Goal: Transaction & Acquisition: Purchase product/service

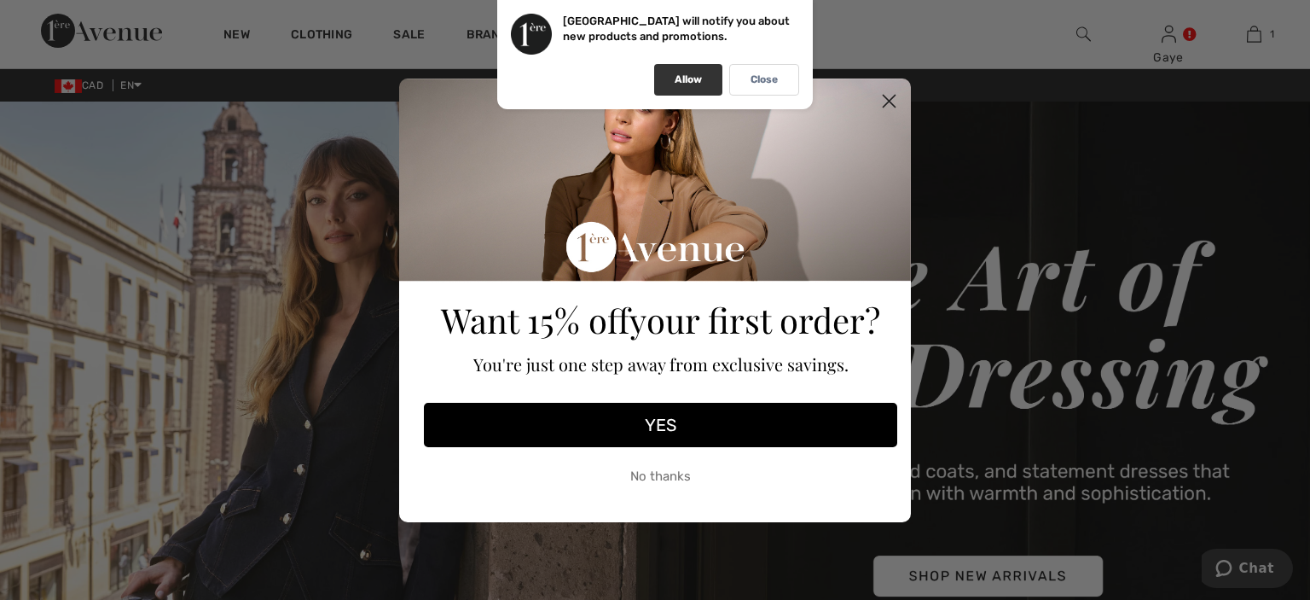
click at [700, 81] on p "Allow" at bounding box center [688, 79] width 27 height 13
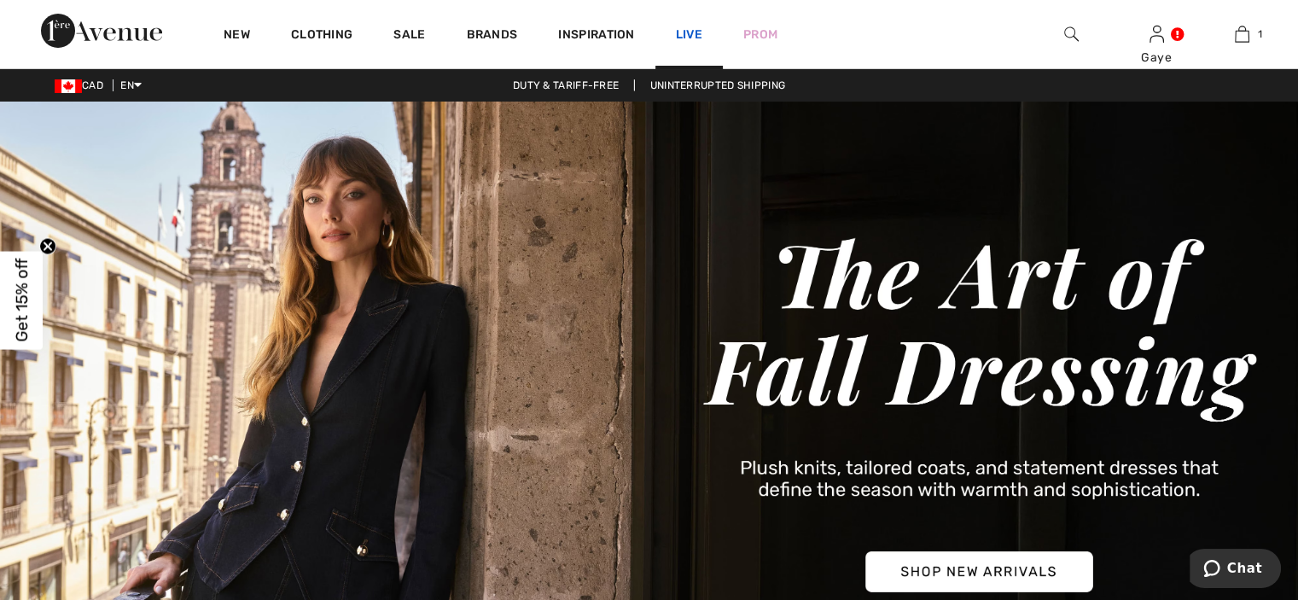
click at [686, 37] on link "Live" at bounding box center [689, 35] width 26 height 18
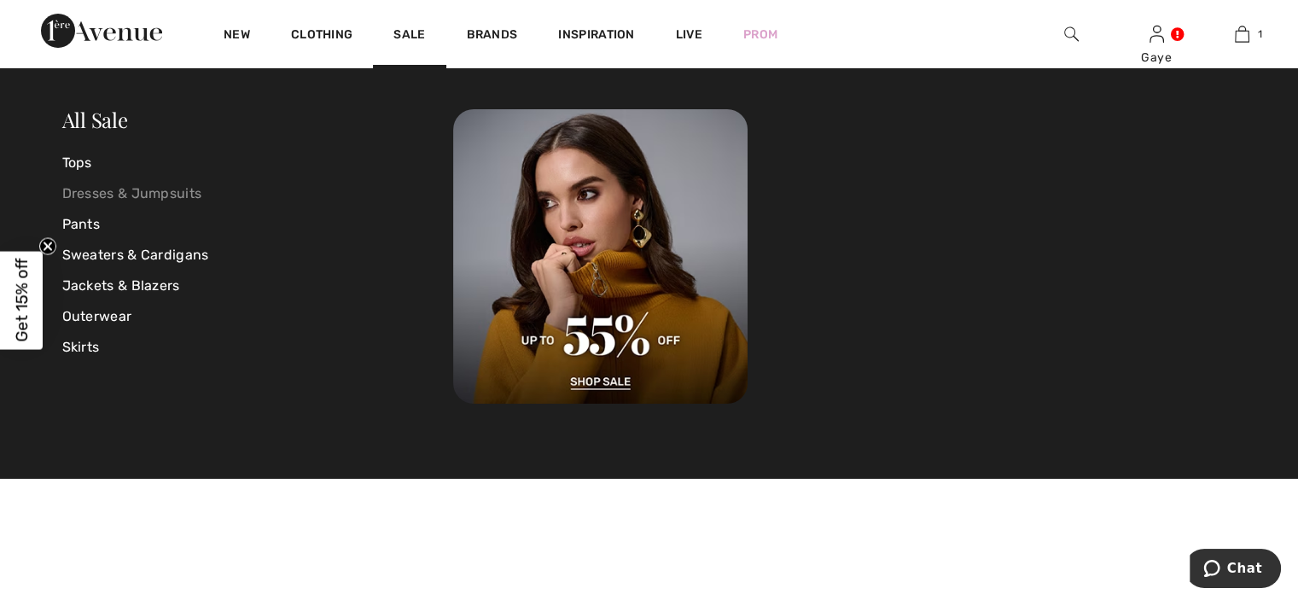
click at [162, 199] on link "Dresses & Jumpsuits" at bounding box center [258, 193] width 392 height 31
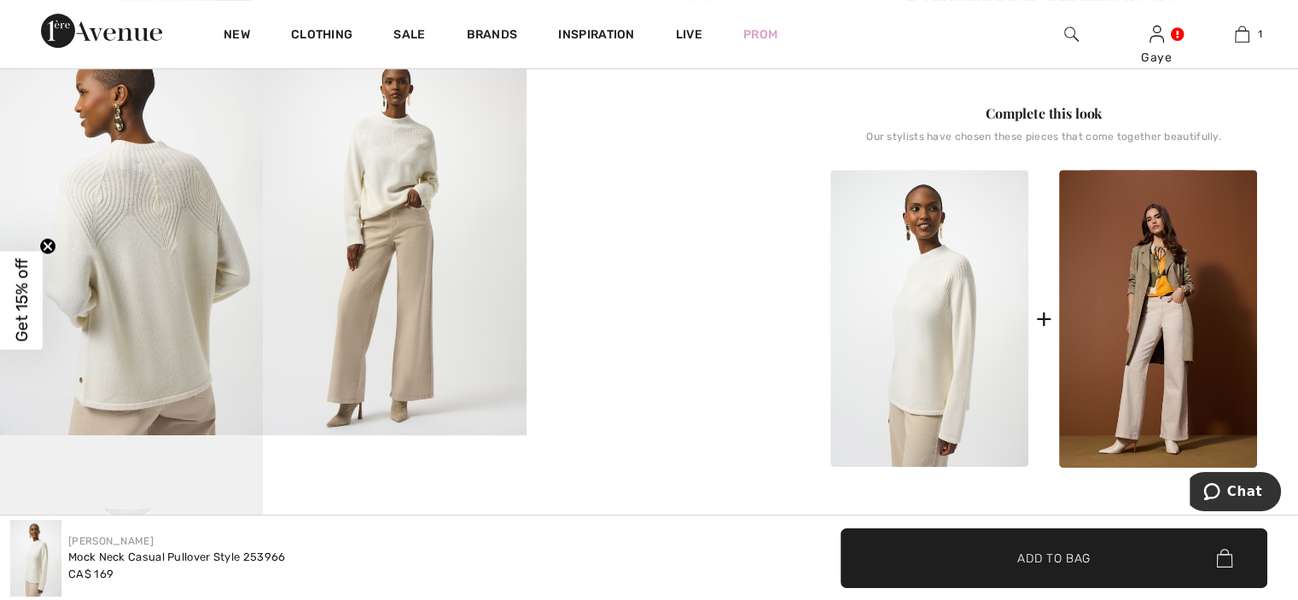
scroll to position [706, 0]
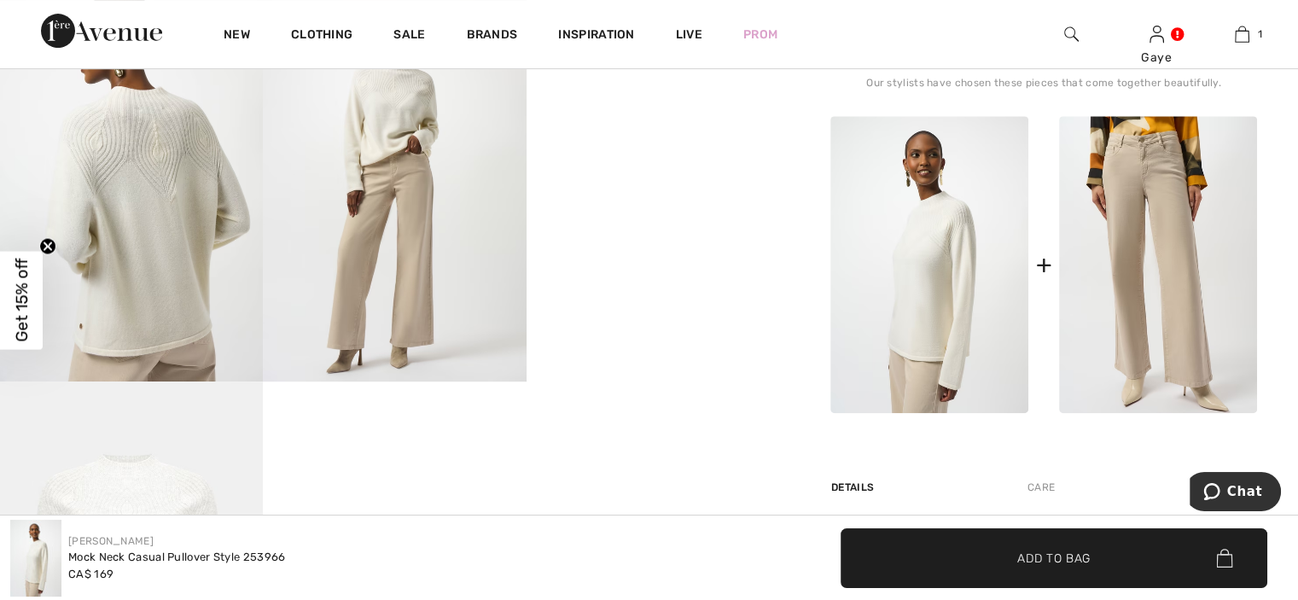
click at [1157, 259] on img at bounding box center [1158, 265] width 198 height 298
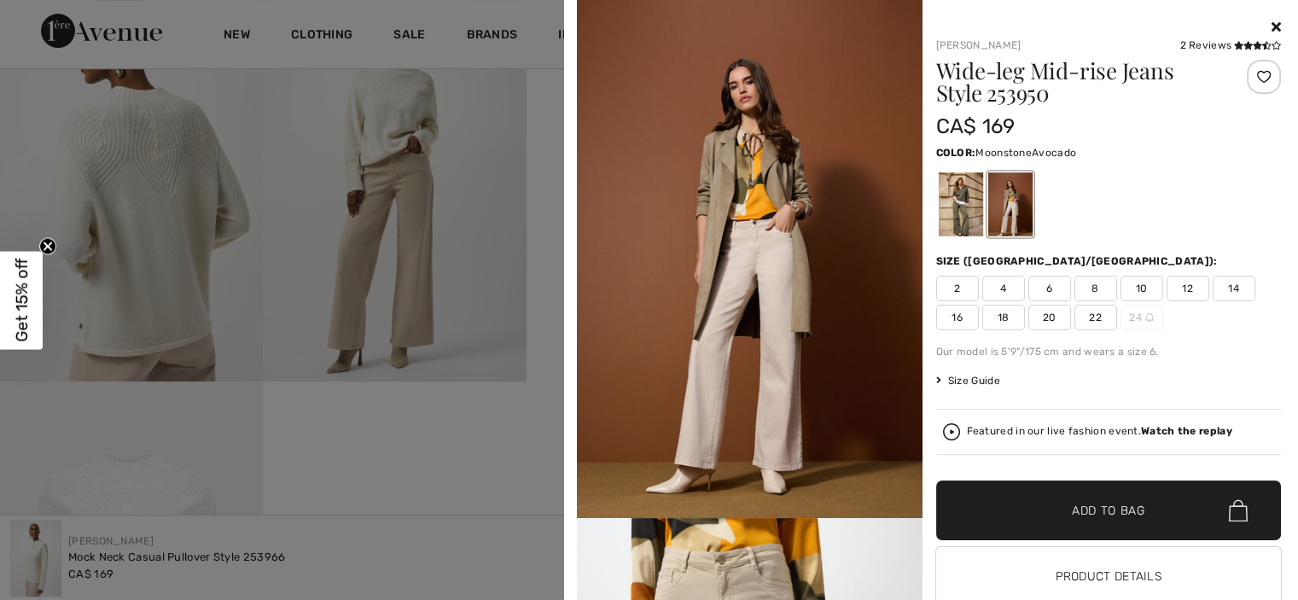
click at [943, 197] on div at bounding box center [960, 204] width 44 height 64
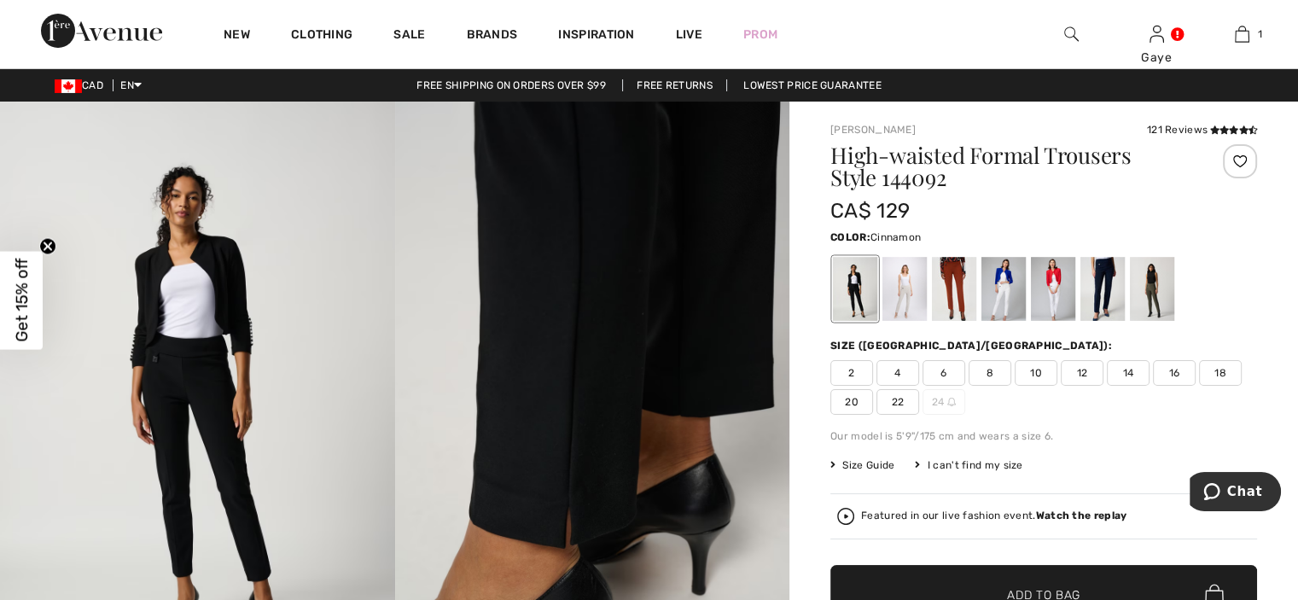
click at [963, 289] on div at bounding box center [954, 289] width 44 height 64
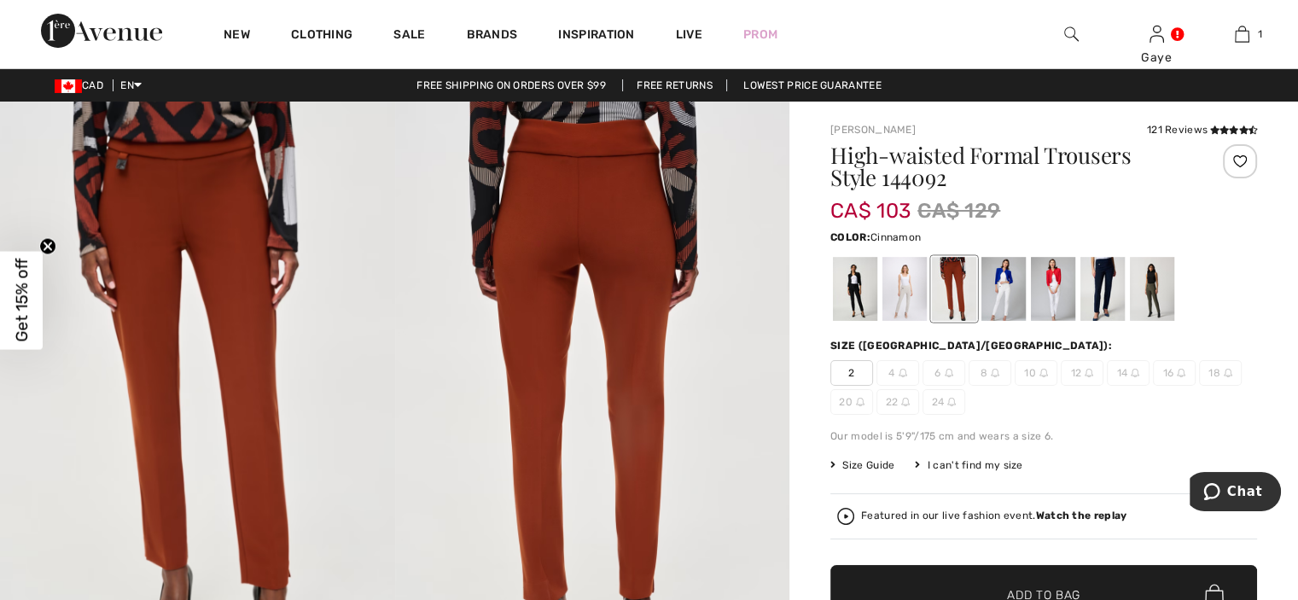
click at [963, 289] on div at bounding box center [954, 289] width 44 height 64
click at [897, 298] on div at bounding box center [904, 289] width 44 height 64
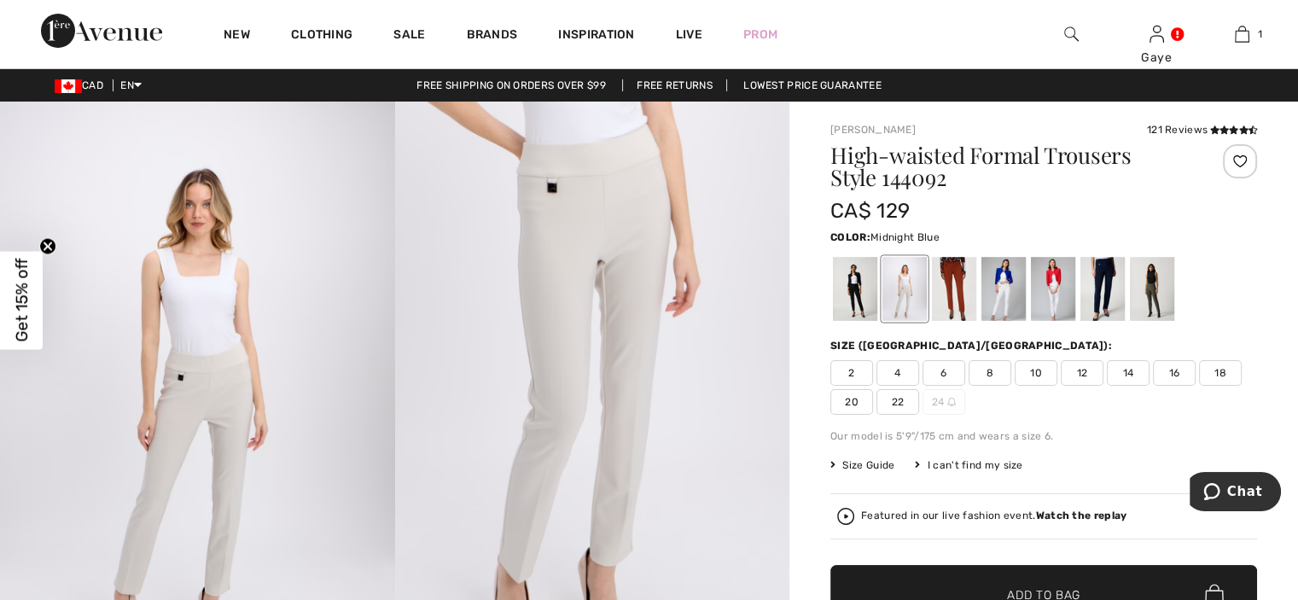
click at [1112, 275] on div at bounding box center [1102, 289] width 44 height 64
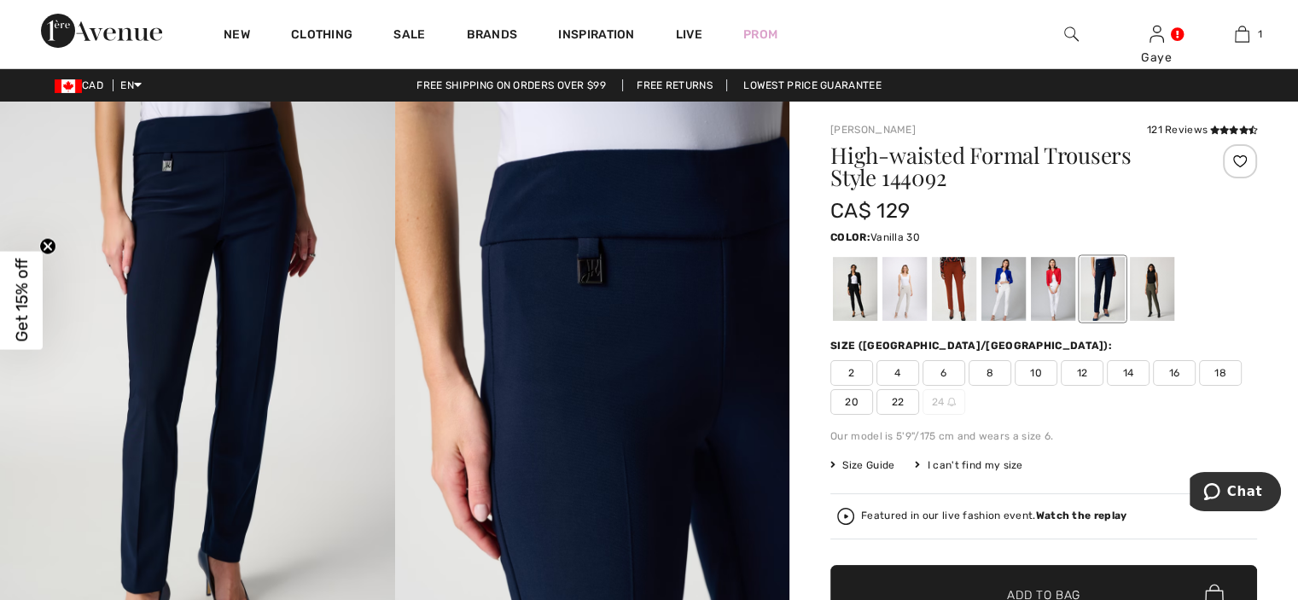
click at [1001, 287] on div at bounding box center [1003, 289] width 44 height 64
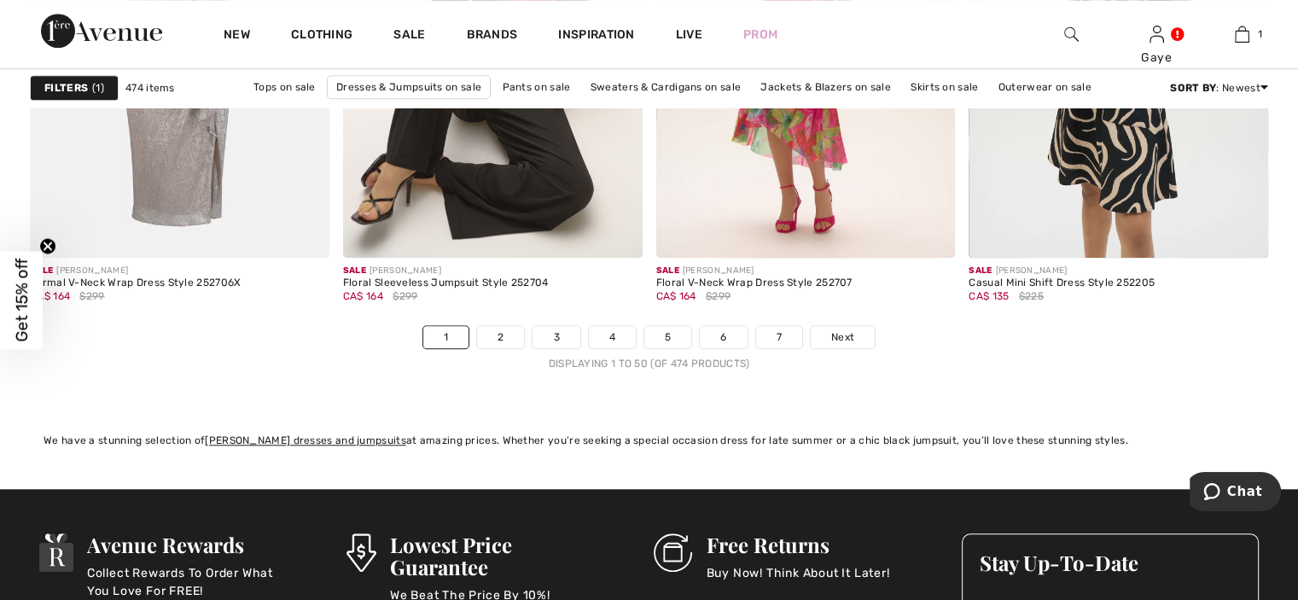
scroll to position [7855, 0]
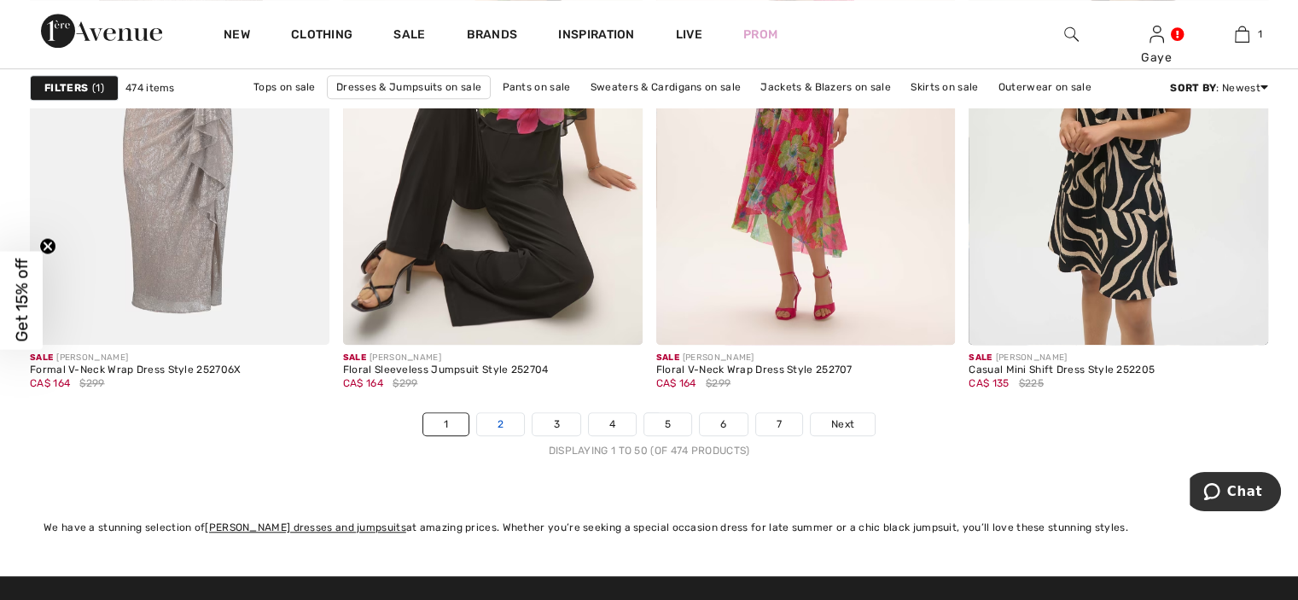
click at [496, 420] on link "2" at bounding box center [500, 424] width 47 height 22
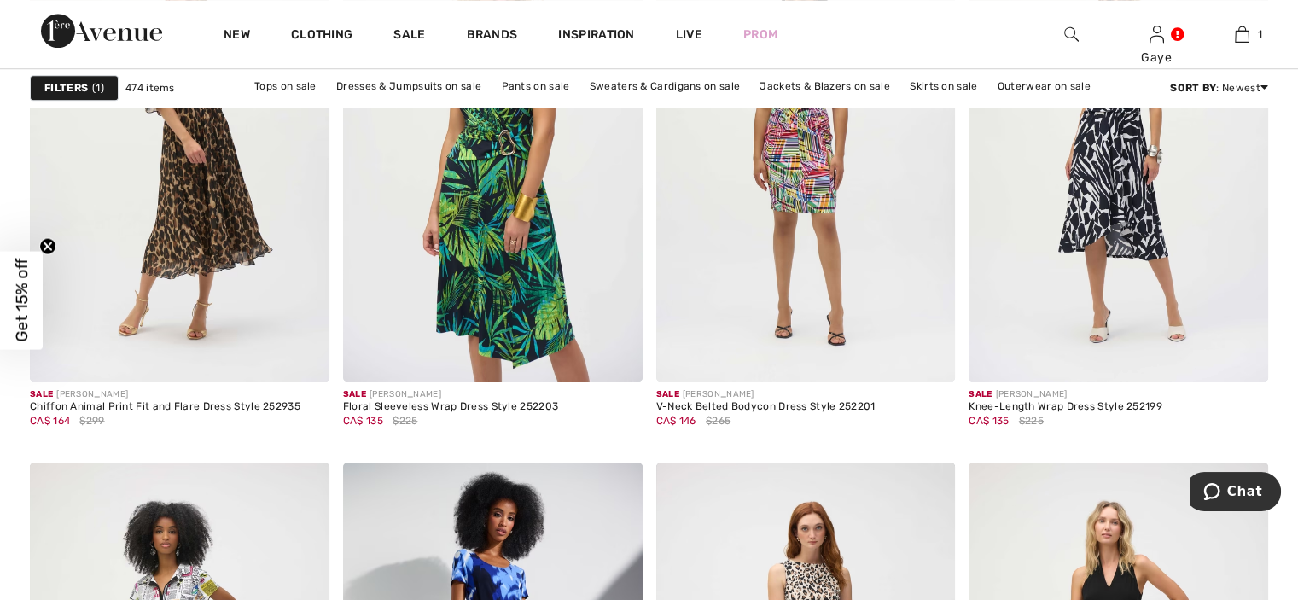
scroll to position [1194, 0]
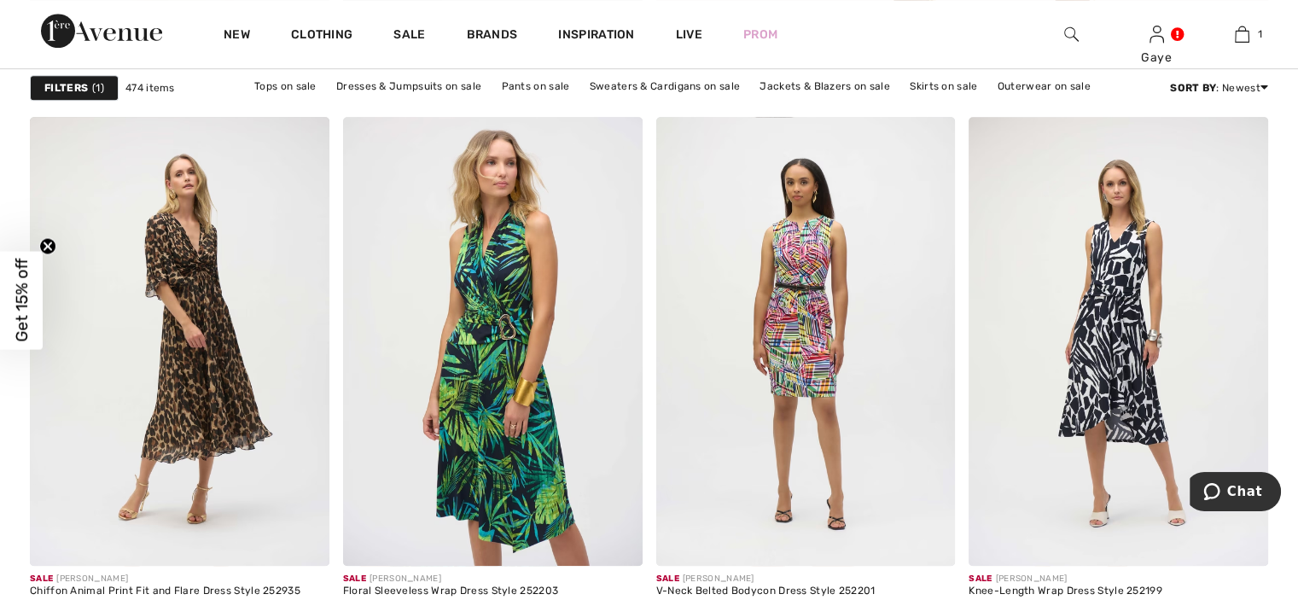
click at [96, 92] on span "1" at bounding box center [98, 87] width 12 height 15
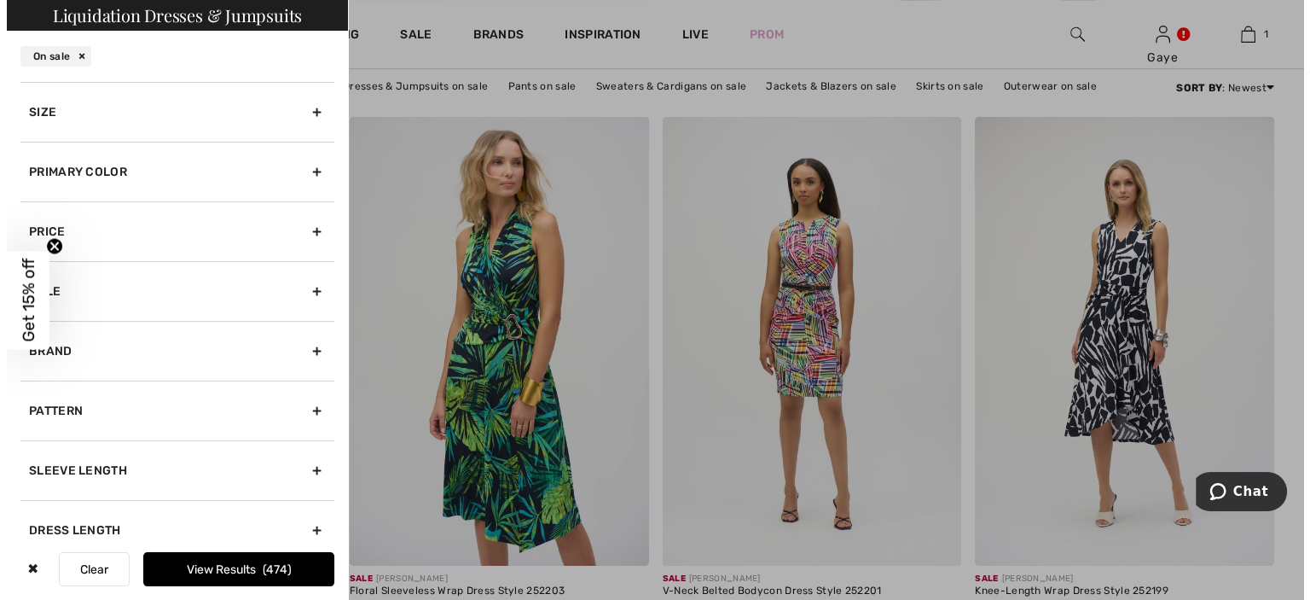
scroll to position [1205, 0]
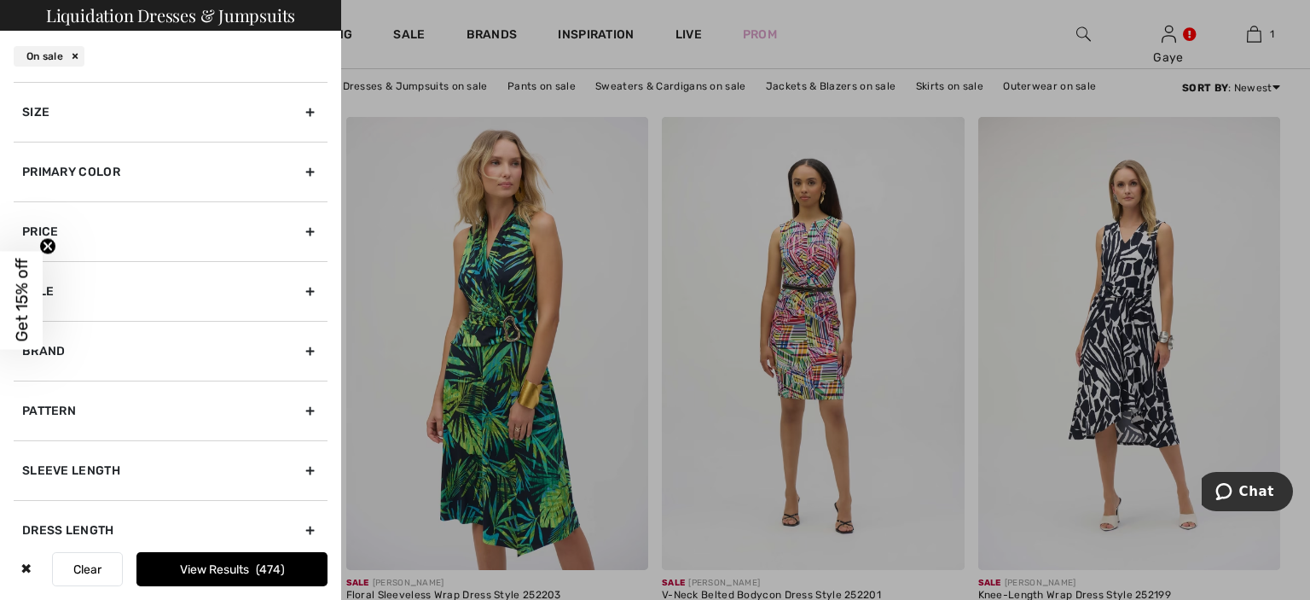
click at [294, 525] on div "Dress Length" at bounding box center [171, 530] width 314 height 60
click at [300, 112] on div "Size" at bounding box center [171, 112] width 314 height 60
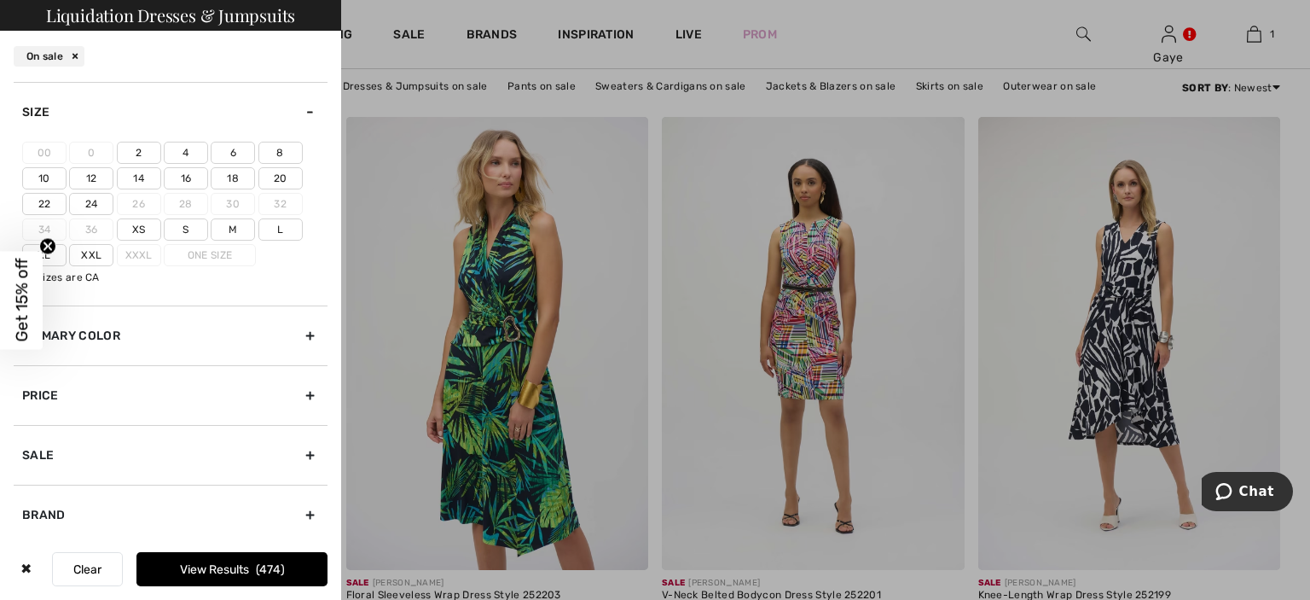
click at [47, 177] on label "10" at bounding box center [44, 178] width 44 height 22
click at [0, 0] on input"] "10" at bounding box center [0, 0] width 0 height 0
click at [263, 568] on span "149" at bounding box center [271, 569] width 28 height 15
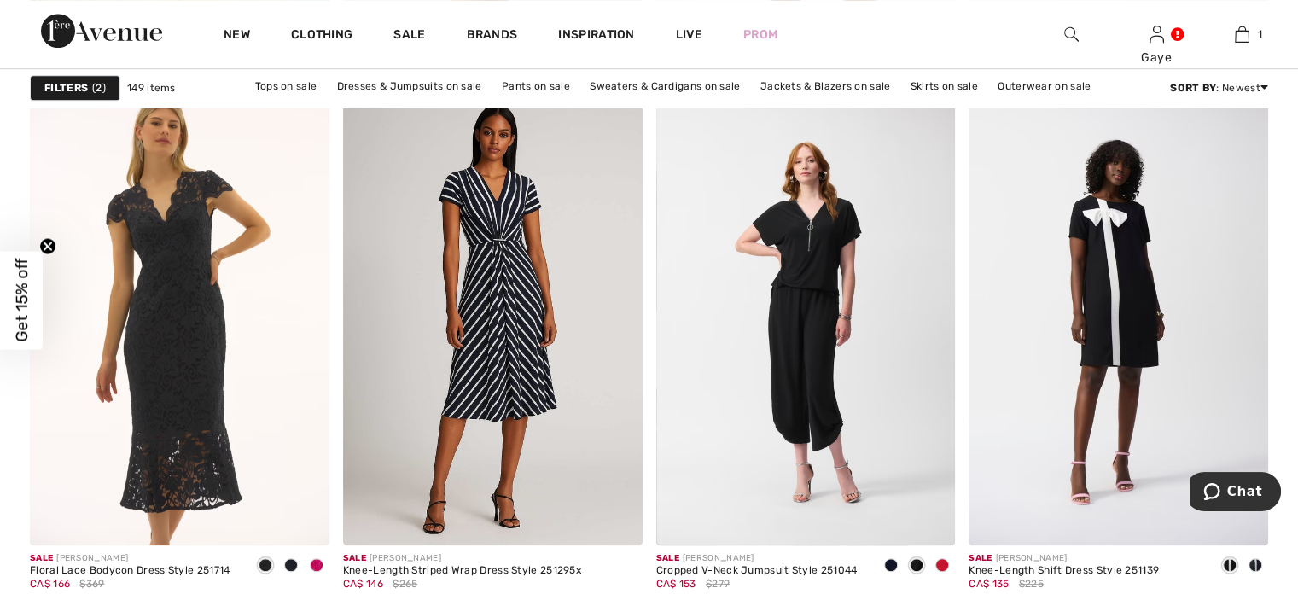
scroll to position [7688, 0]
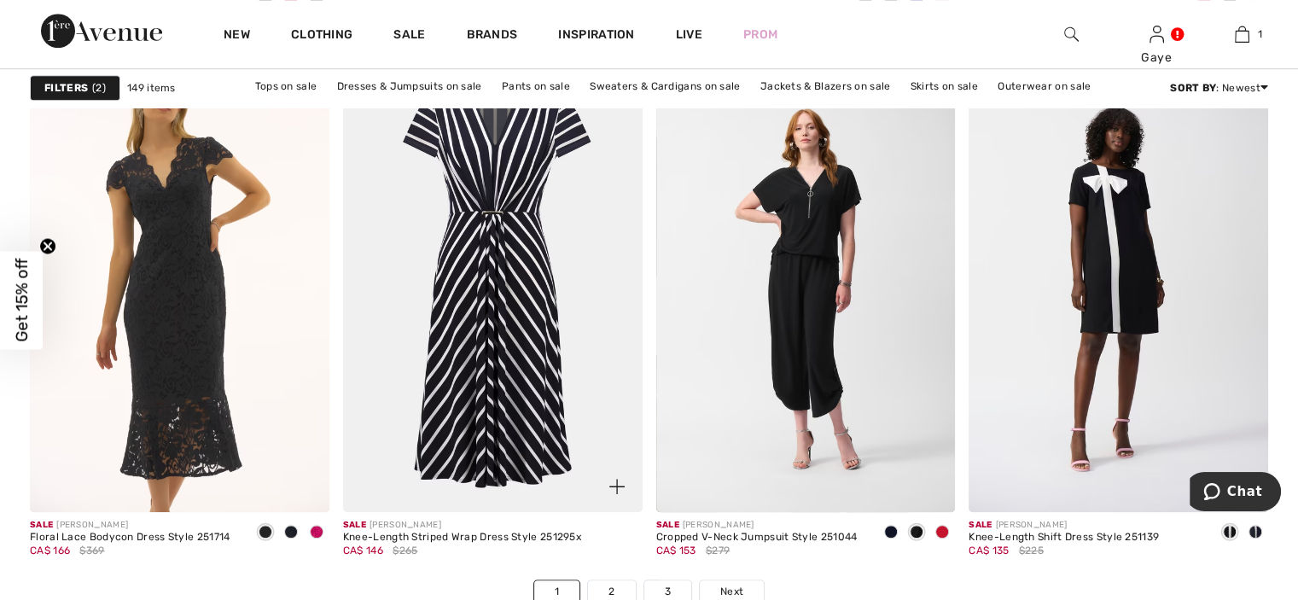
click at [532, 323] on img at bounding box center [492, 286] width 299 height 449
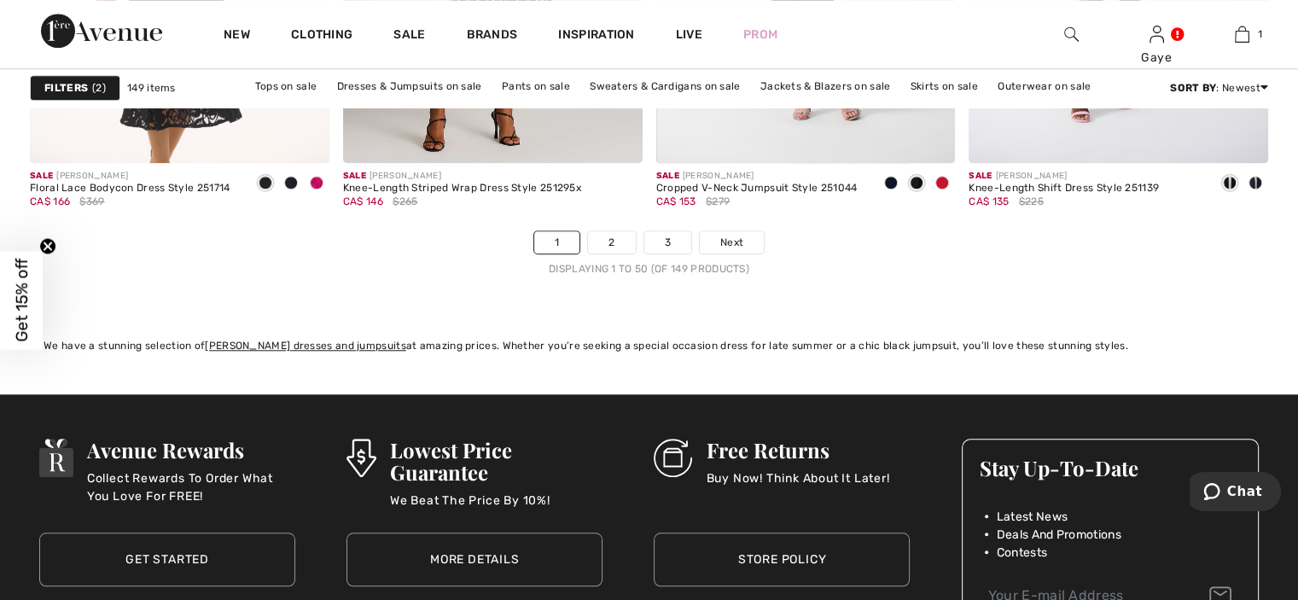
scroll to position [7679, 0]
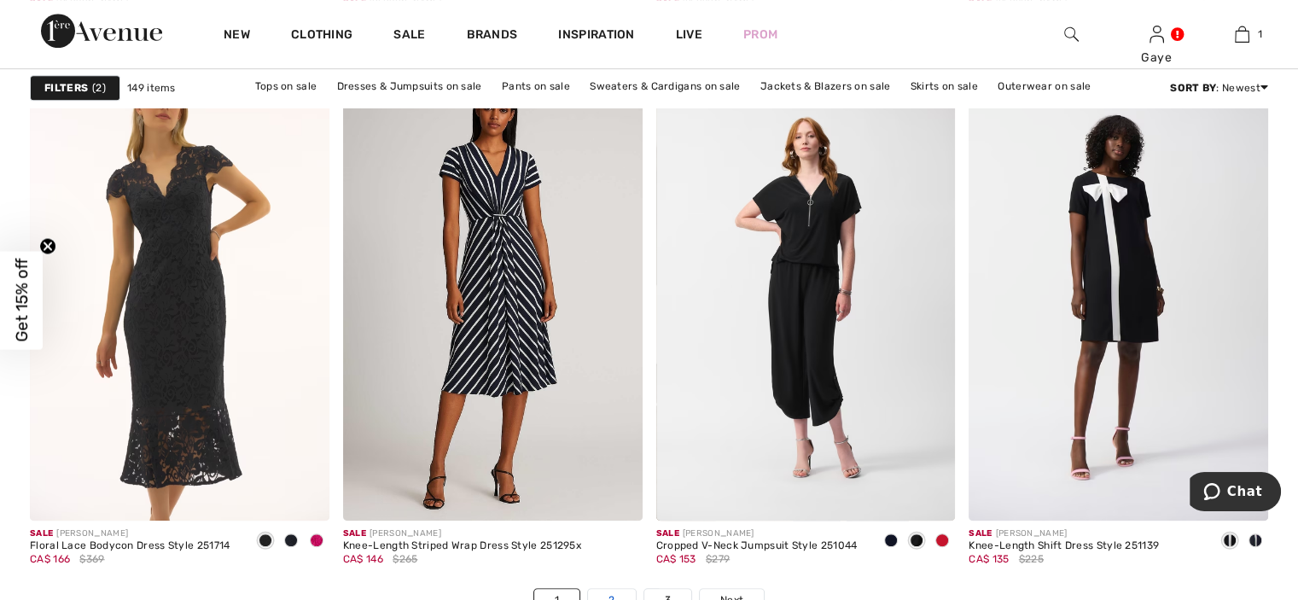
click at [621, 589] on link "2" at bounding box center [611, 600] width 47 height 22
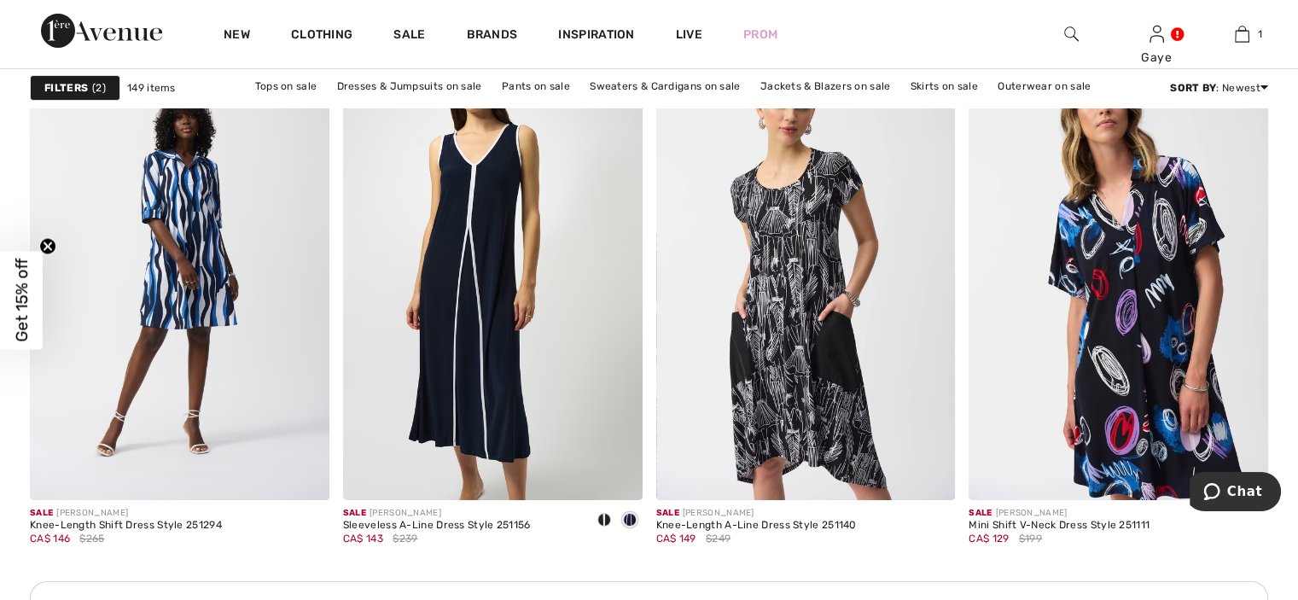
scroll to position [5821, 0]
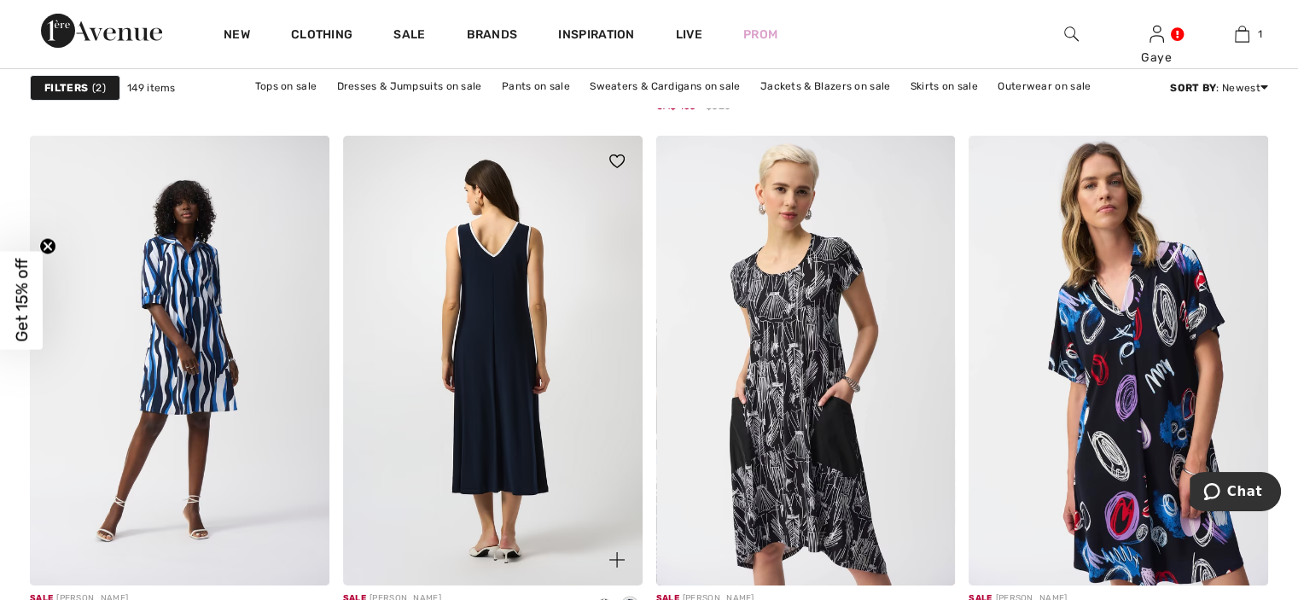
click at [562, 462] on img at bounding box center [492, 360] width 299 height 449
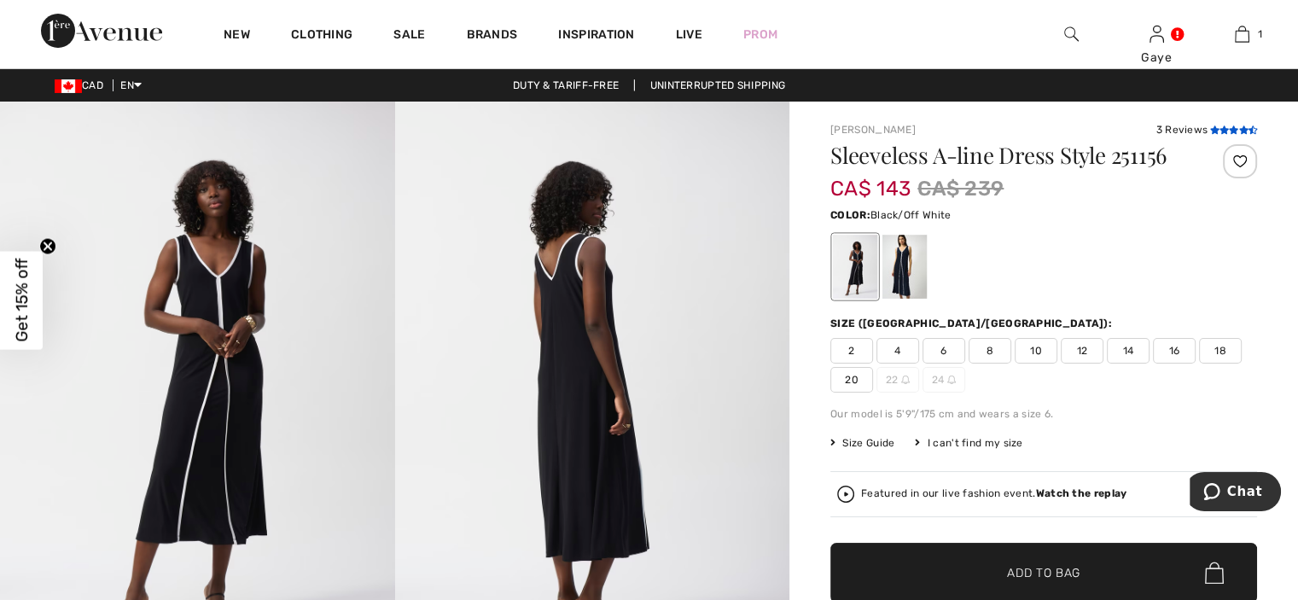
click at [1228, 131] on icon at bounding box center [1232, 129] width 9 height 9
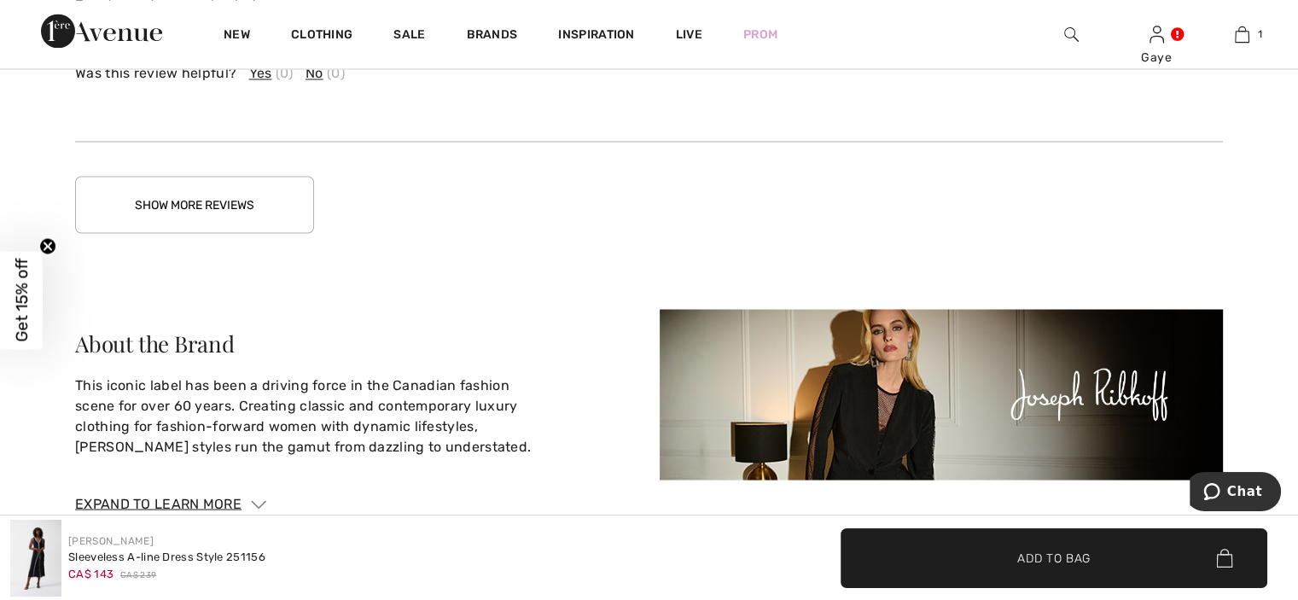
scroll to position [3057, 0]
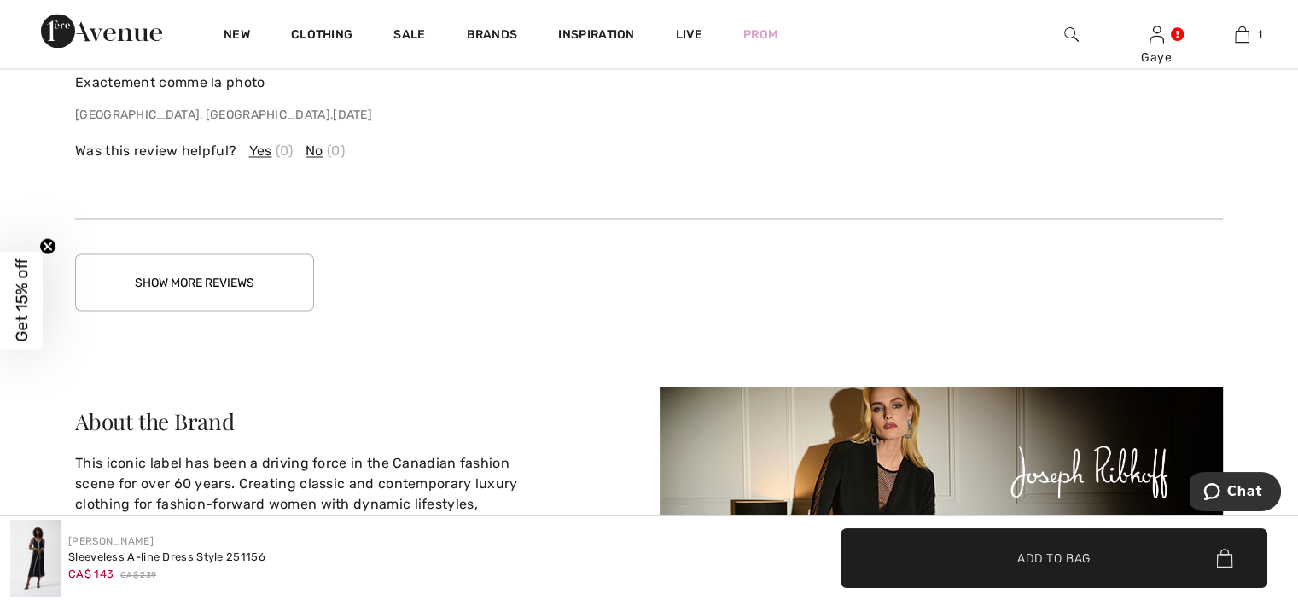
click at [235, 277] on button "Show More Reviews" at bounding box center [194, 281] width 239 height 57
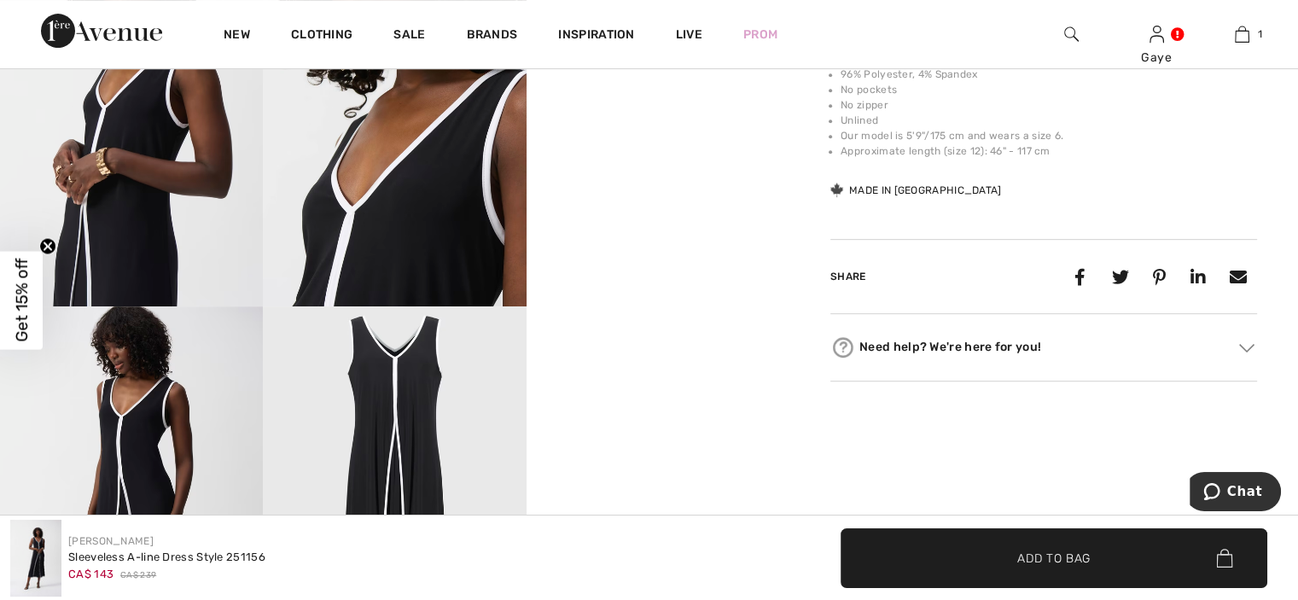
scroll to position [701, 0]
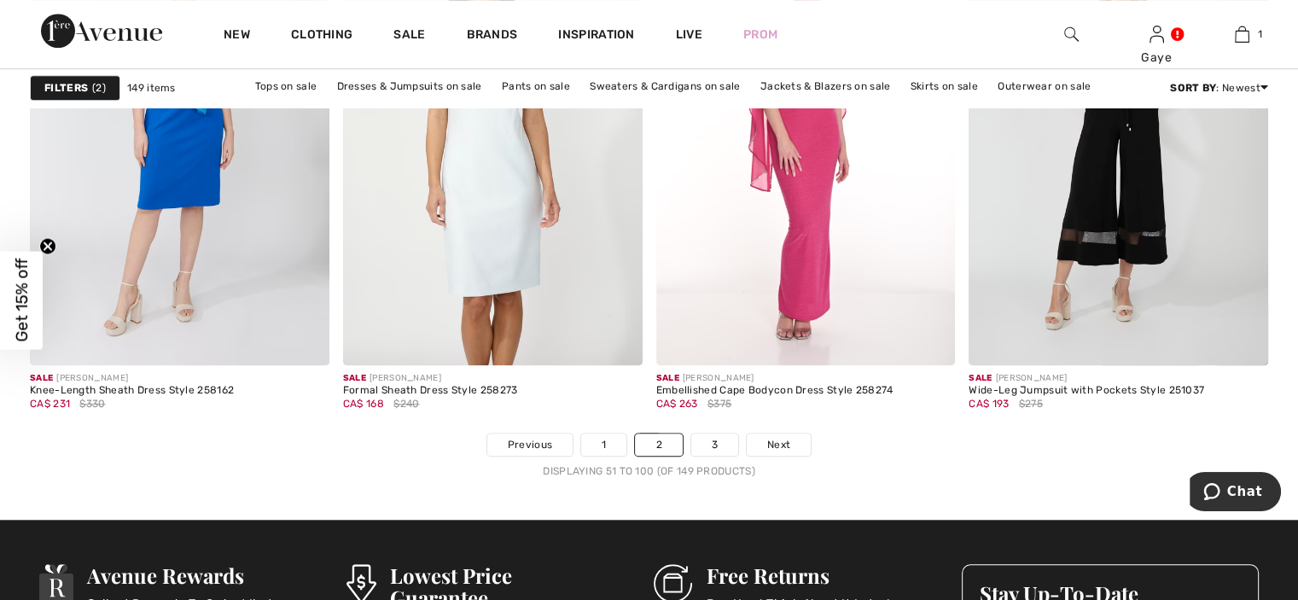
scroll to position [7932, 0]
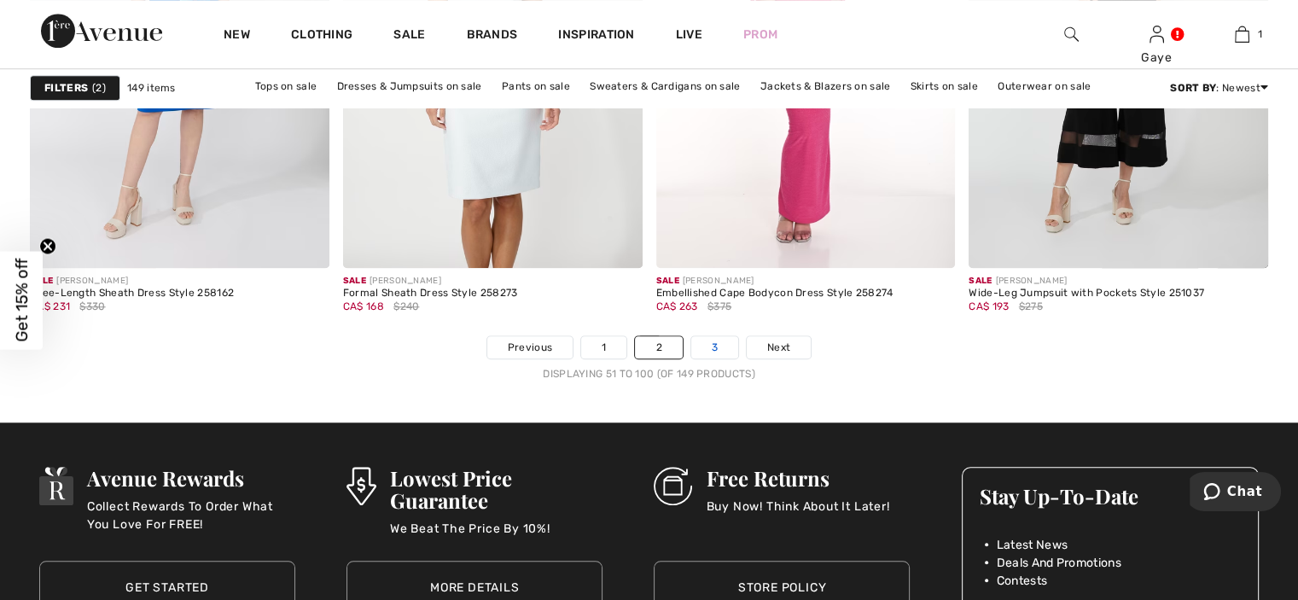
click at [724, 340] on link "3" at bounding box center [714, 347] width 47 height 22
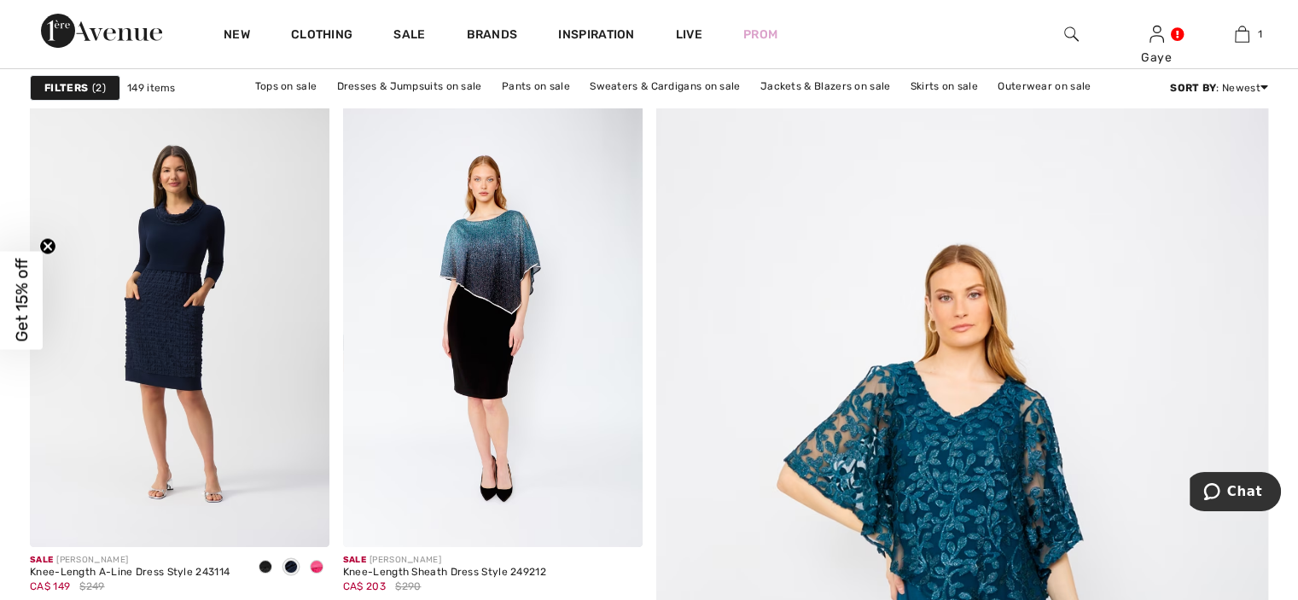
scroll to position [249, 0]
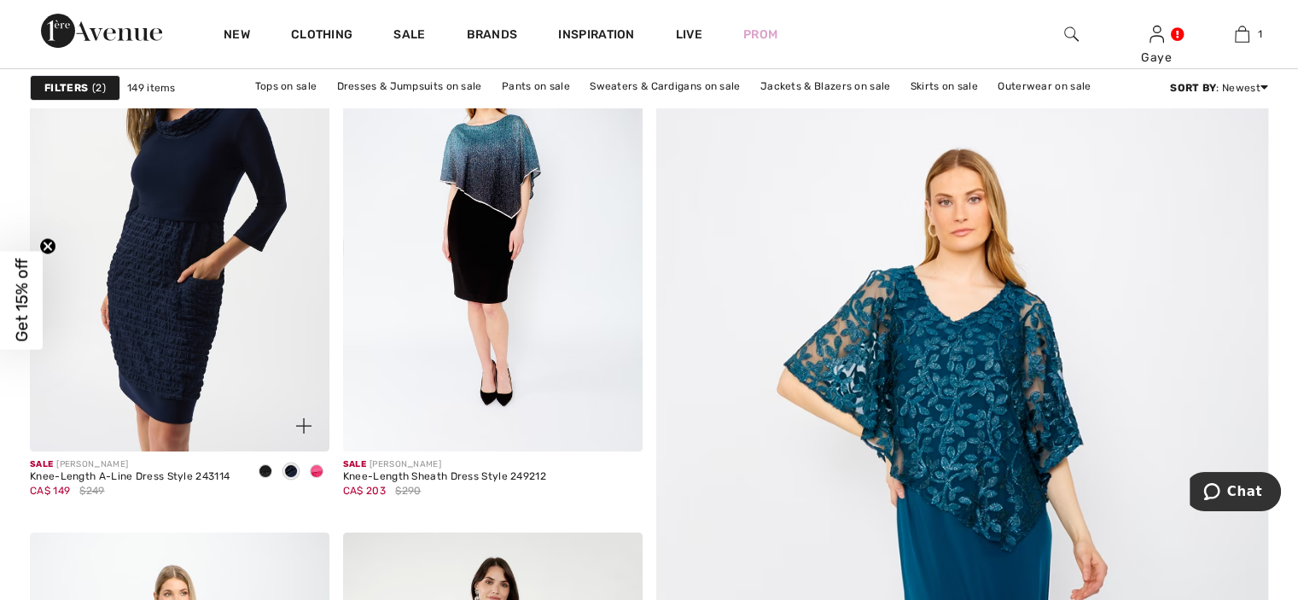
click at [208, 228] on img at bounding box center [179, 227] width 299 height 449
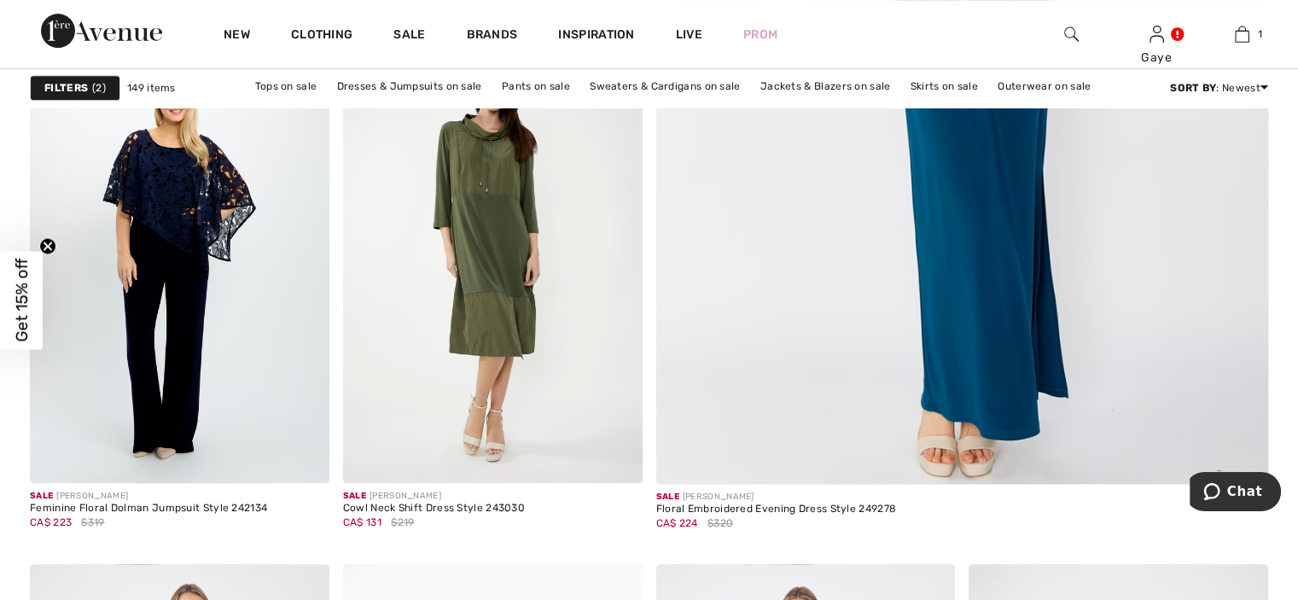
scroll to position [736, 0]
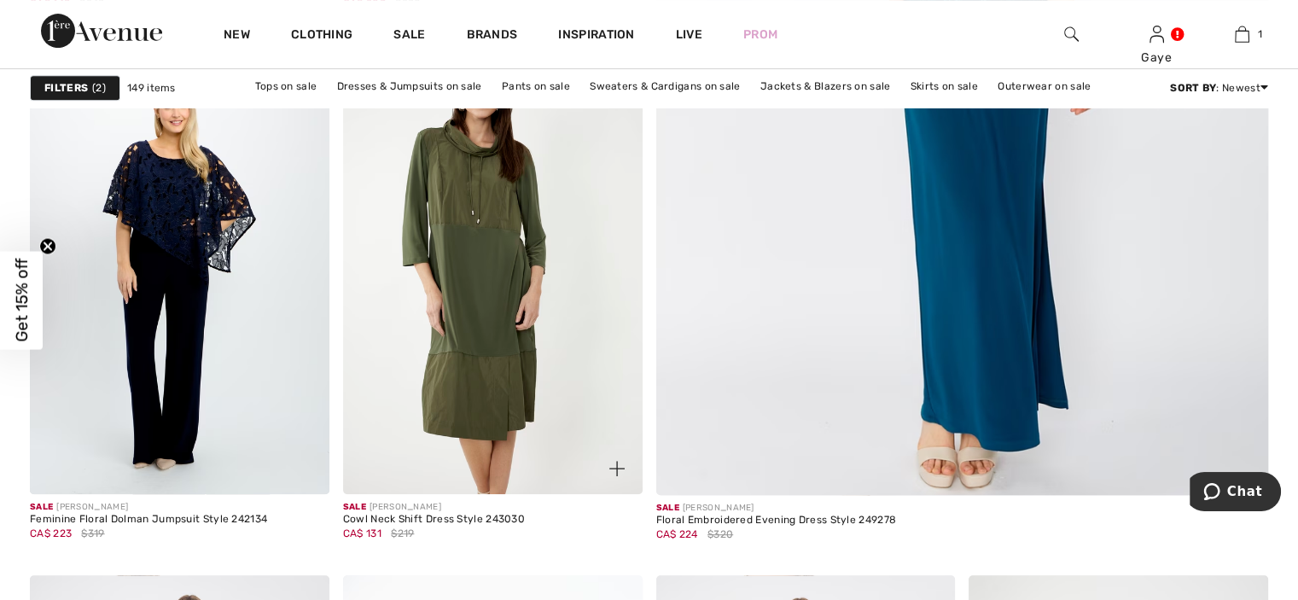
click at [523, 244] on img at bounding box center [492, 269] width 299 height 449
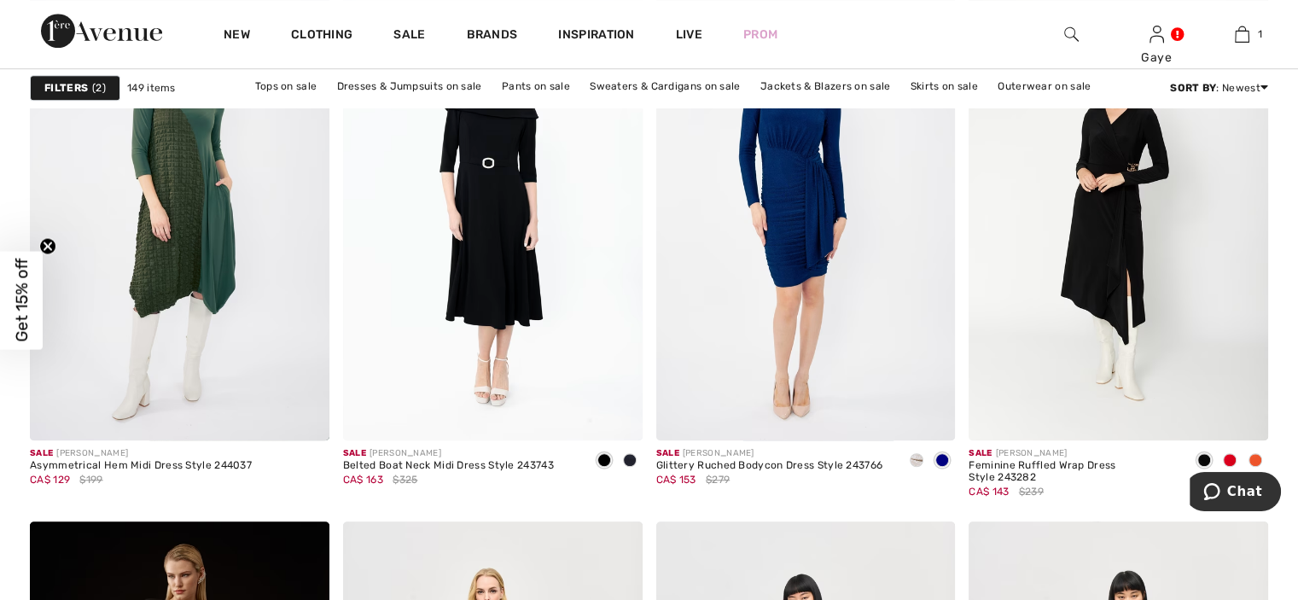
scroll to position [1266, 0]
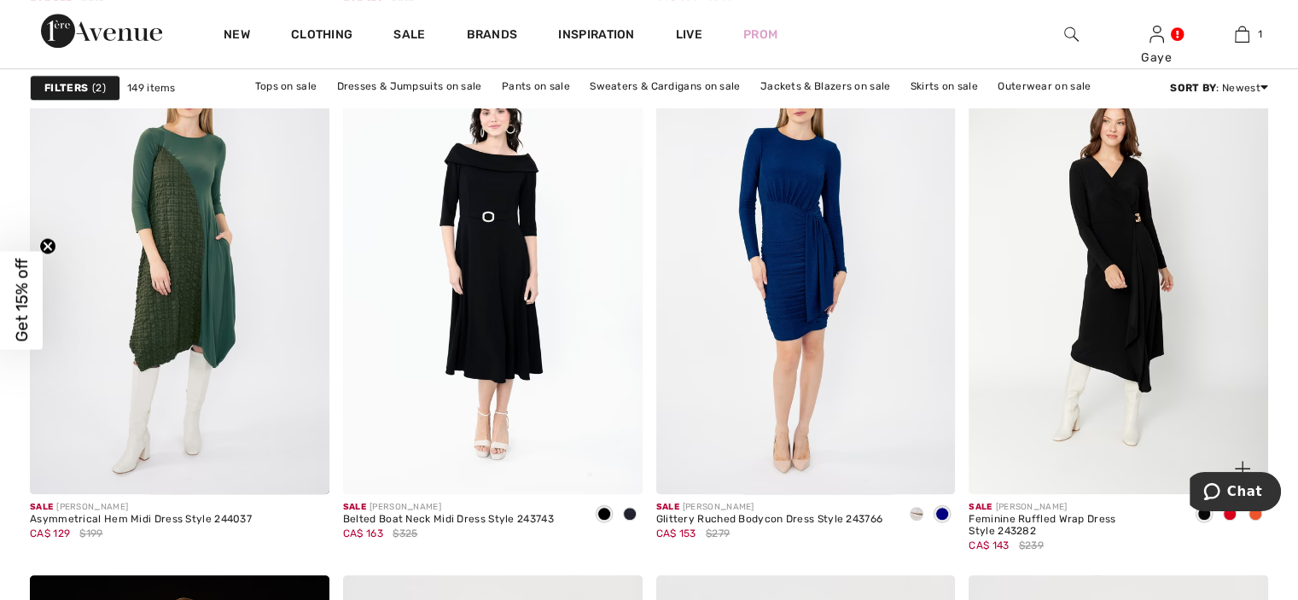
click at [1100, 298] on img at bounding box center [1117, 269] width 299 height 449
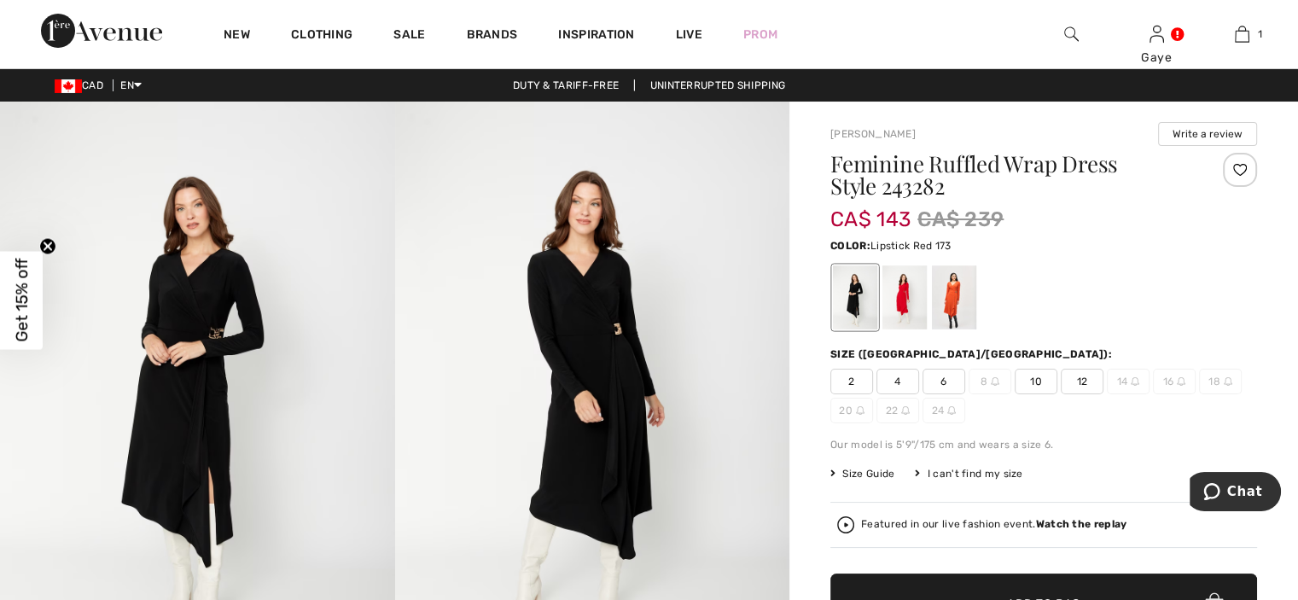
click at [898, 289] on div at bounding box center [904, 297] width 44 height 64
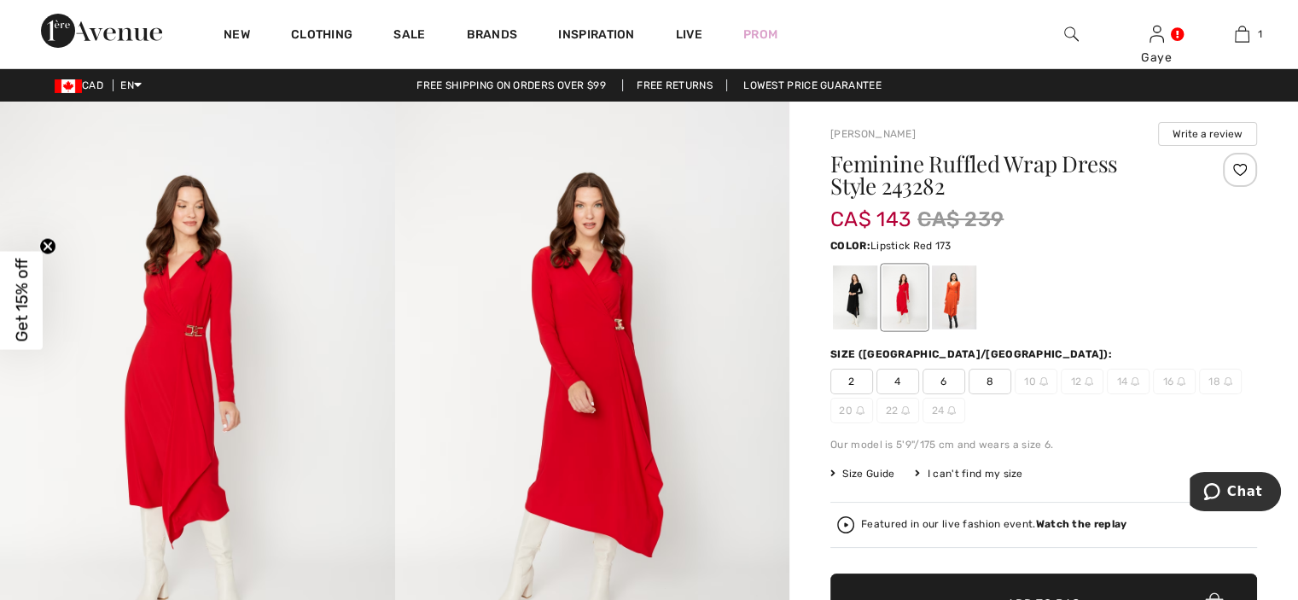
click at [590, 340] on img at bounding box center [592, 398] width 395 height 592
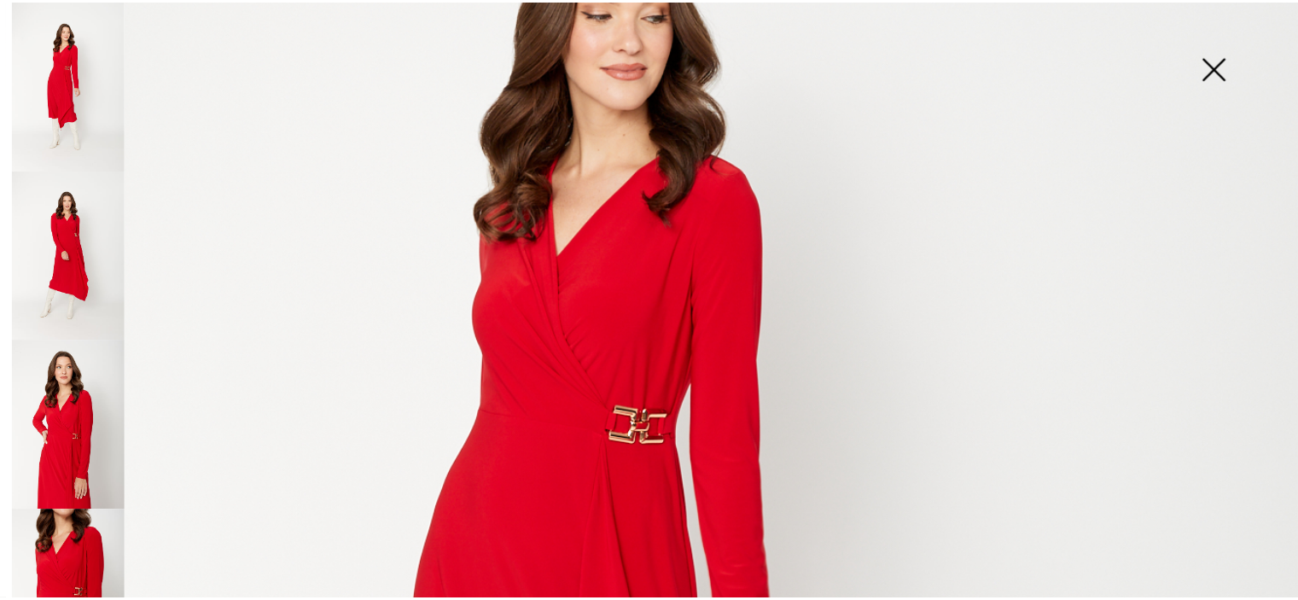
scroll to position [325, 0]
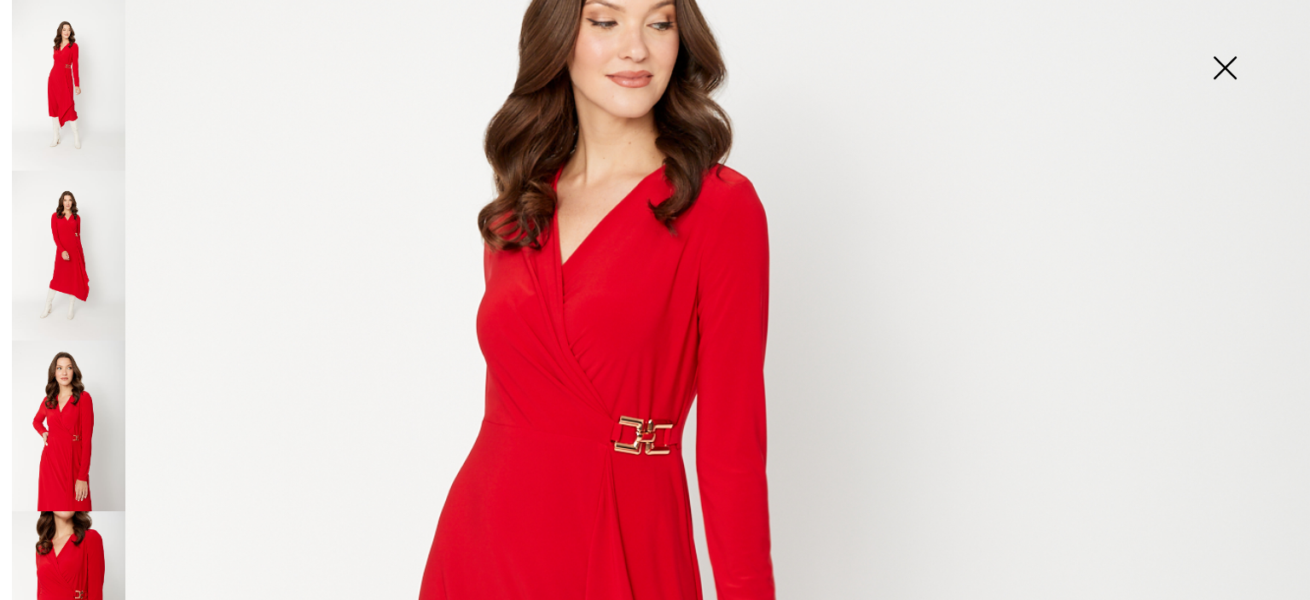
click at [1218, 69] on img at bounding box center [1224, 70] width 85 height 88
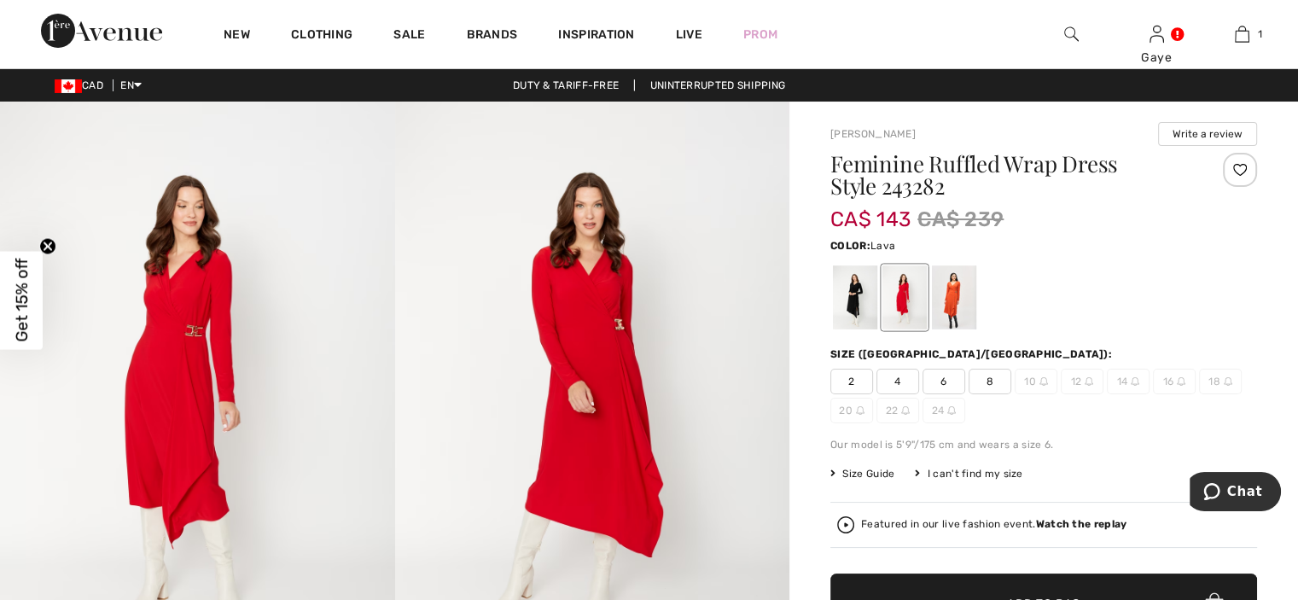
click at [945, 289] on div at bounding box center [954, 297] width 44 height 64
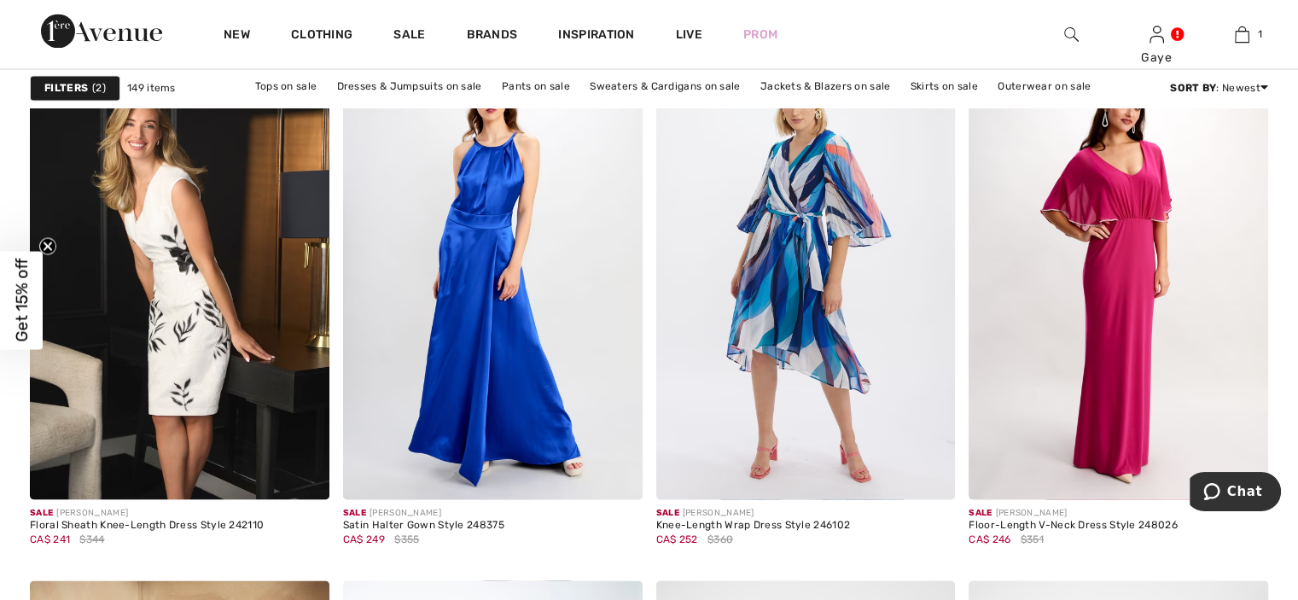
scroll to position [3075, 0]
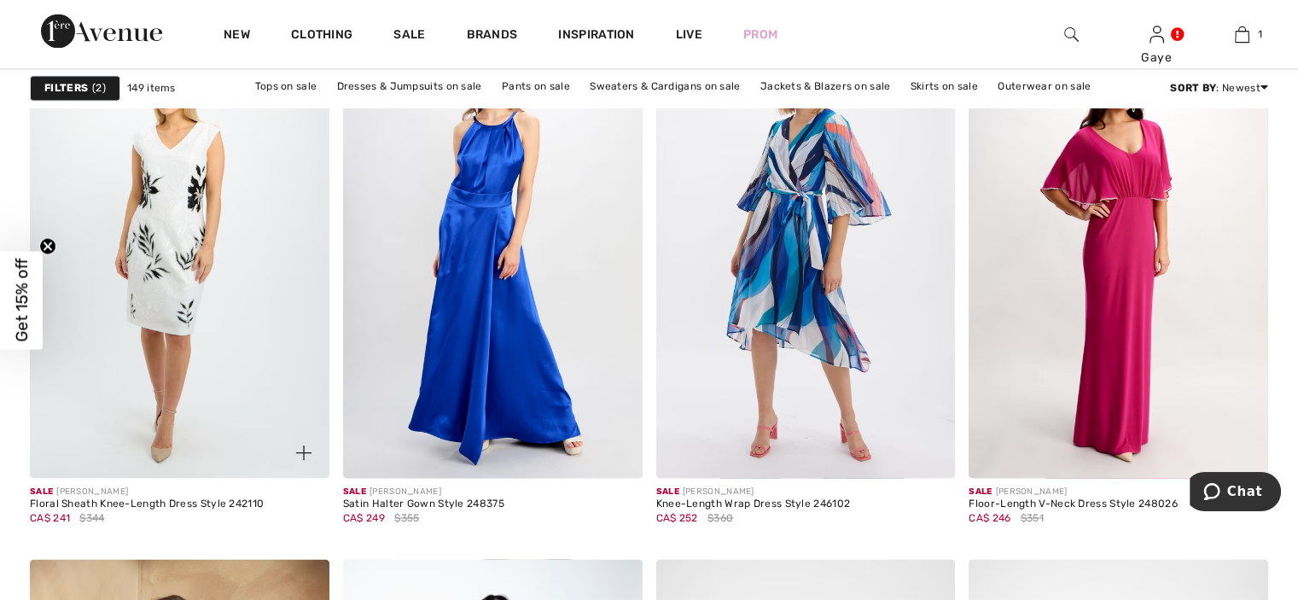
click at [140, 270] on img at bounding box center [179, 253] width 299 height 449
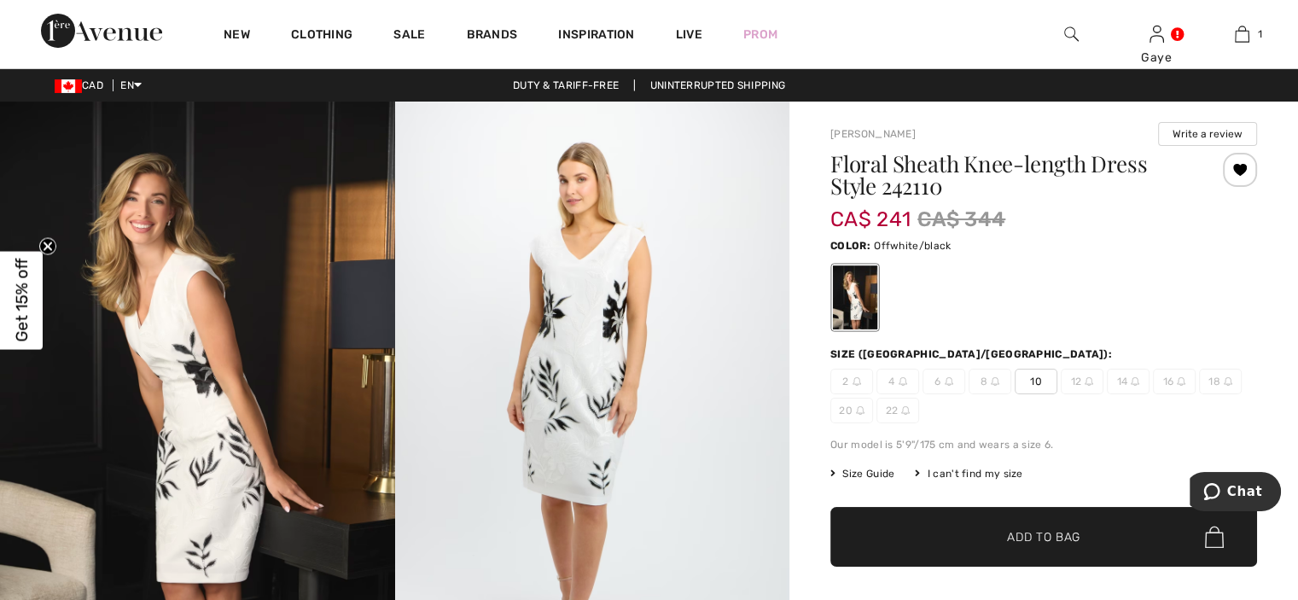
click at [450, 324] on img at bounding box center [592, 398] width 395 height 592
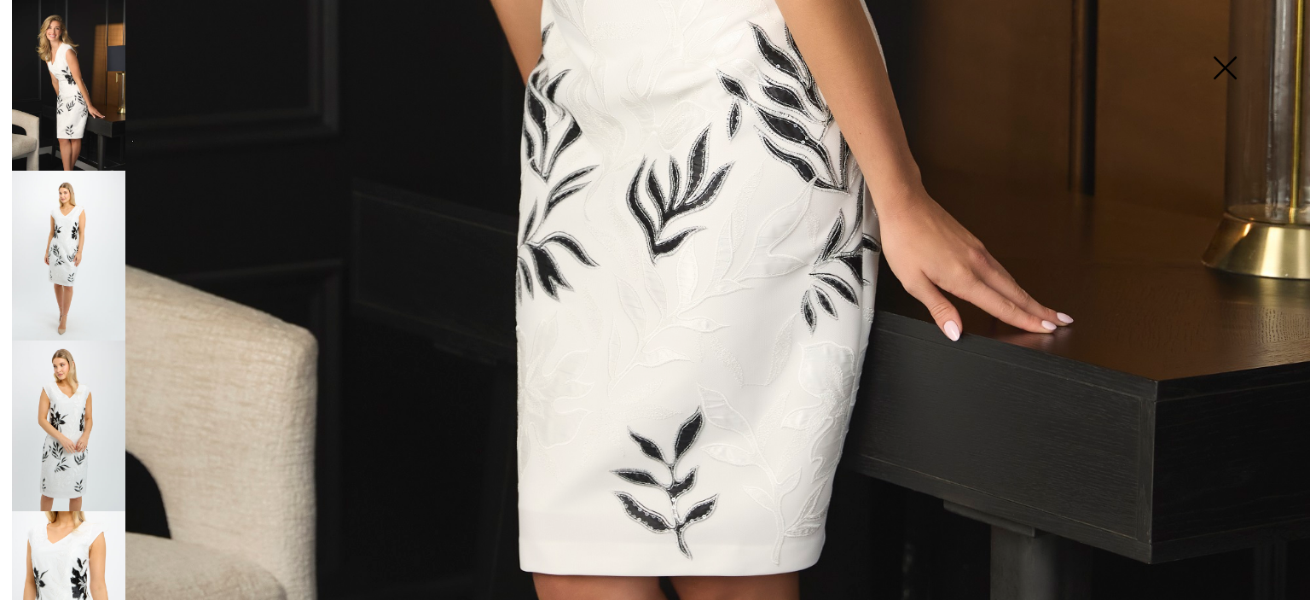
scroll to position [1101, 0]
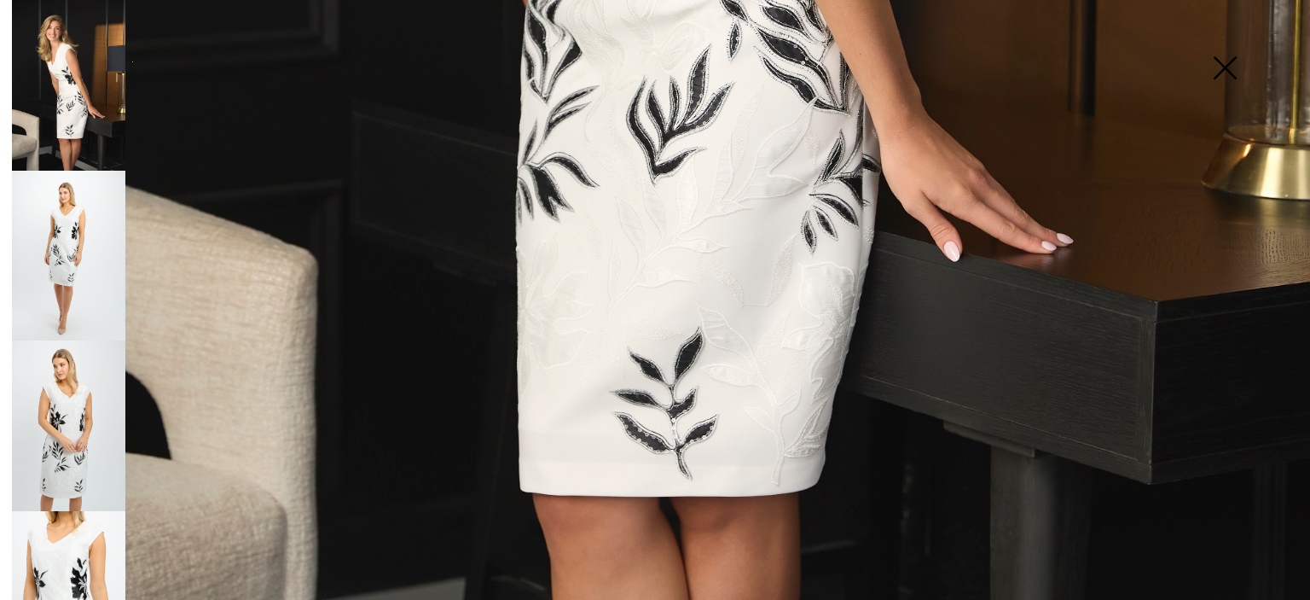
click at [78, 540] on img at bounding box center [68, 596] width 113 height 171
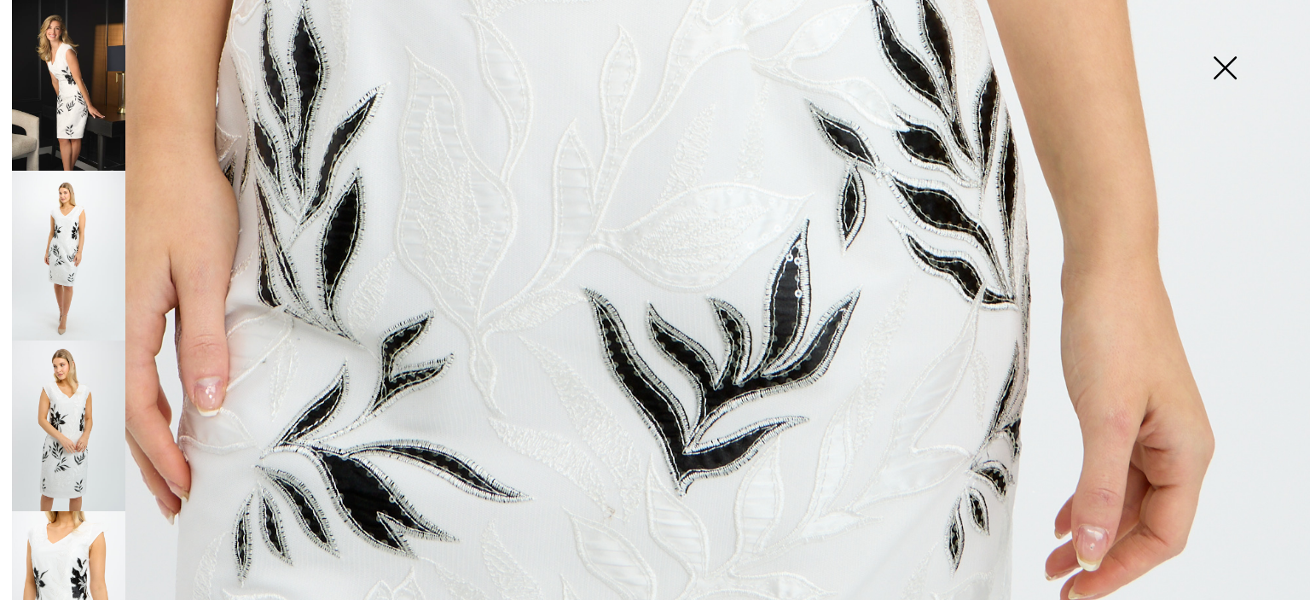
scroll to position [1261, 0]
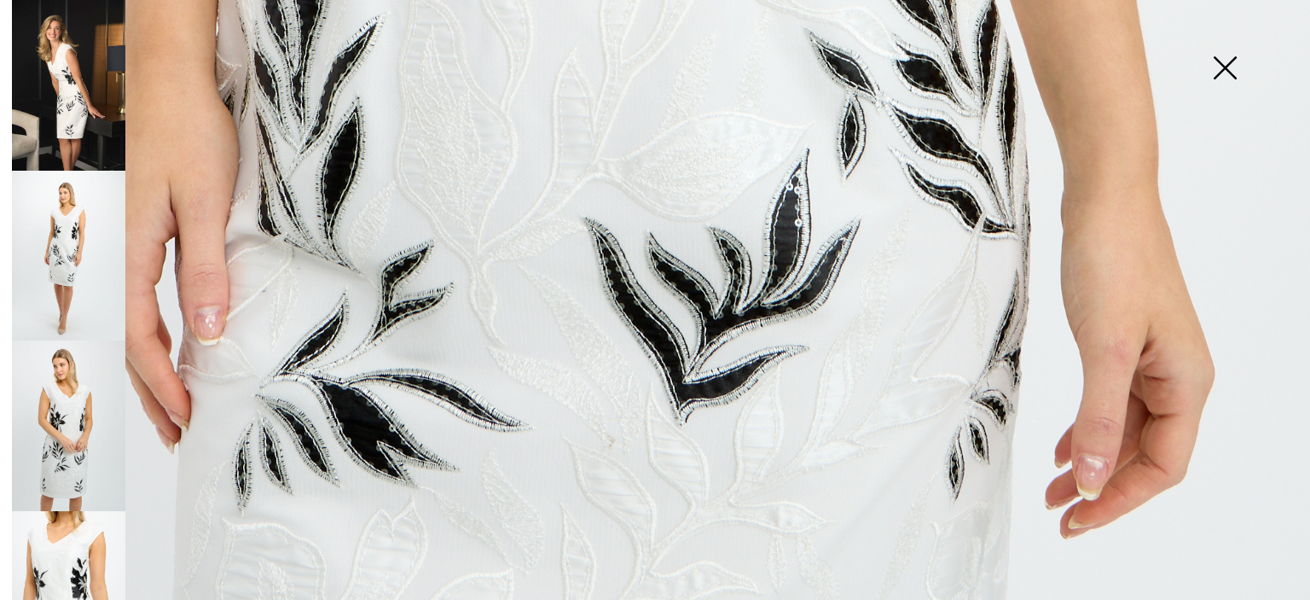
click at [1232, 72] on img at bounding box center [1224, 70] width 85 height 88
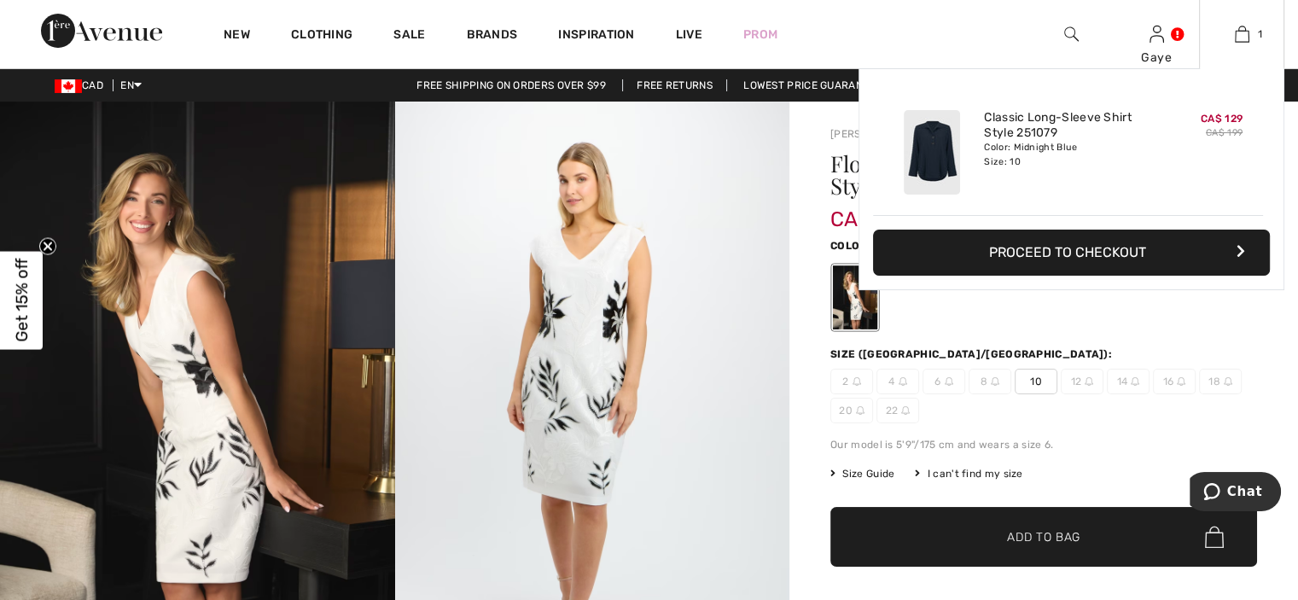
click at [1077, 276] on div "Added to Bag Joseph Ribkoff Classic Long-sleeve Shirt Style 251079 CA$ 129 CA$ …" at bounding box center [1071, 179] width 426 height 222
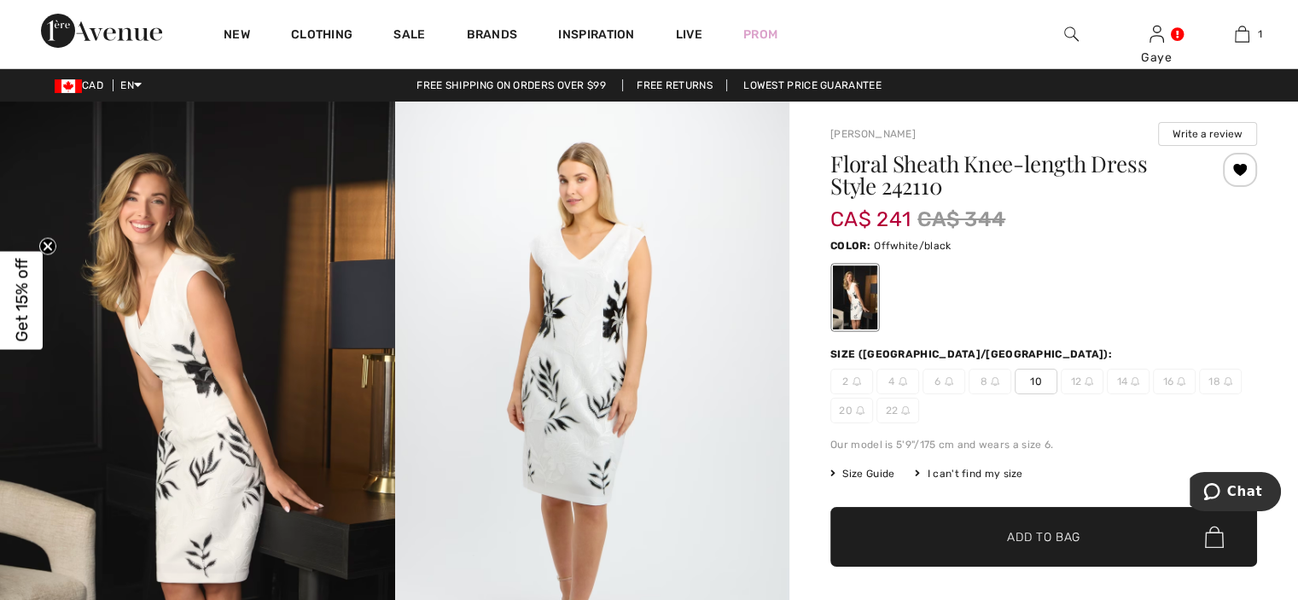
click at [633, 374] on img at bounding box center [592, 398] width 395 height 592
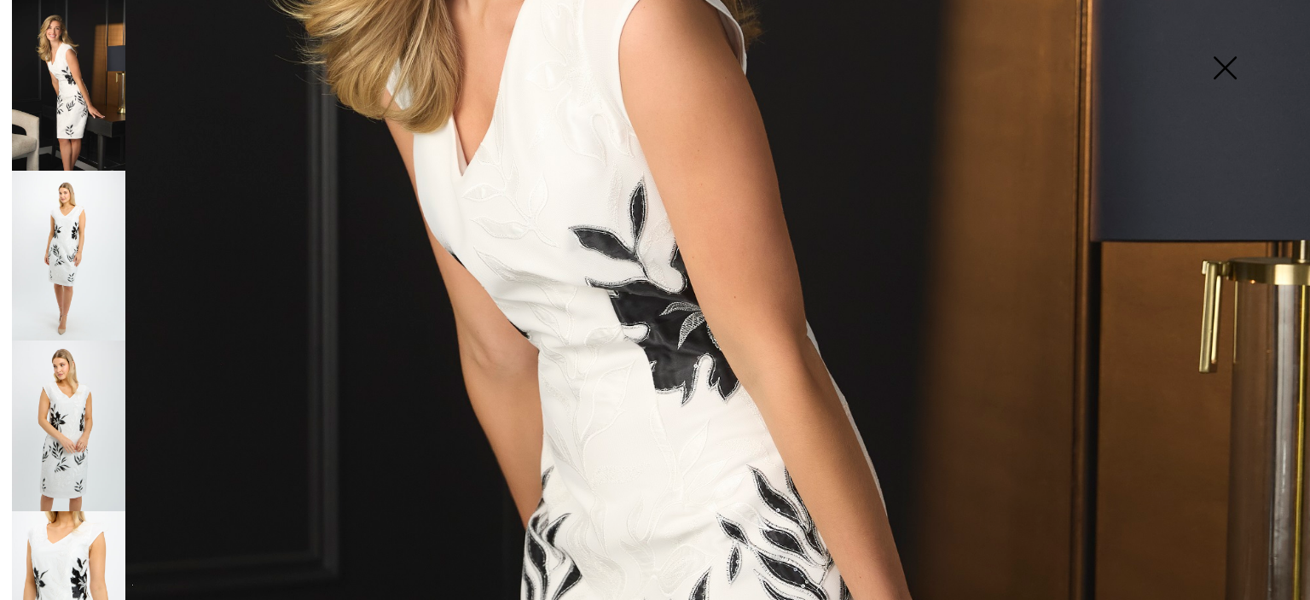
scroll to position [511, 0]
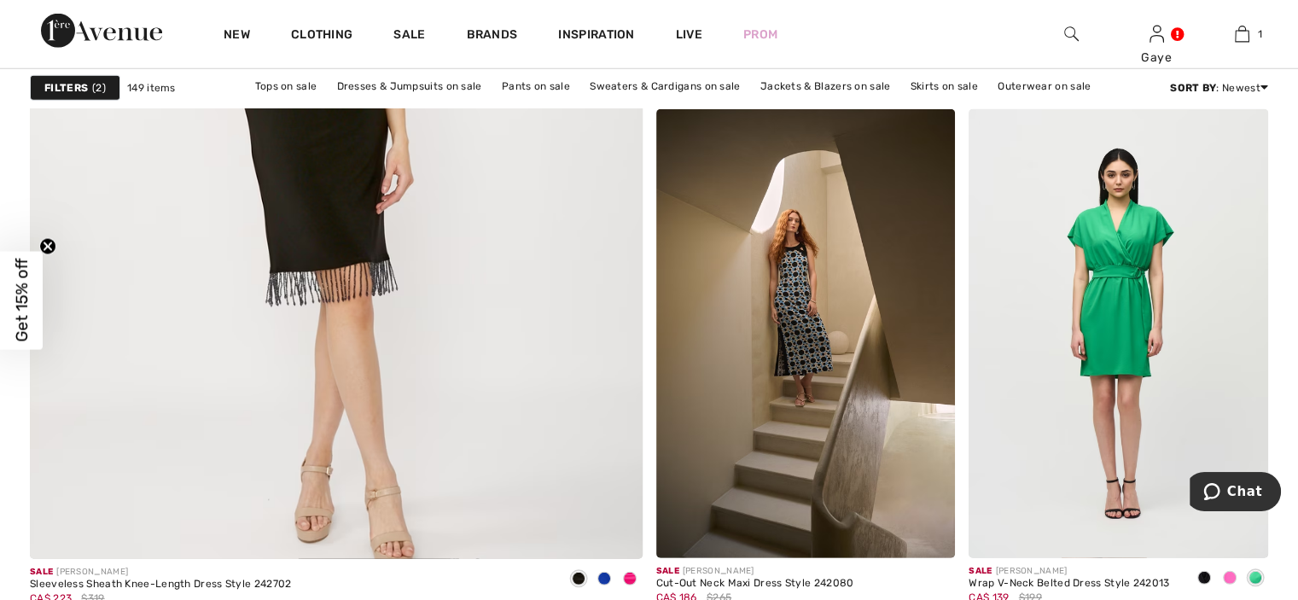
scroll to position [4842, 0]
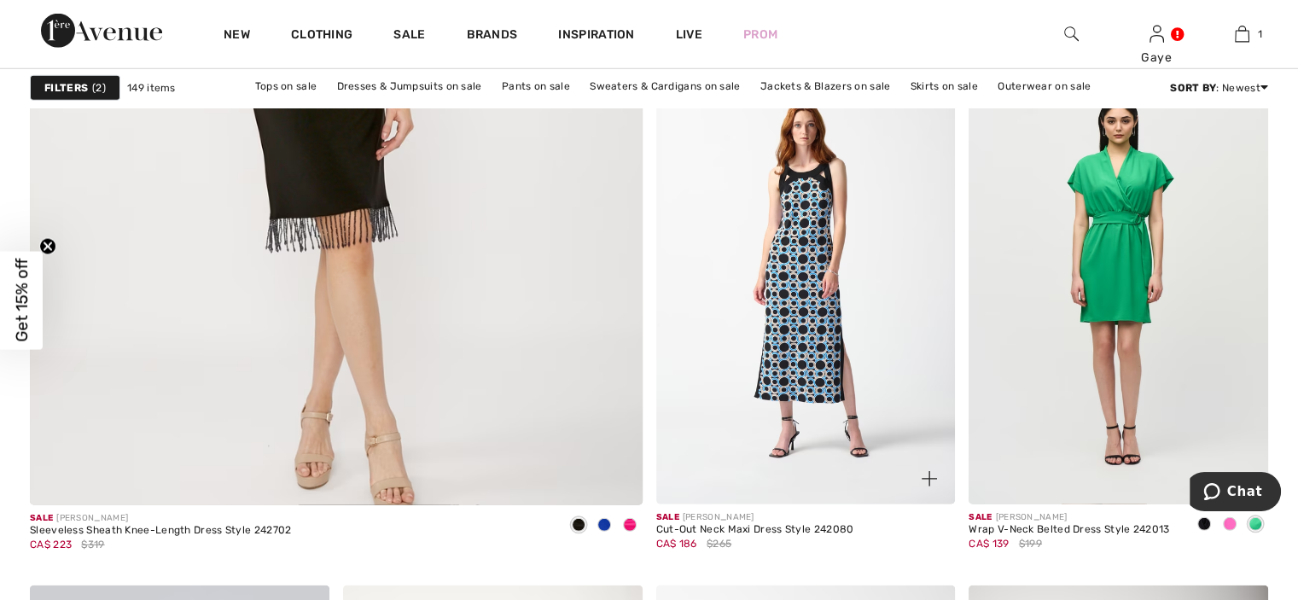
click at [836, 299] on img at bounding box center [805, 279] width 299 height 449
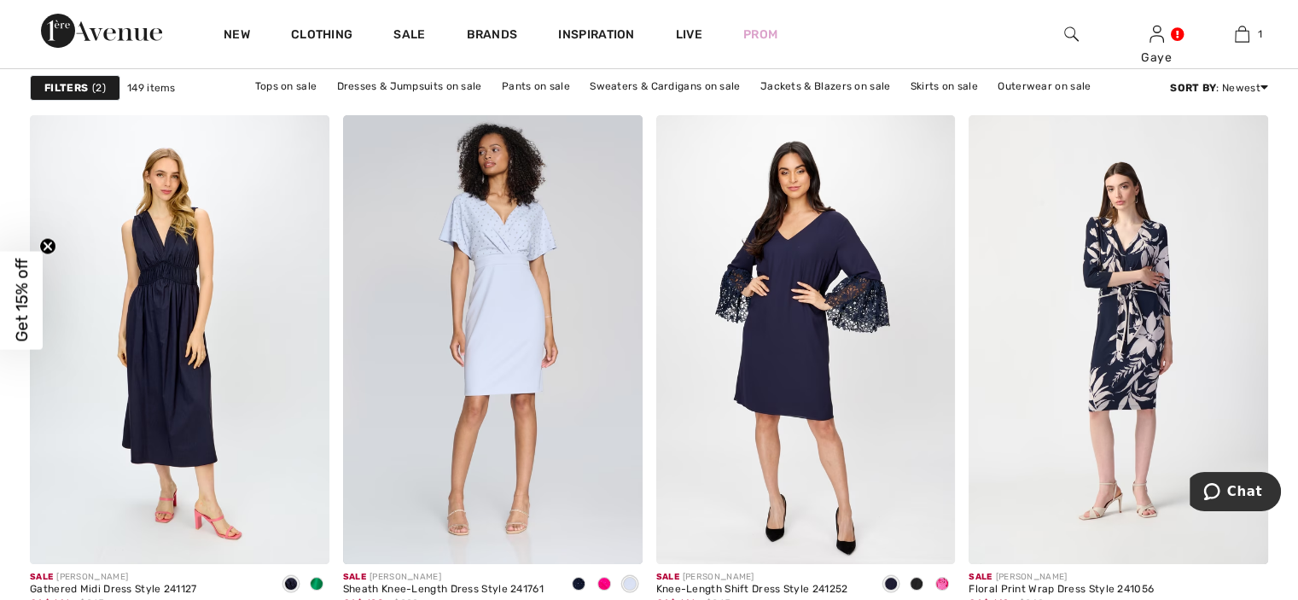
scroll to position [6651, 0]
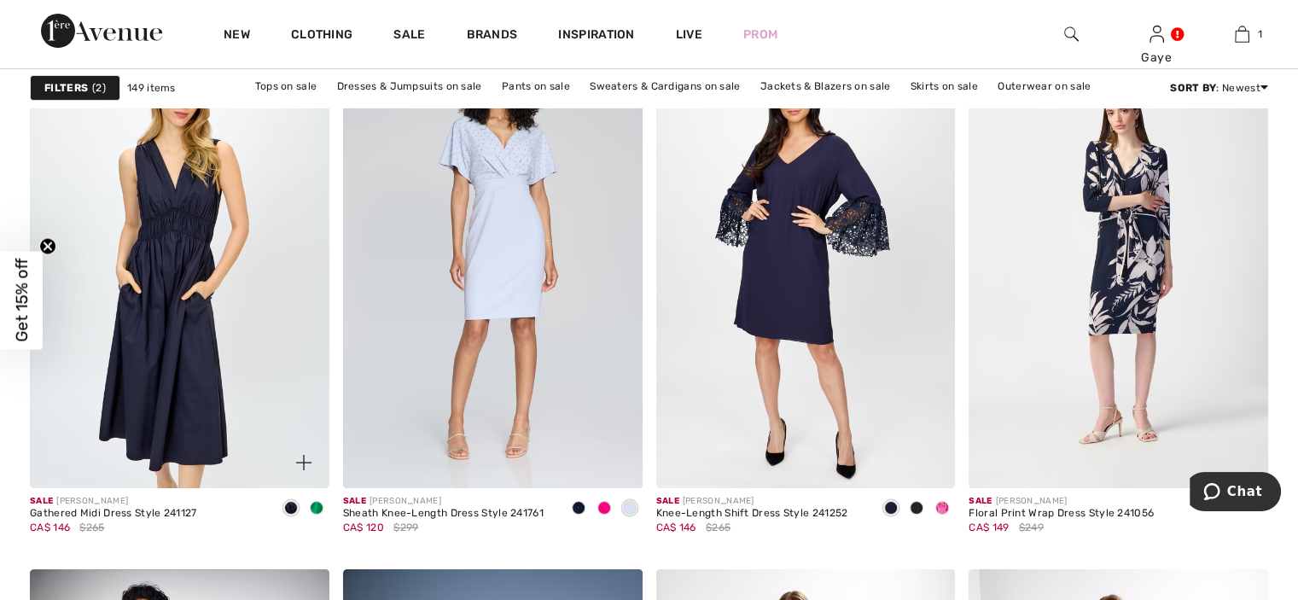
click at [144, 324] on img at bounding box center [179, 263] width 299 height 449
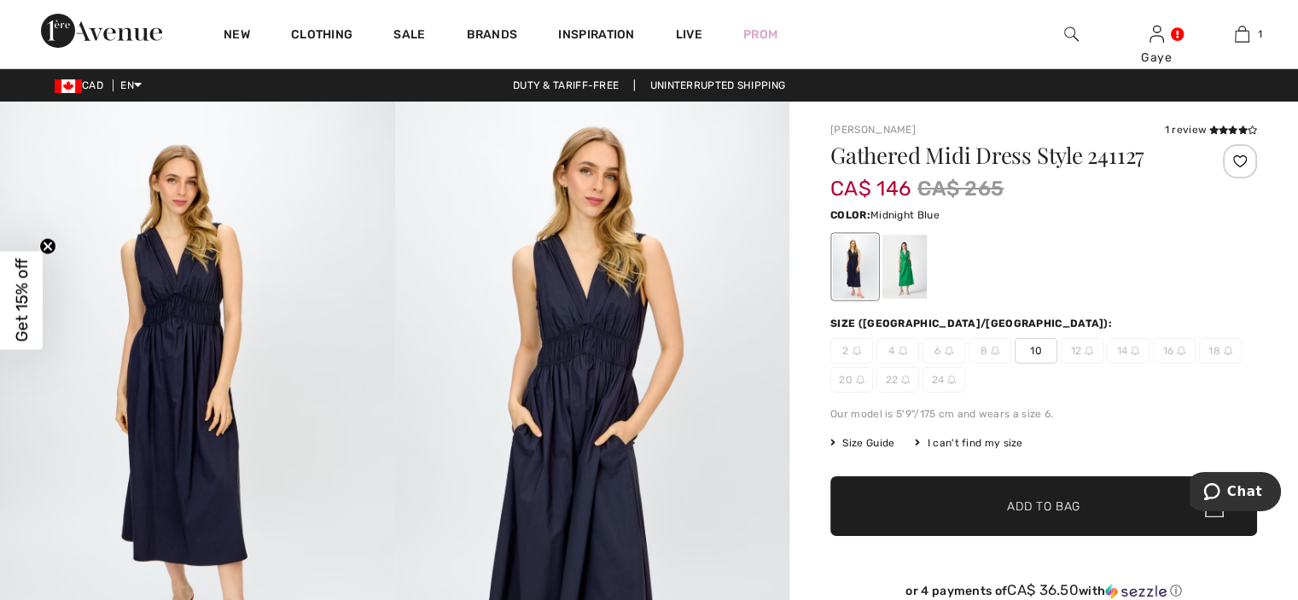
click at [519, 326] on img at bounding box center [592, 398] width 395 height 592
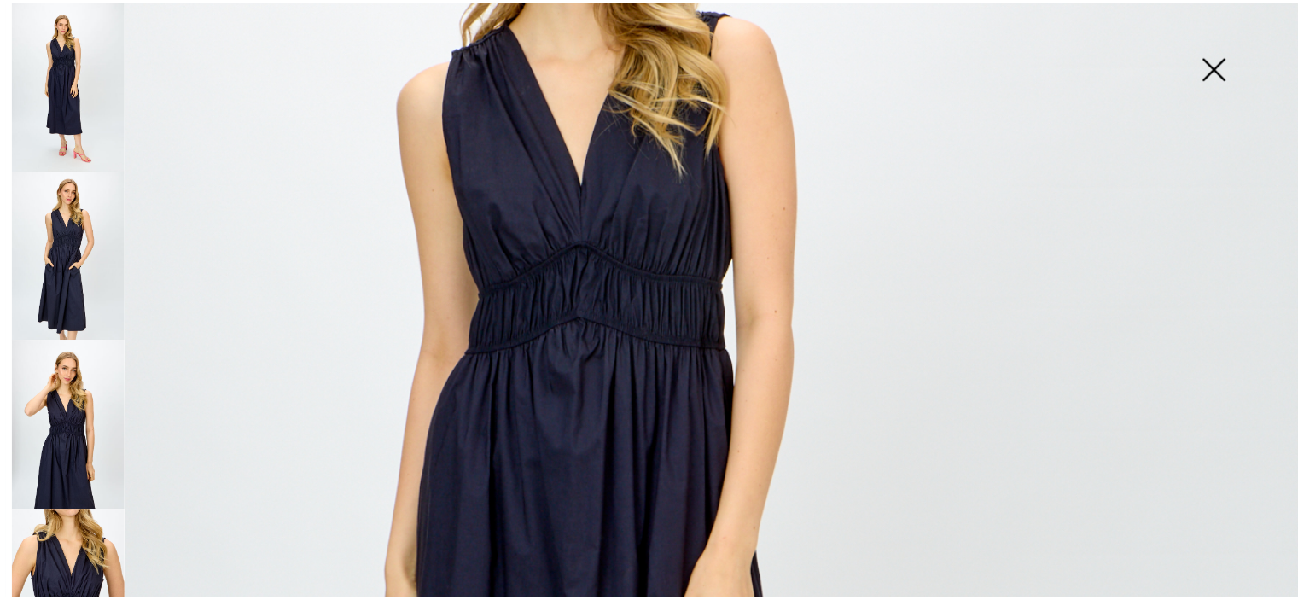
scroll to position [391, 0]
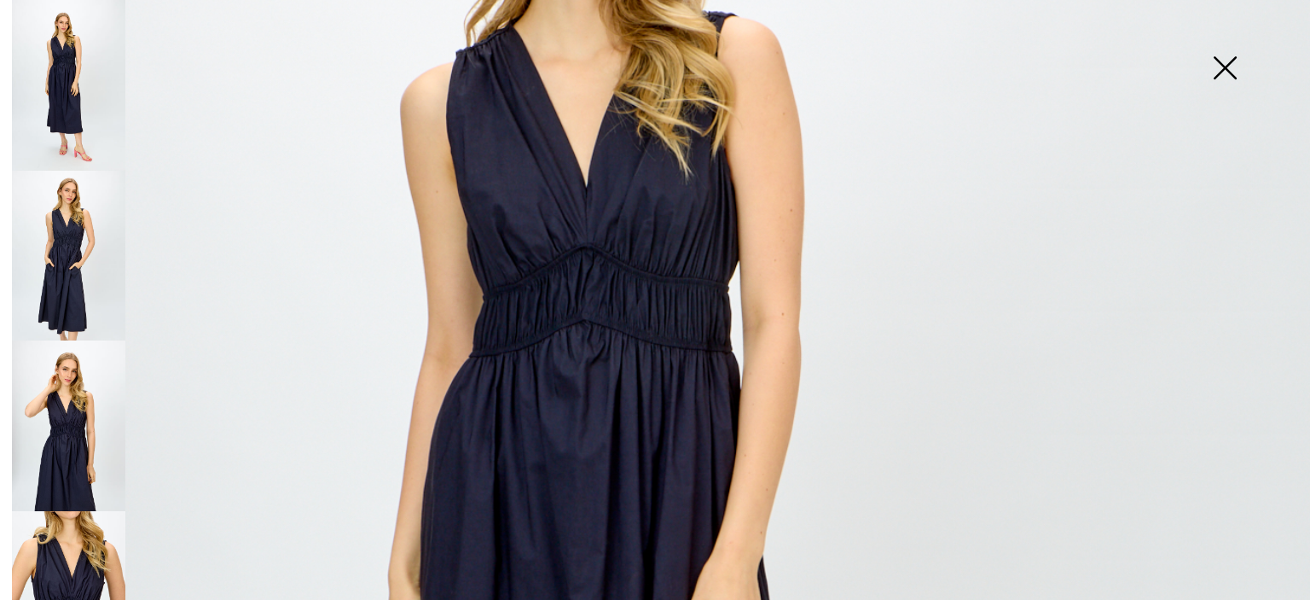
click at [1228, 72] on img at bounding box center [1224, 70] width 85 height 88
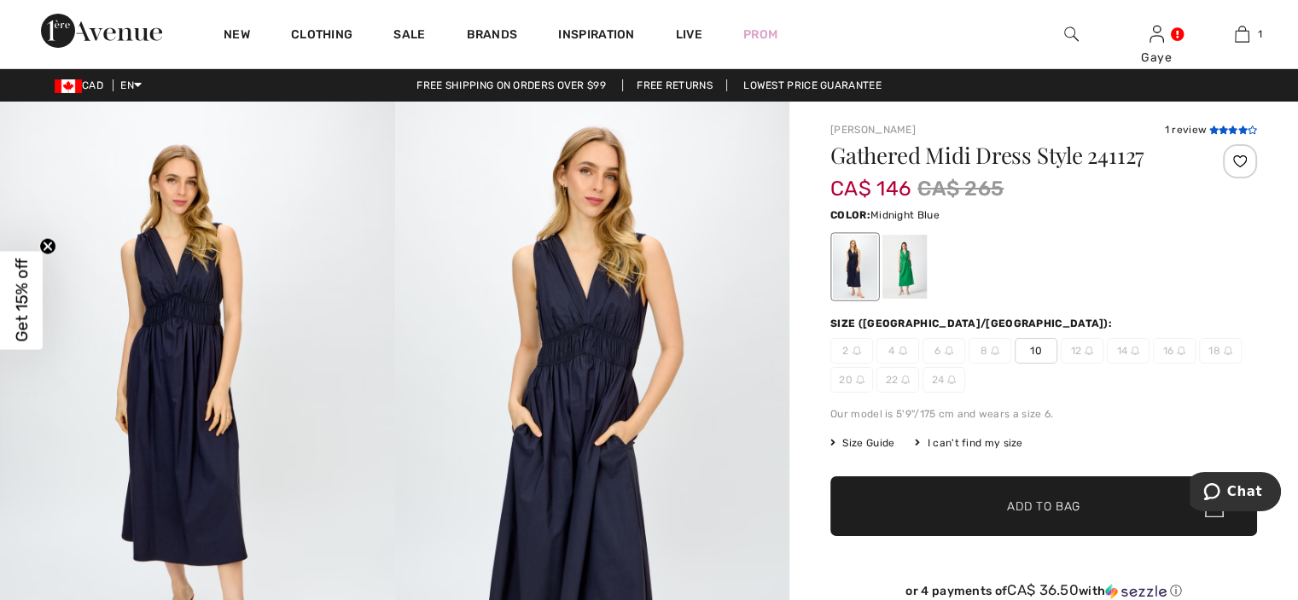
click at [1216, 130] on icon at bounding box center [1212, 129] width 9 height 9
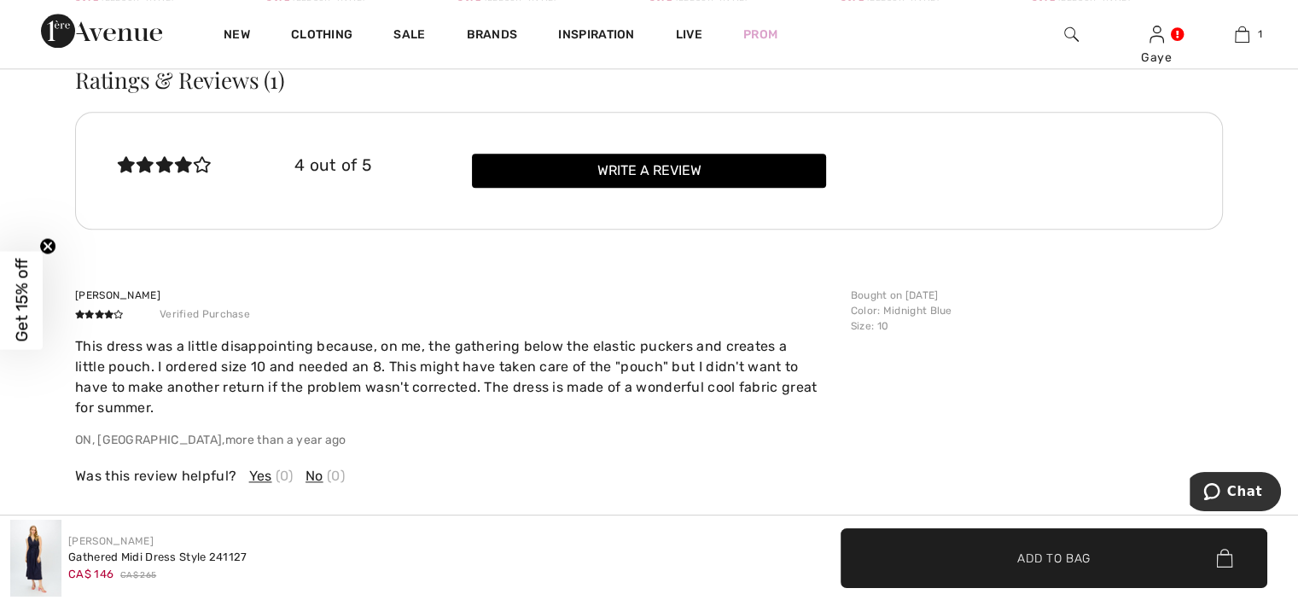
scroll to position [2177, 0]
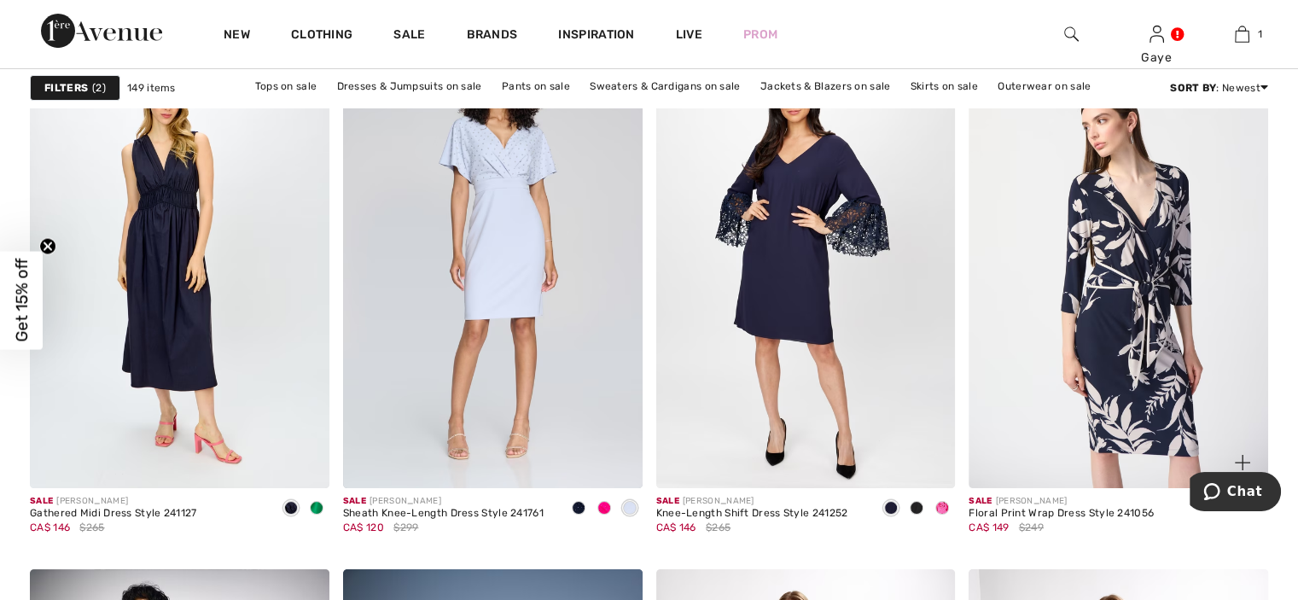
click at [1128, 268] on img at bounding box center [1117, 263] width 299 height 449
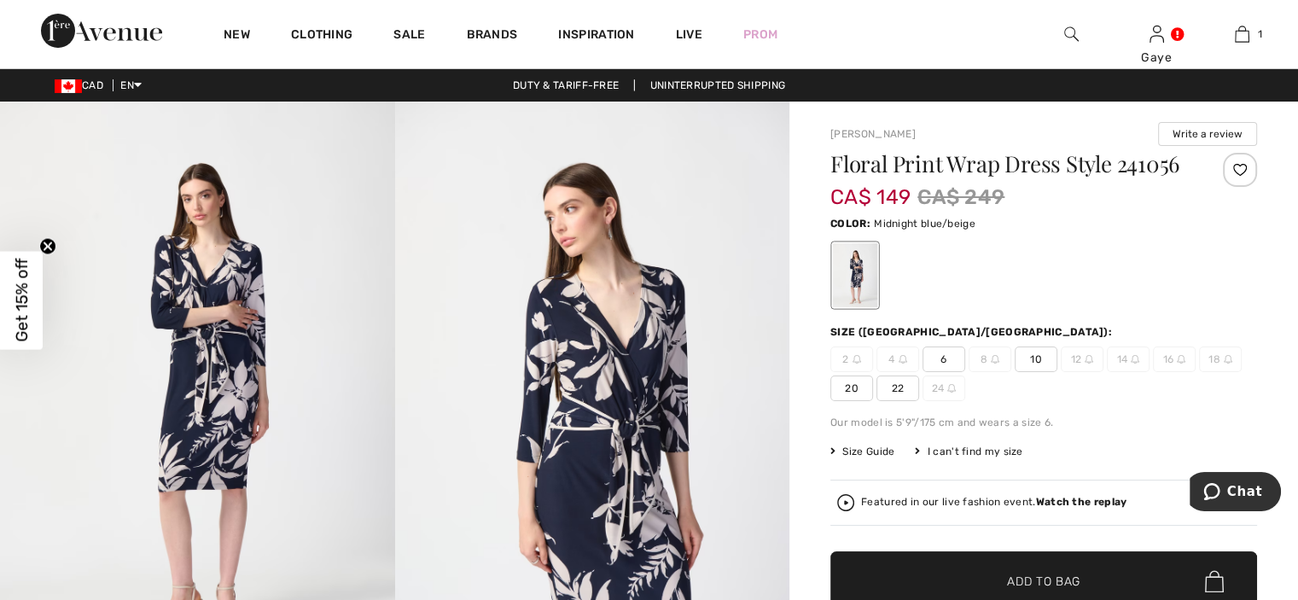
click at [651, 372] on img at bounding box center [592, 397] width 395 height 591
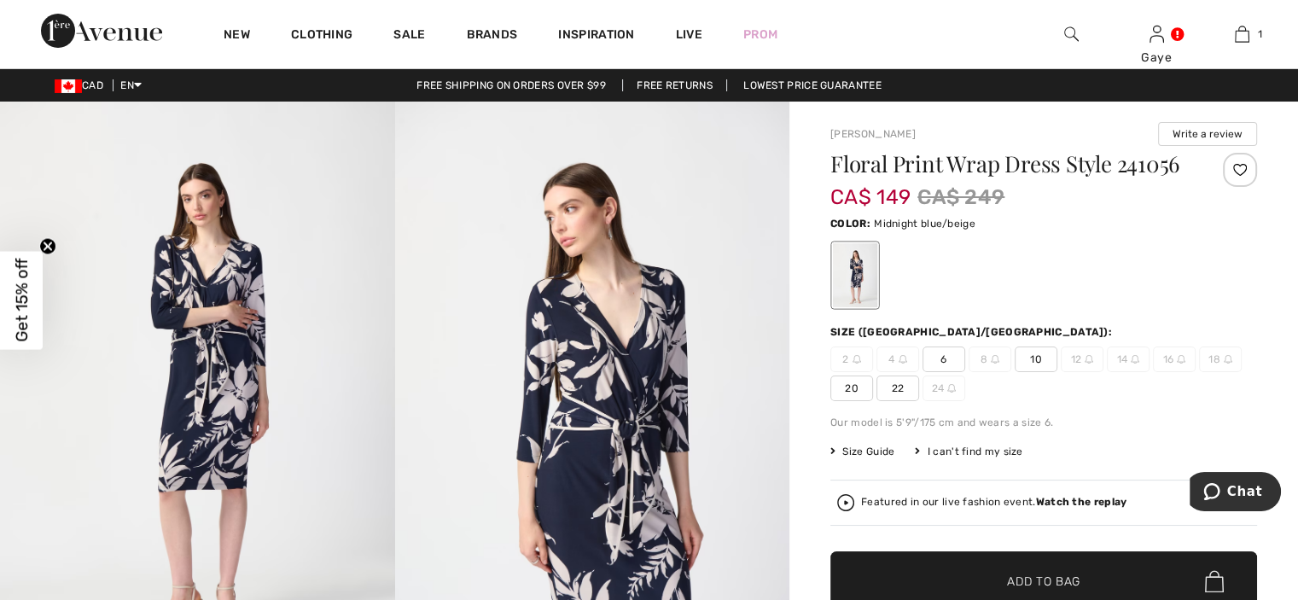
click at [635, 382] on img at bounding box center [592, 397] width 395 height 591
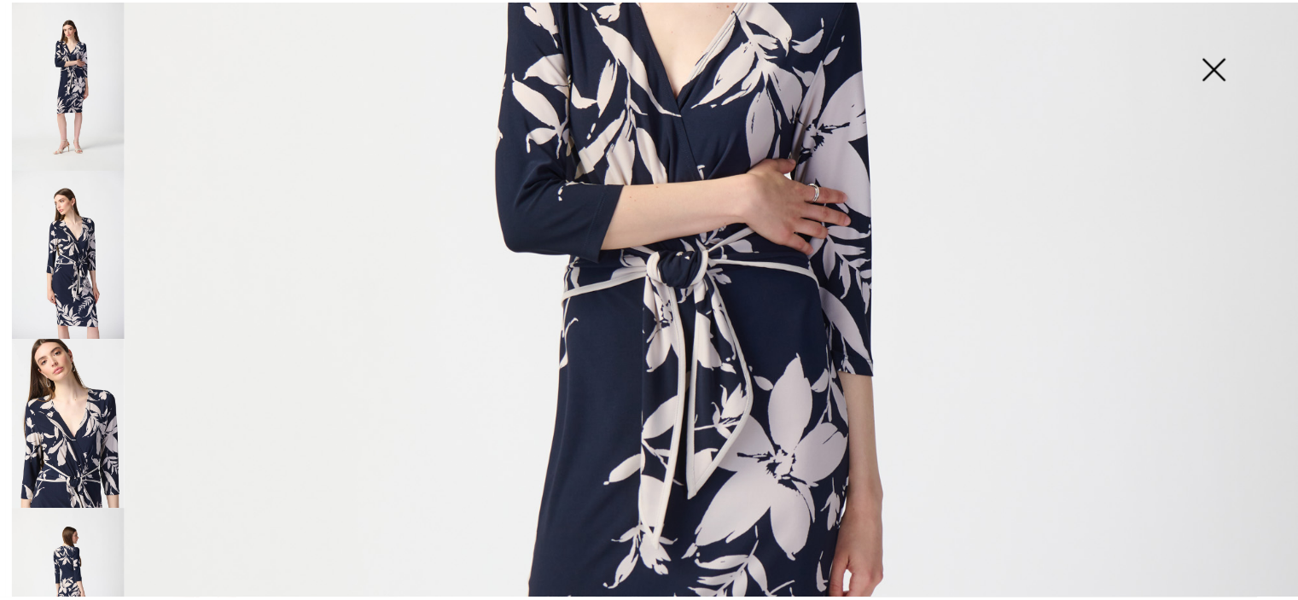
scroll to position [500, 0]
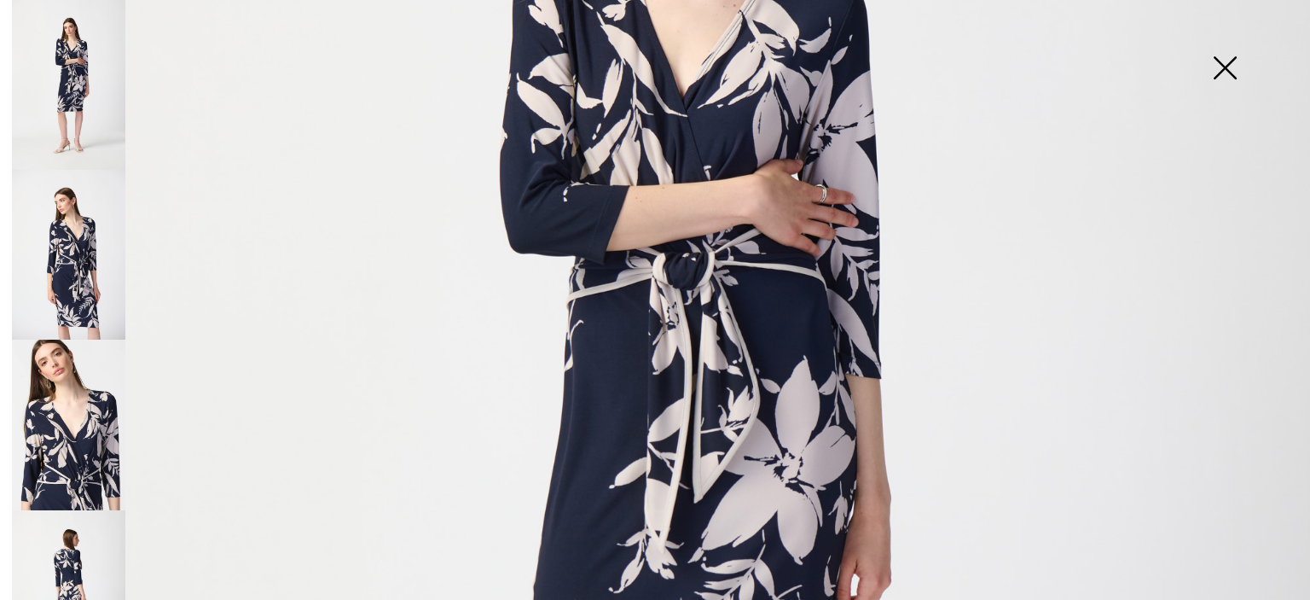
click at [723, 282] on img at bounding box center [655, 482] width 1310 height 1964
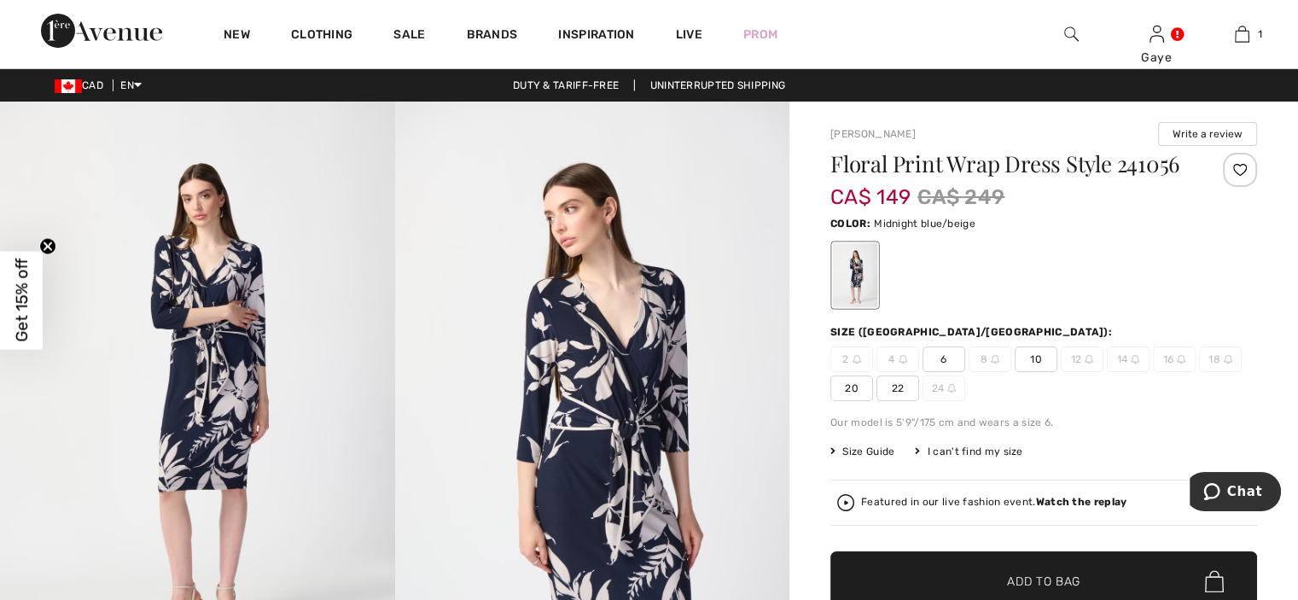
click at [614, 416] on img at bounding box center [592, 397] width 395 height 591
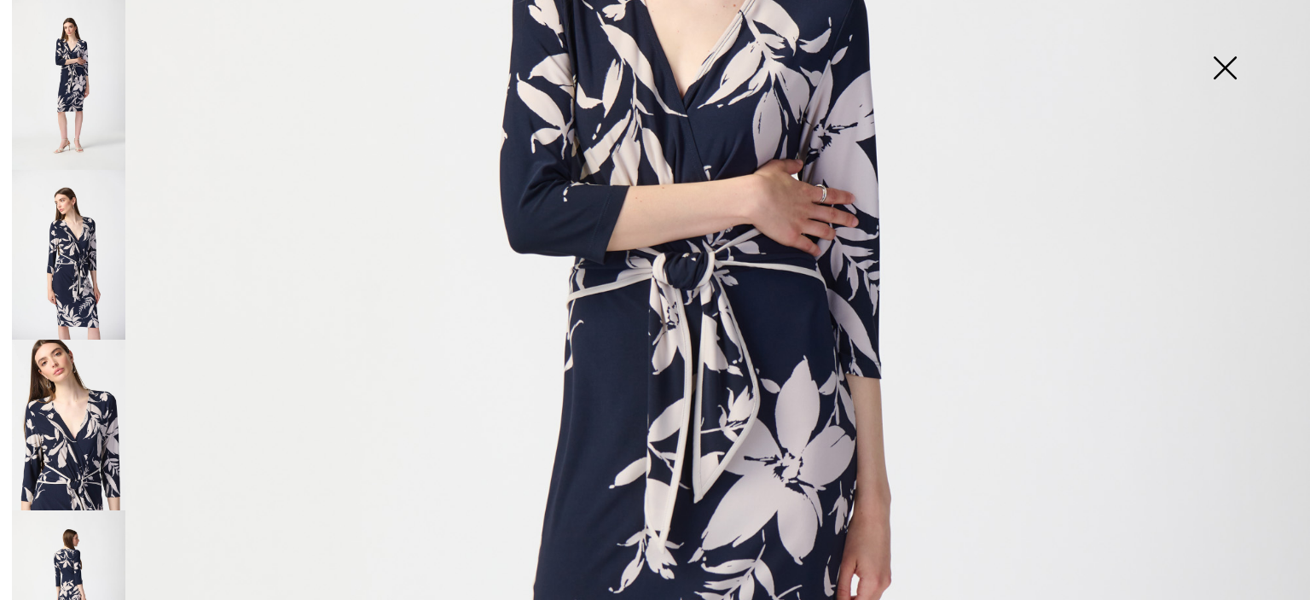
click at [696, 296] on img at bounding box center [655, 482] width 1310 height 1964
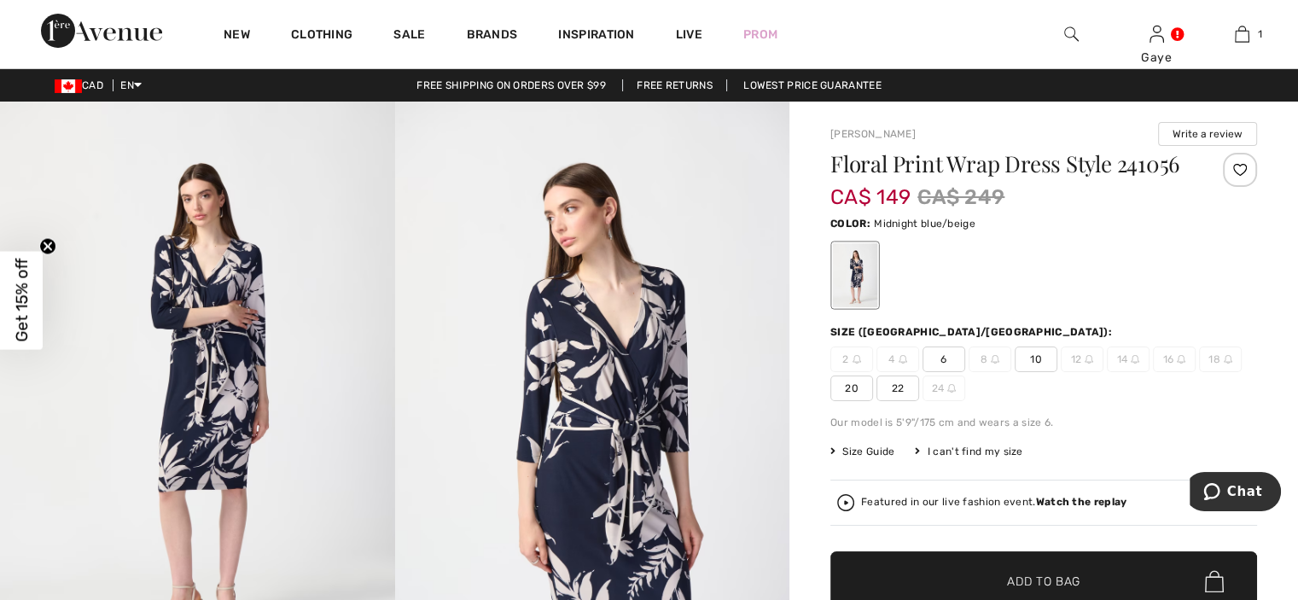
click at [1090, 502] on strong "Watch the replay" at bounding box center [1081, 502] width 91 height 12
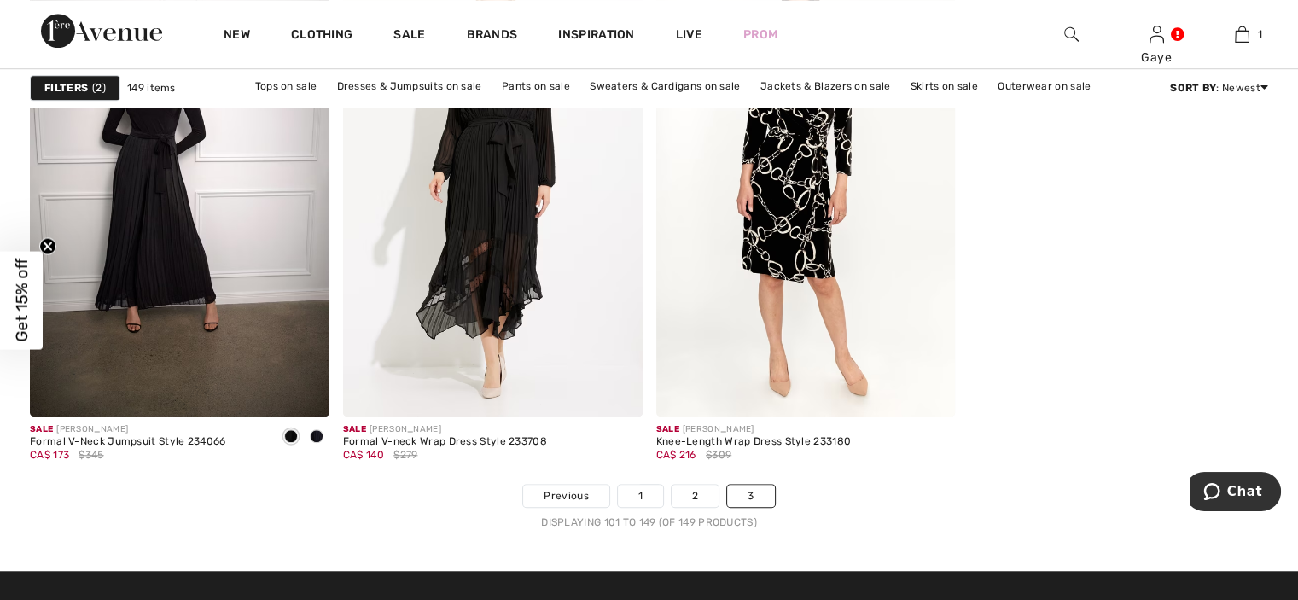
scroll to position [7805, 0]
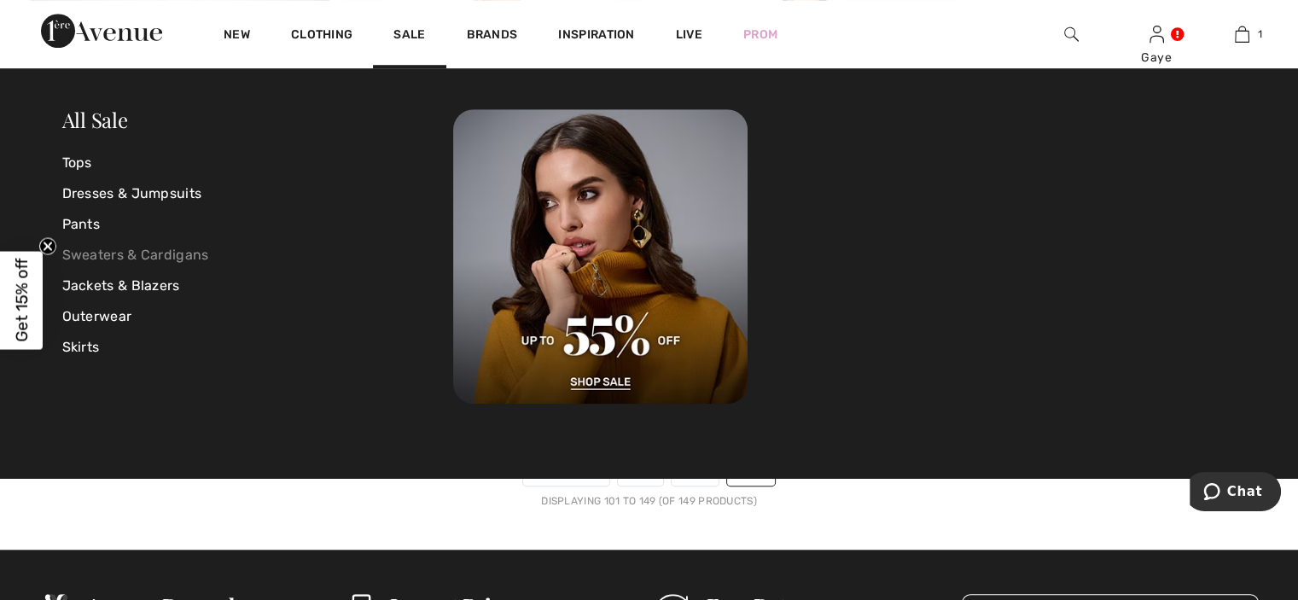
click at [134, 259] on link "Sweaters & Cardigans" at bounding box center [258, 255] width 392 height 31
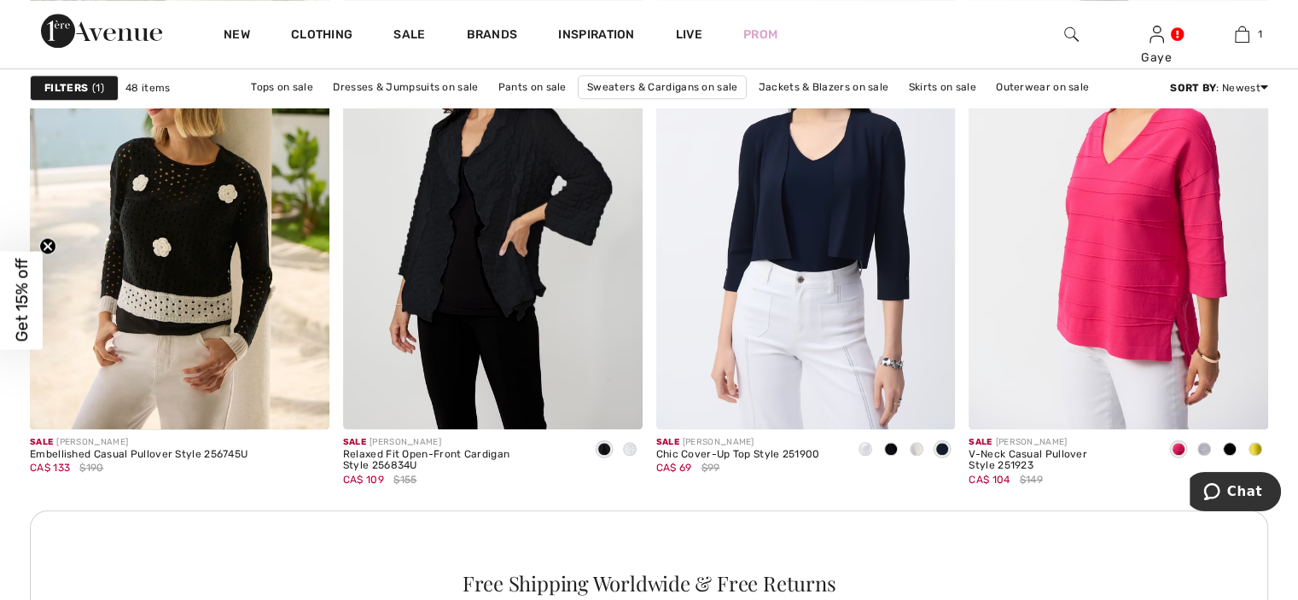
scroll to position [1884, 0]
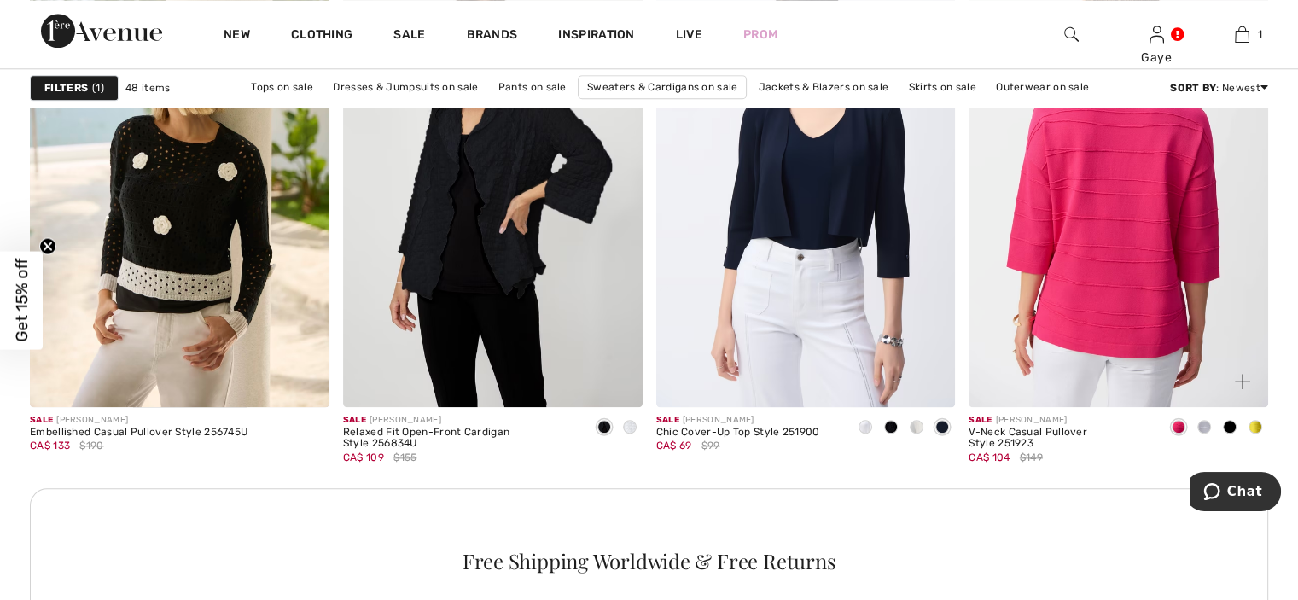
click at [1105, 189] on img at bounding box center [1117, 181] width 299 height 449
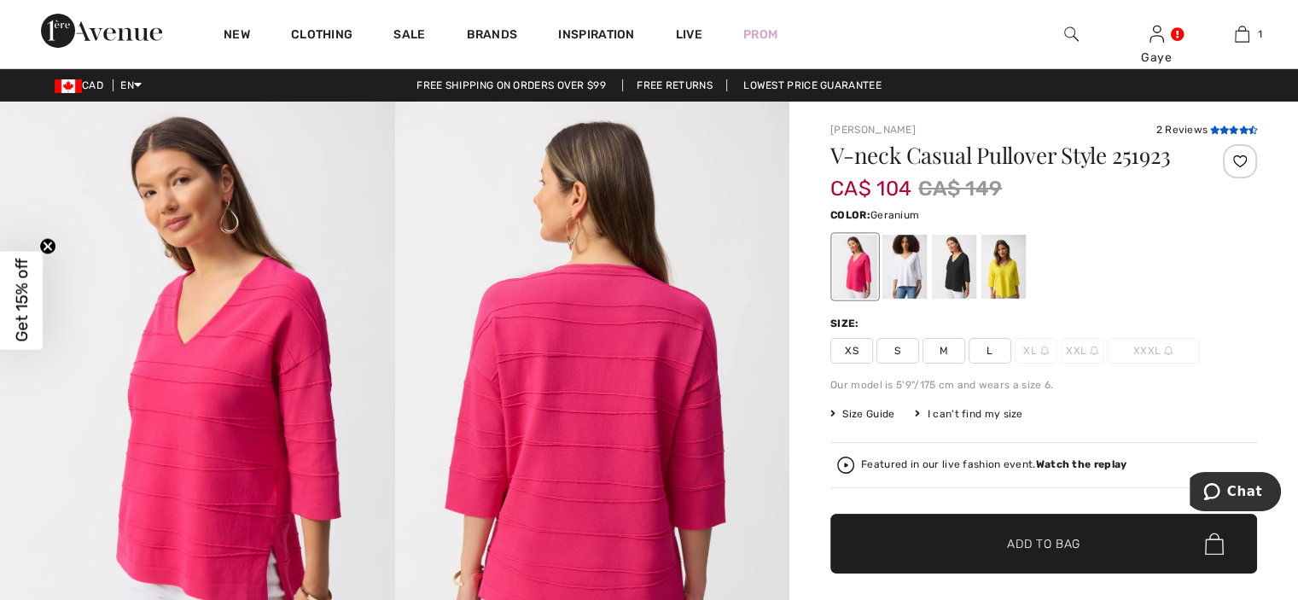
click at [1216, 131] on icon at bounding box center [1213, 129] width 9 height 9
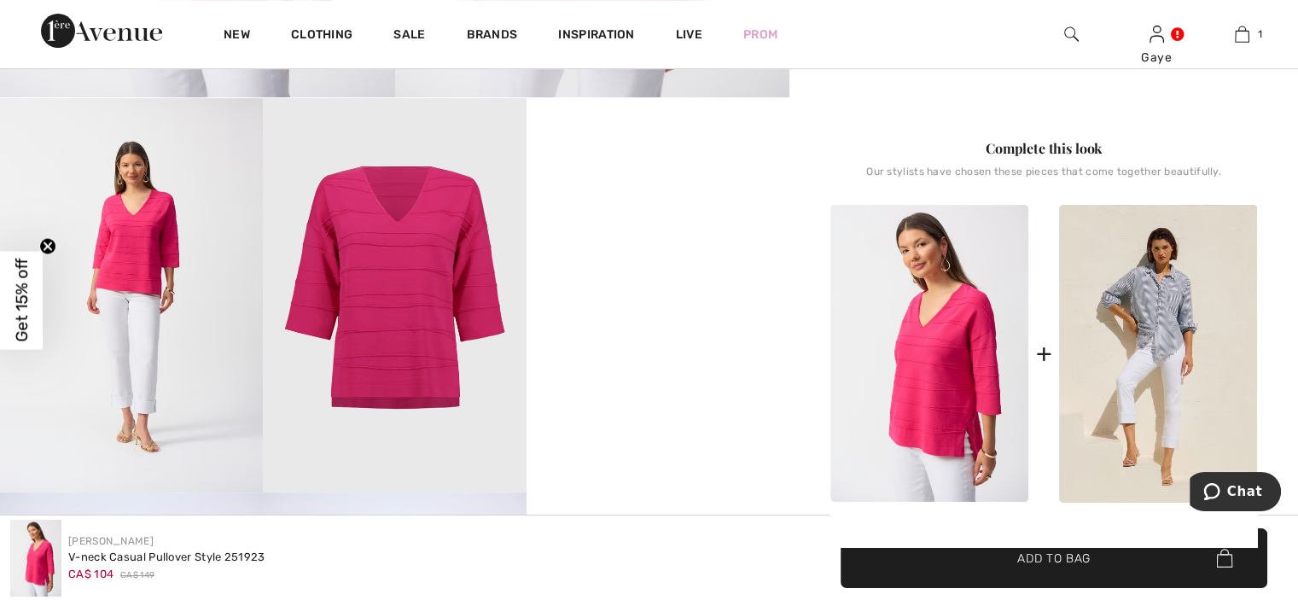
scroll to position [525, 0]
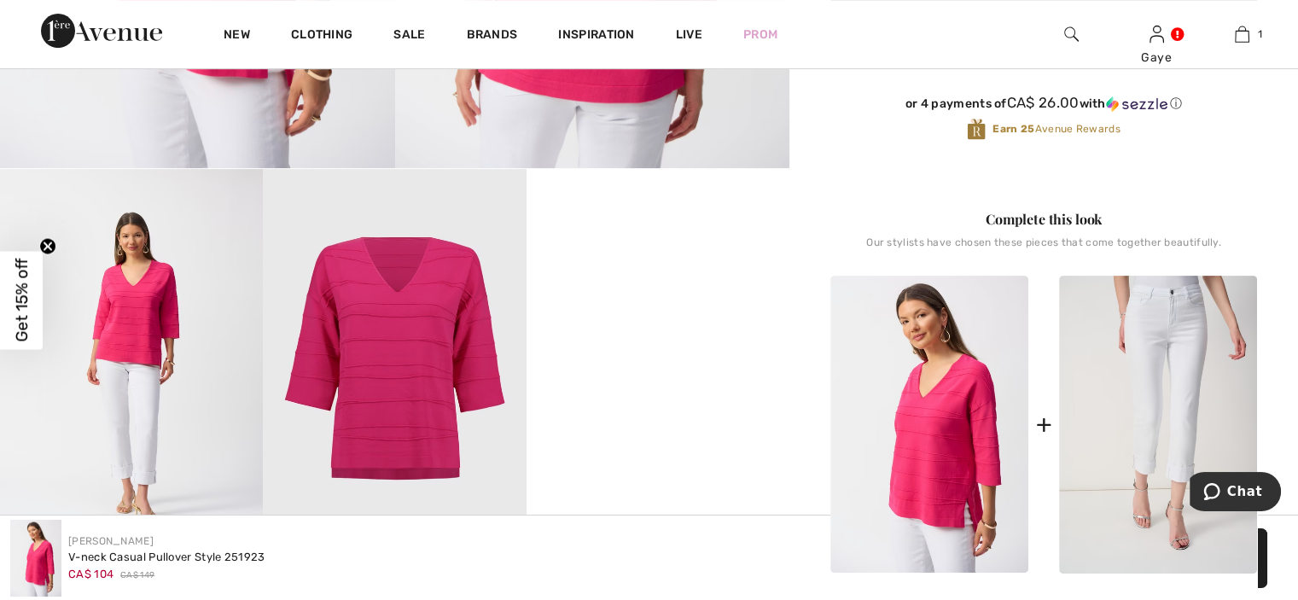
click at [1157, 377] on img at bounding box center [1158, 425] width 198 height 298
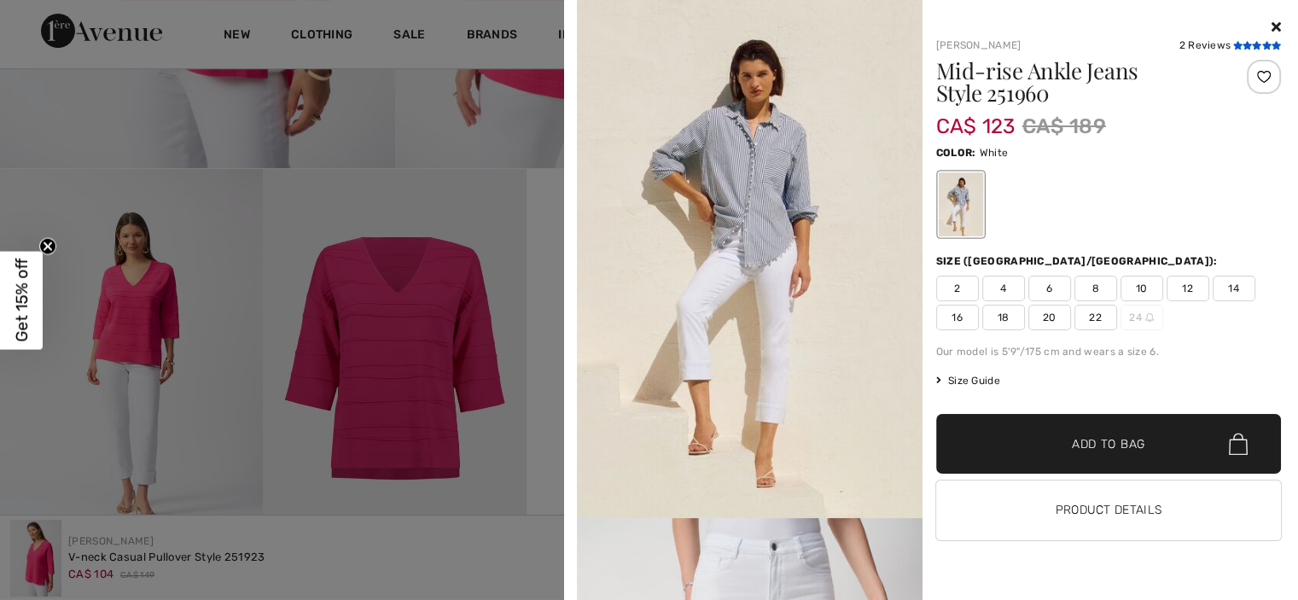
click at [1251, 47] on icon at bounding box center [1255, 45] width 9 height 9
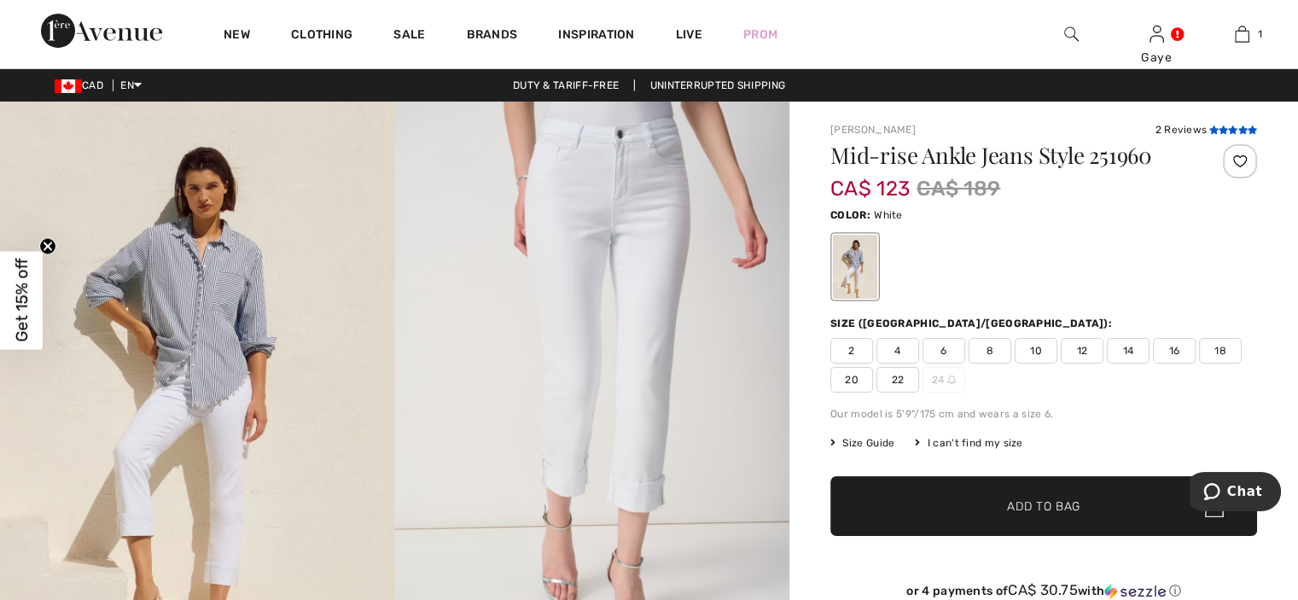
click at [1228, 131] on icon at bounding box center [1232, 129] width 9 height 9
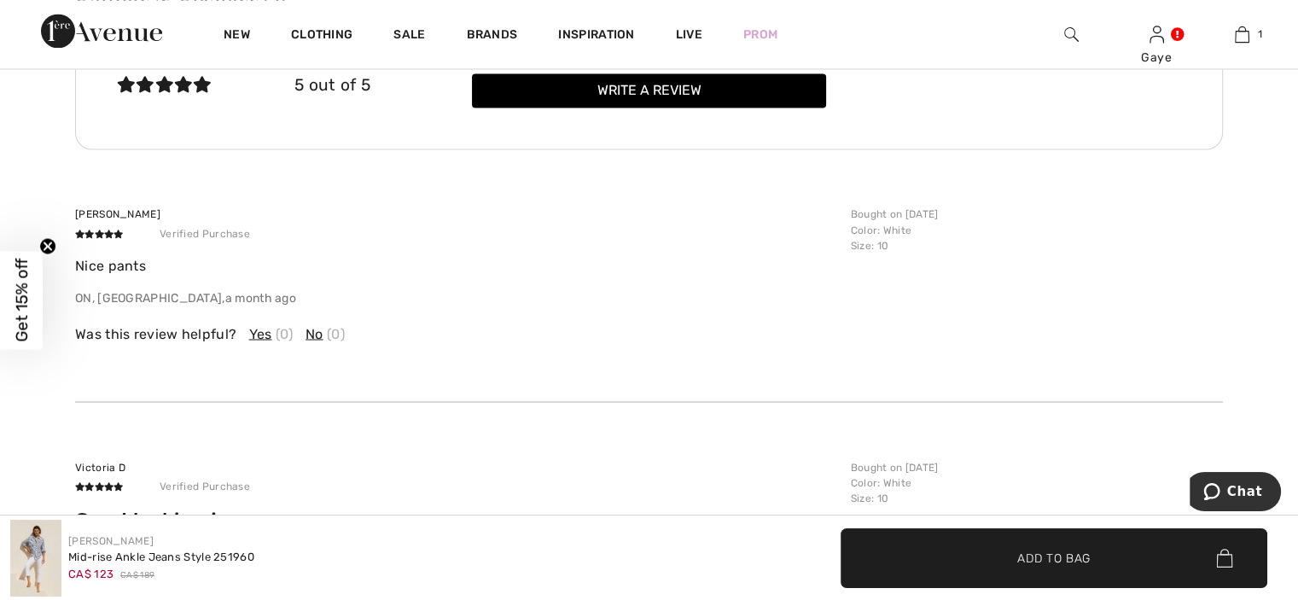
scroll to position [2744, 0]
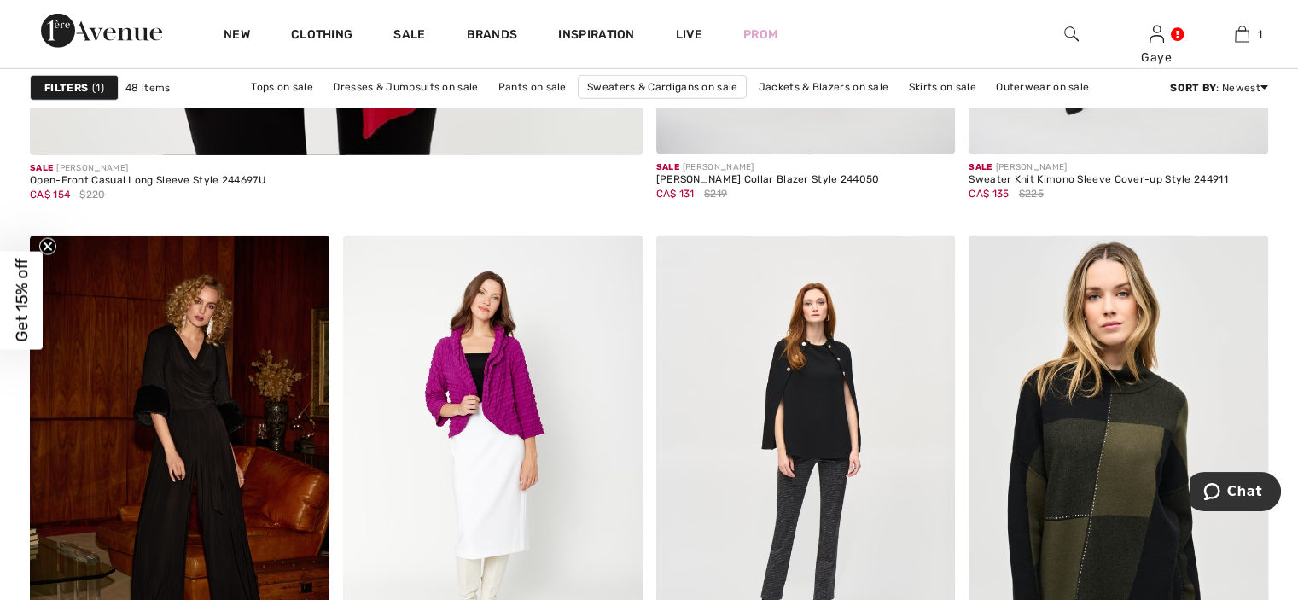
scroll to position [5193, 0]
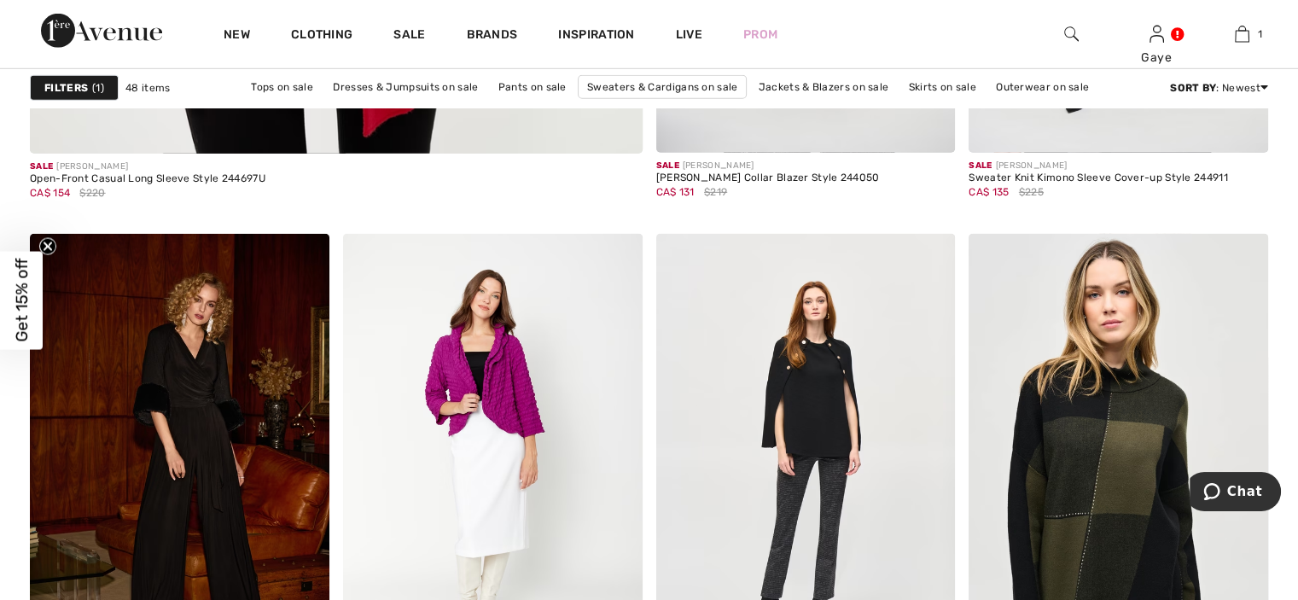
click at [109, 83] on div "Filters 1" at bounding box center [74, 88] width 89 height 26
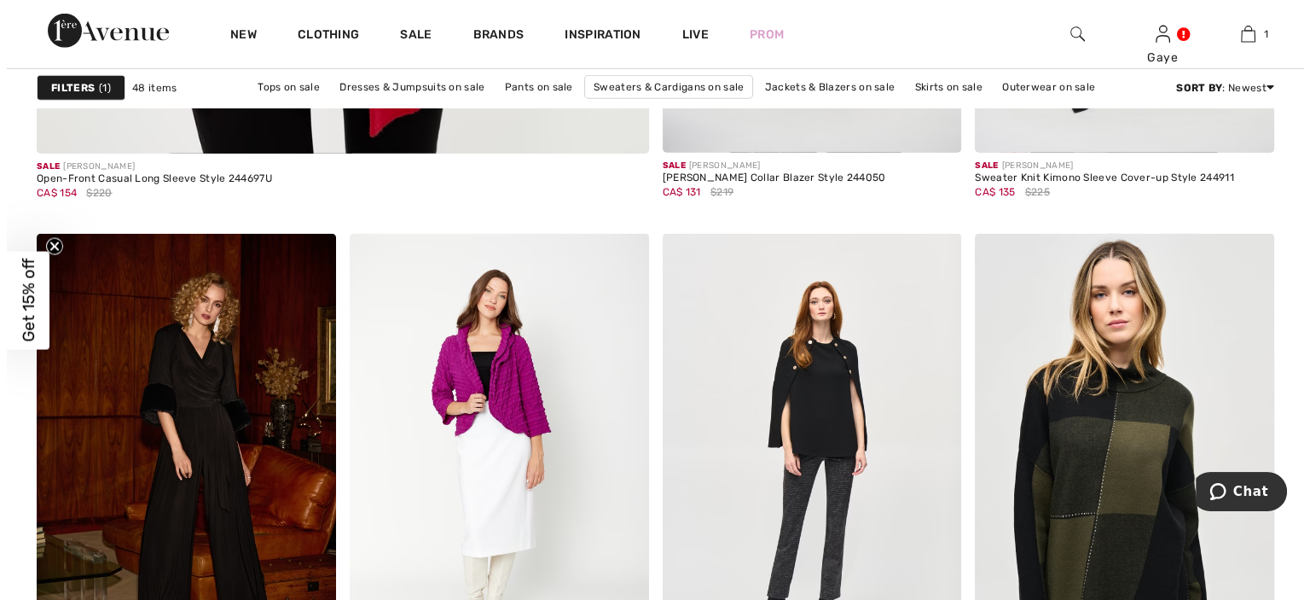
scroll to position [5231, 0]
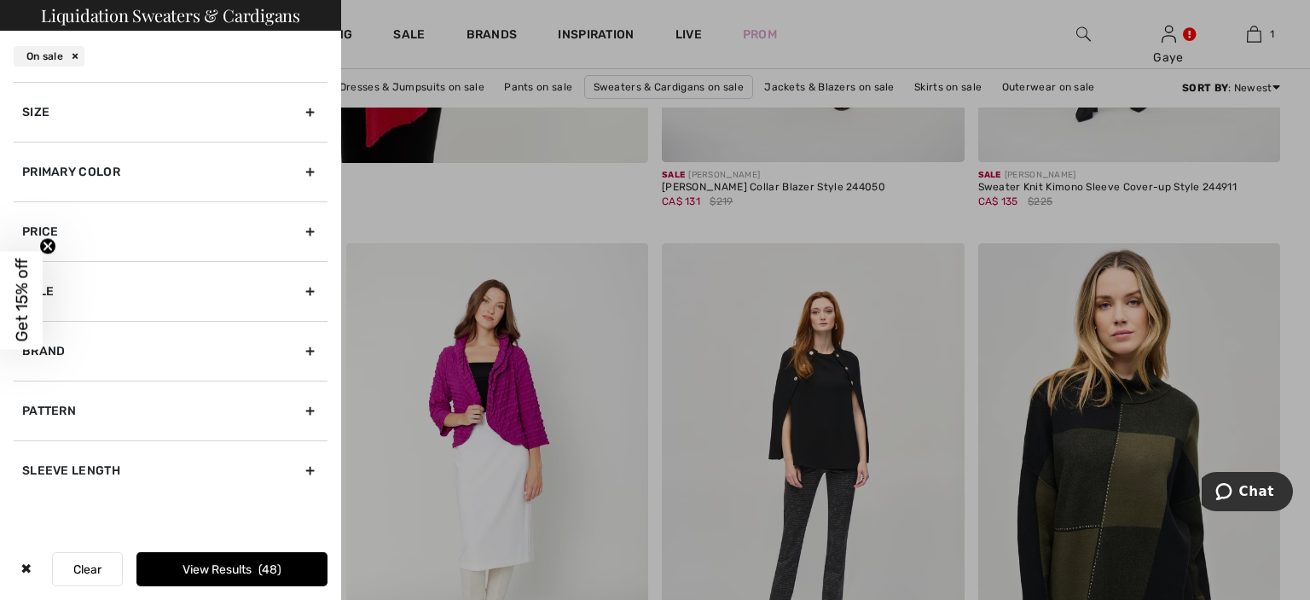
click at [307, 112] on div "Size" at bounding box center [171, 112] width 314 height 60
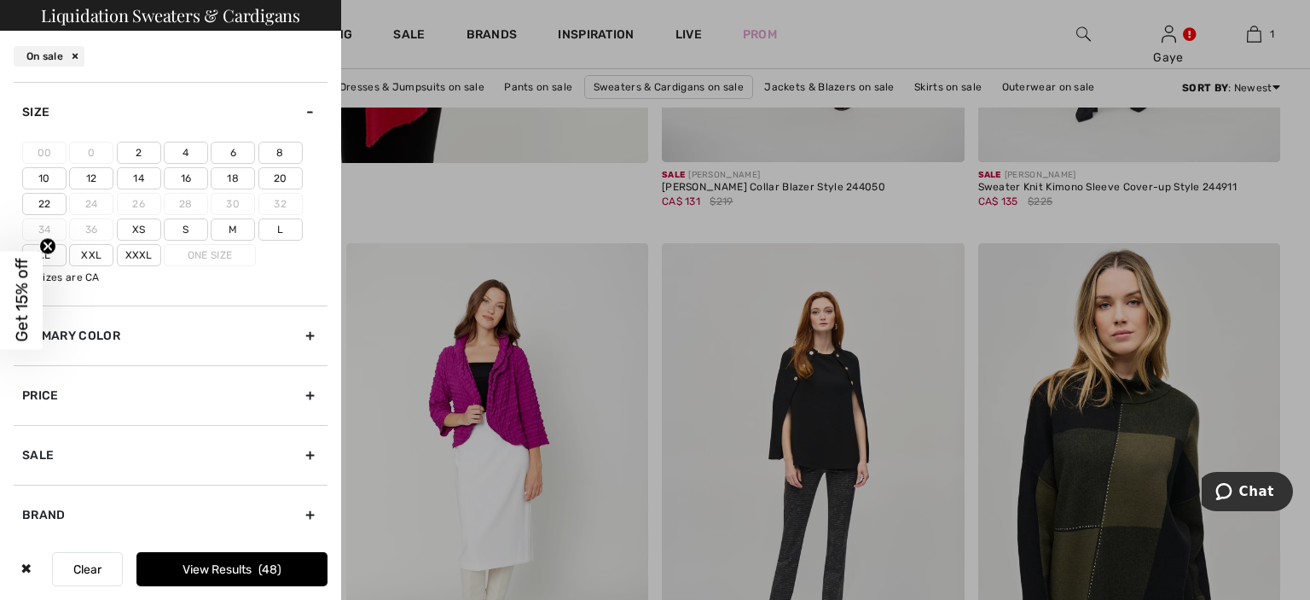
click at [303, 107] on div "Size" at bounding box center [171, 112] width 314 height 60
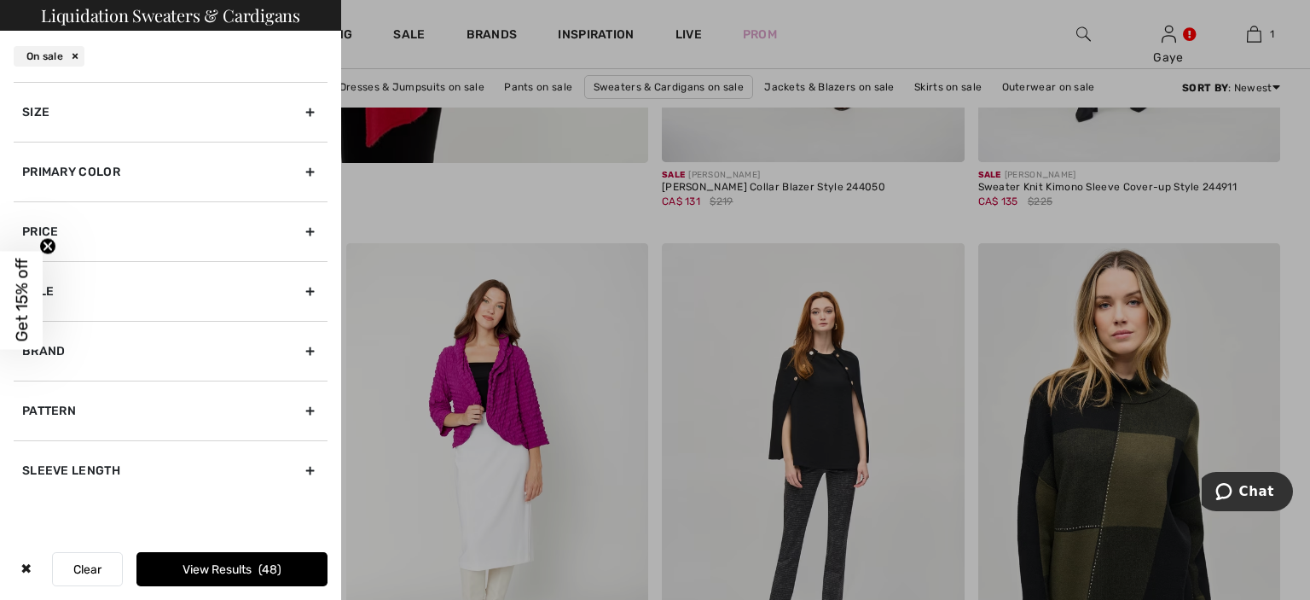
click at [303, 107] on div "Size" at bounding box center [171, 112] width 314 height 60
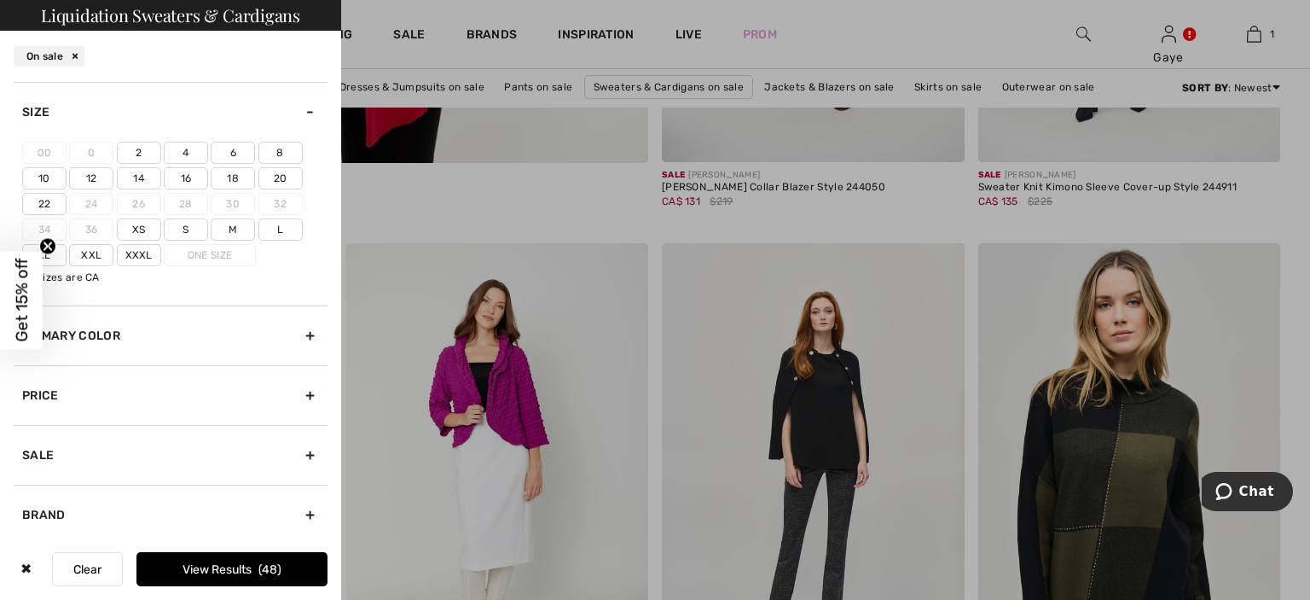
click at [38, 182] on label "10" at bounding box center [44, 178] width 44 height 22
click at [0, 0] on input"] "10" at bounding box center [0, 0] width 0 height 0
click at [211, 570] on button "View Results 4" at bounding box center [231, 569] width 191 height 34
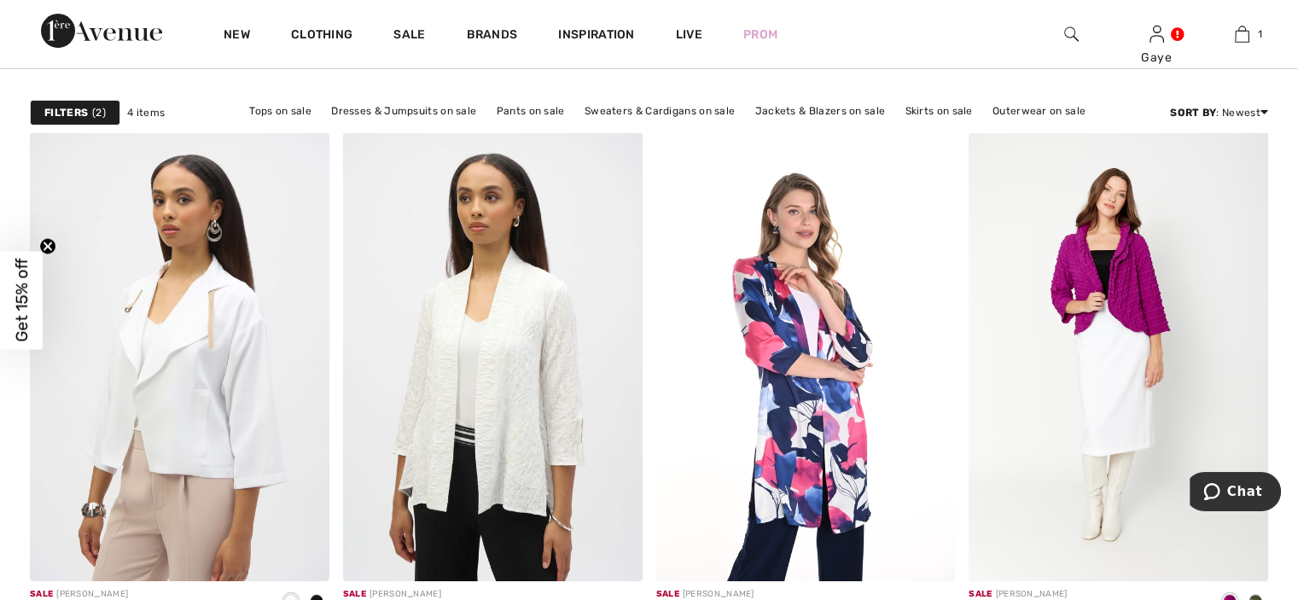
scroll to position [54, 0]
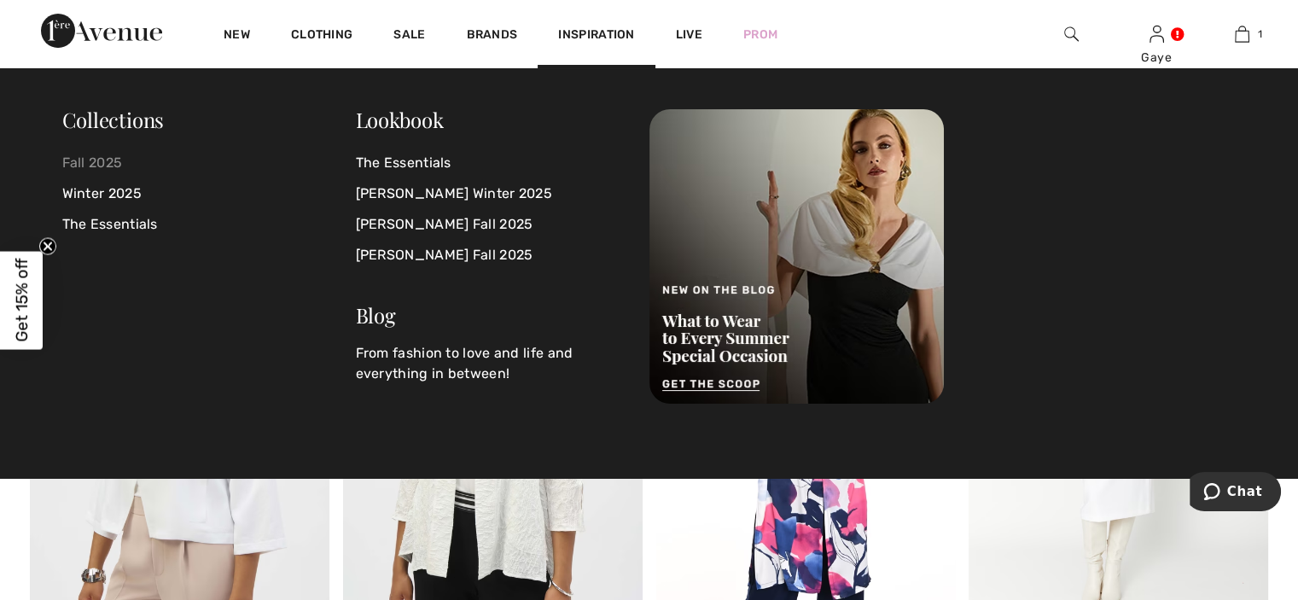
click at [122, 161] on link "Fall 2025" at bounding box center [208, 163] width 293 height 31
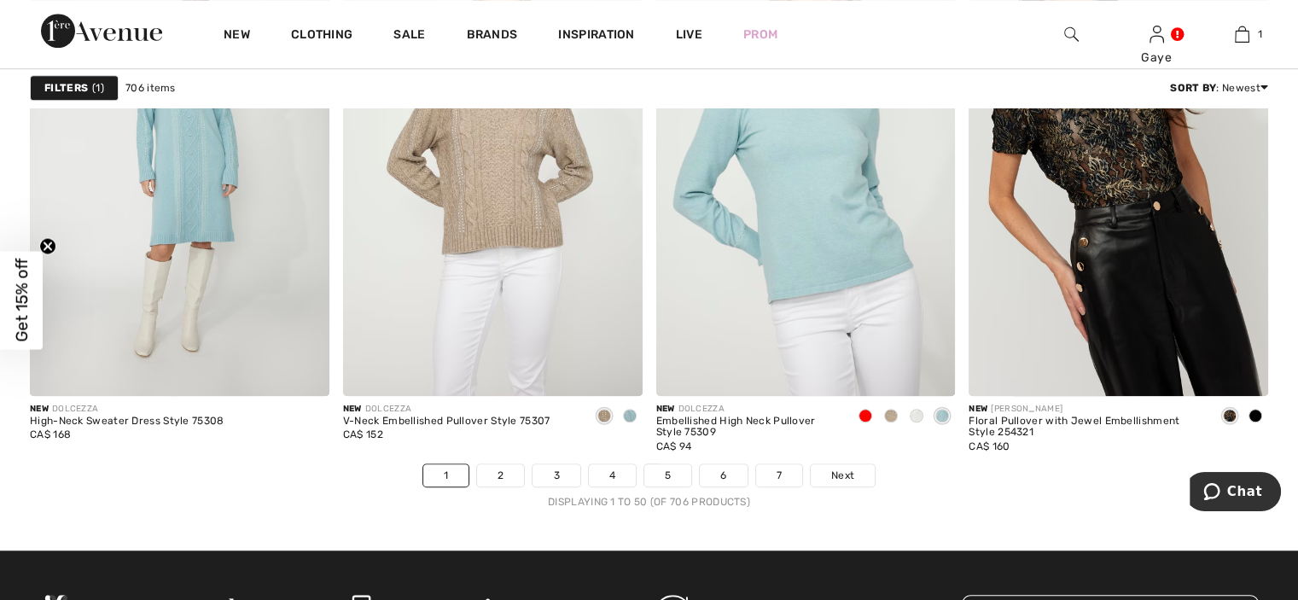
scroll to position [7745, 0]
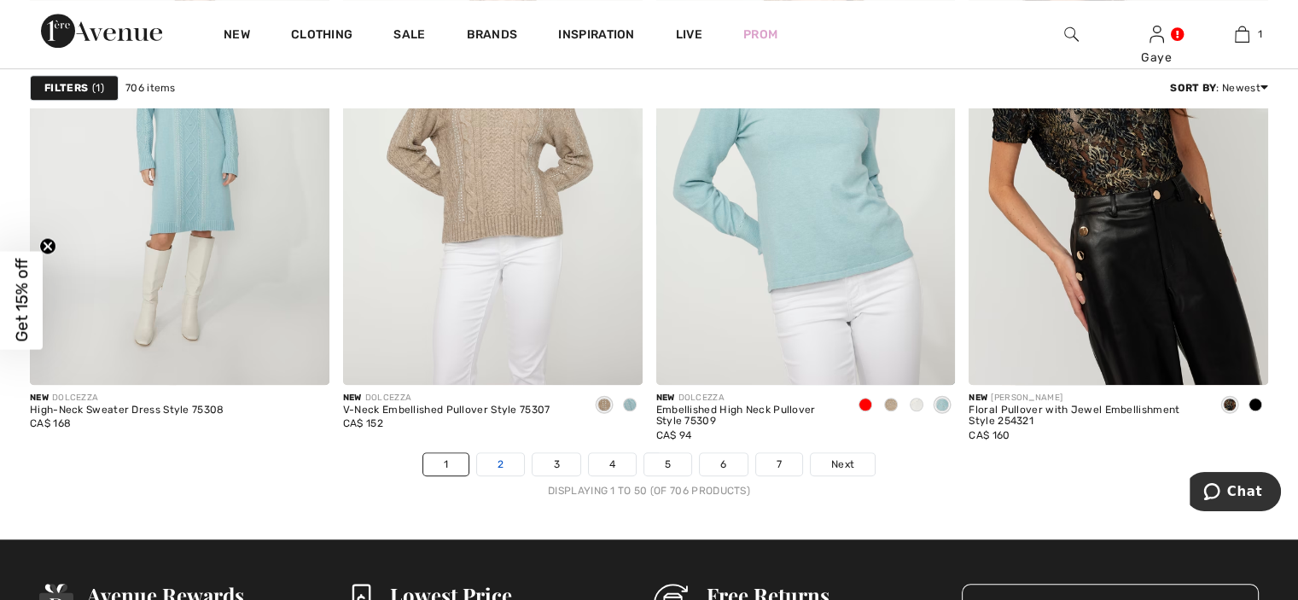
click at [505, 466] on link "2" at bounding box center [500, 464] width 47 height 22
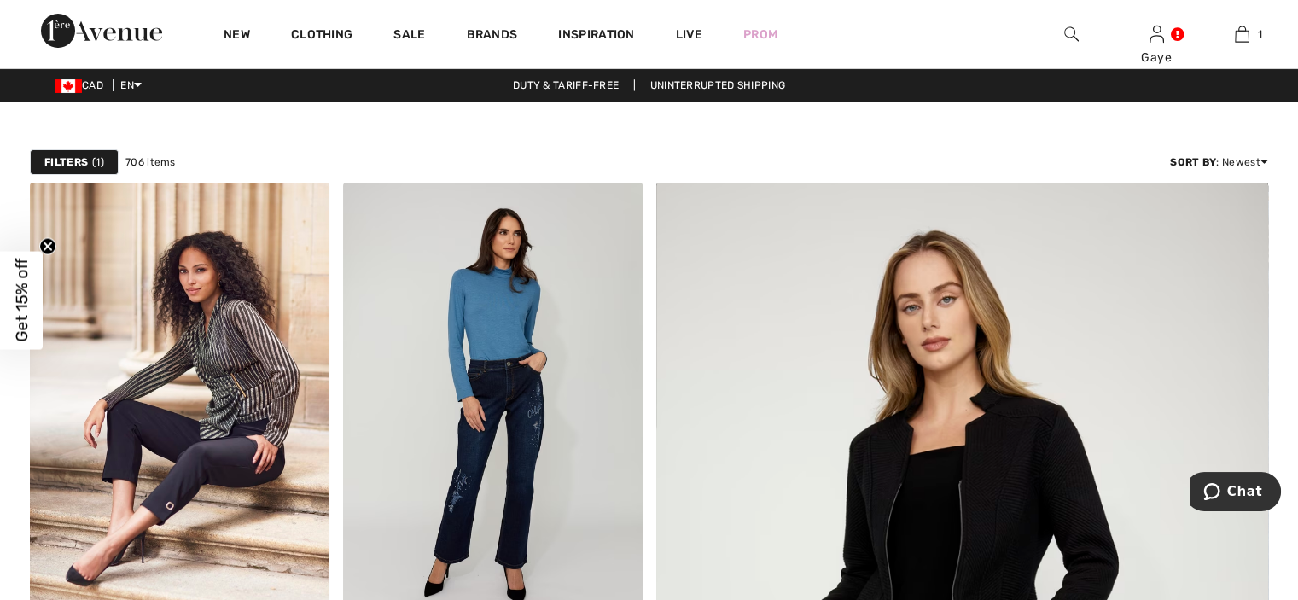
click at [90, 163] on div "Filters 1" at bounding box center [74, 162] width 89 height 26
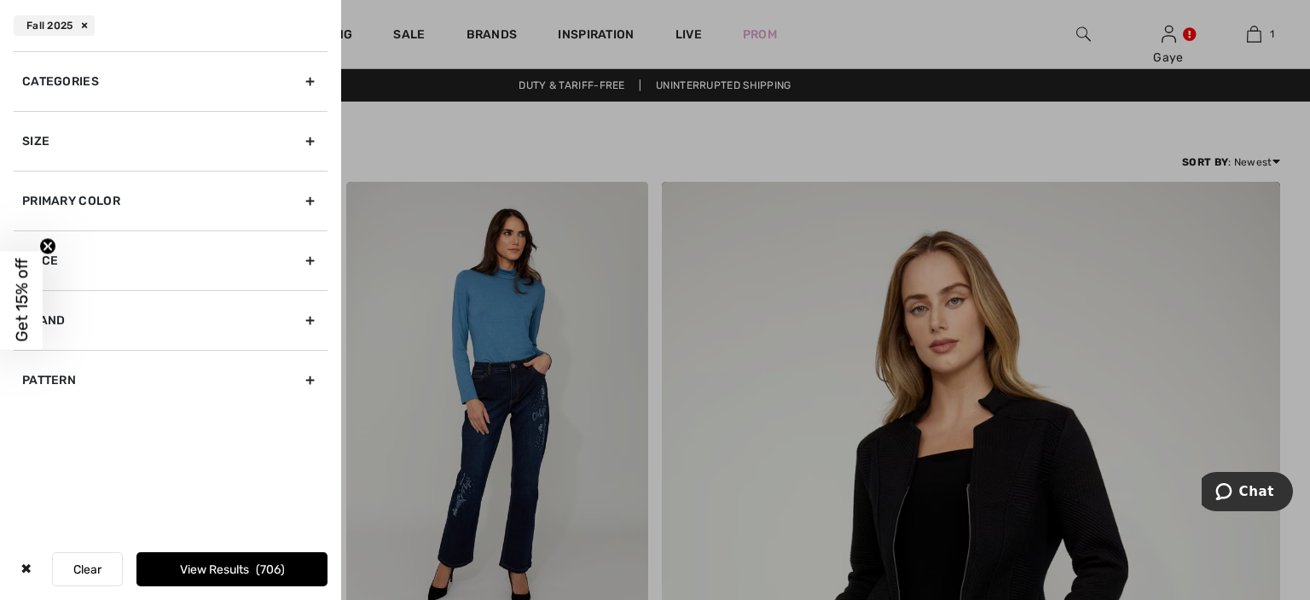
click at [315, 139] on div "Size" at bounding box center [171, 141] width 314 height 60
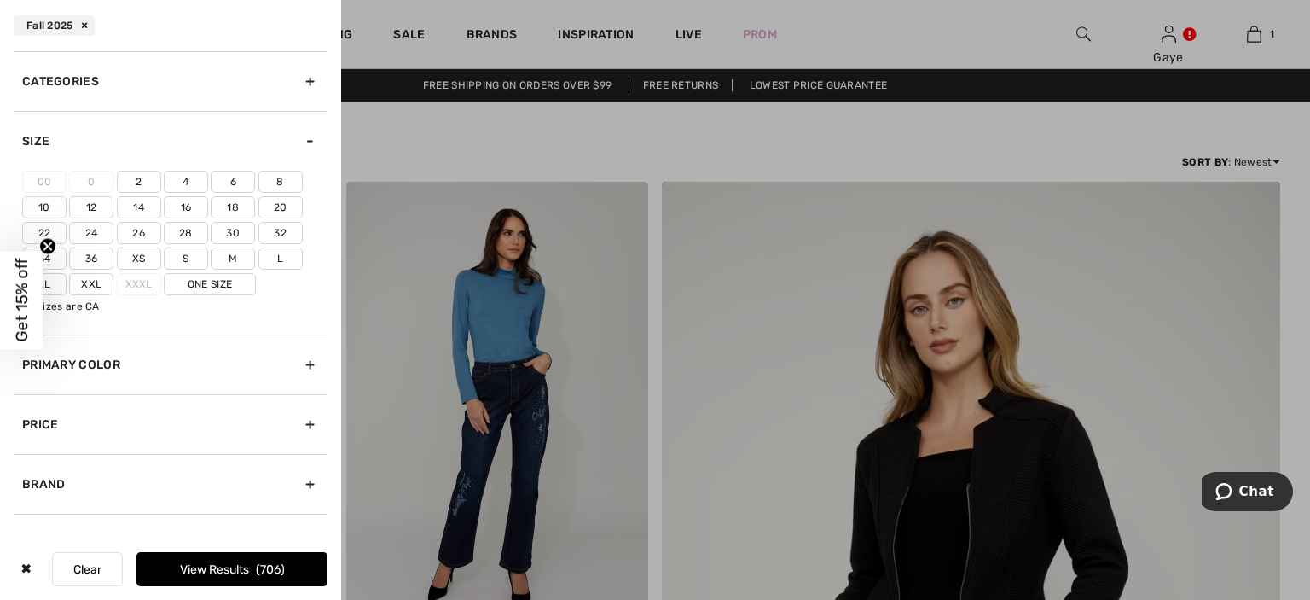
click at [43, 204] on label "10" at bounding box center [44, 207] width 44 height 22
click at [0, 0] on input"] "10" at bounding box center [0, 0] width 0 height 0
click at [253, 571] on button "View Results 337" at bounding box center [231, 569] width 191 height 34
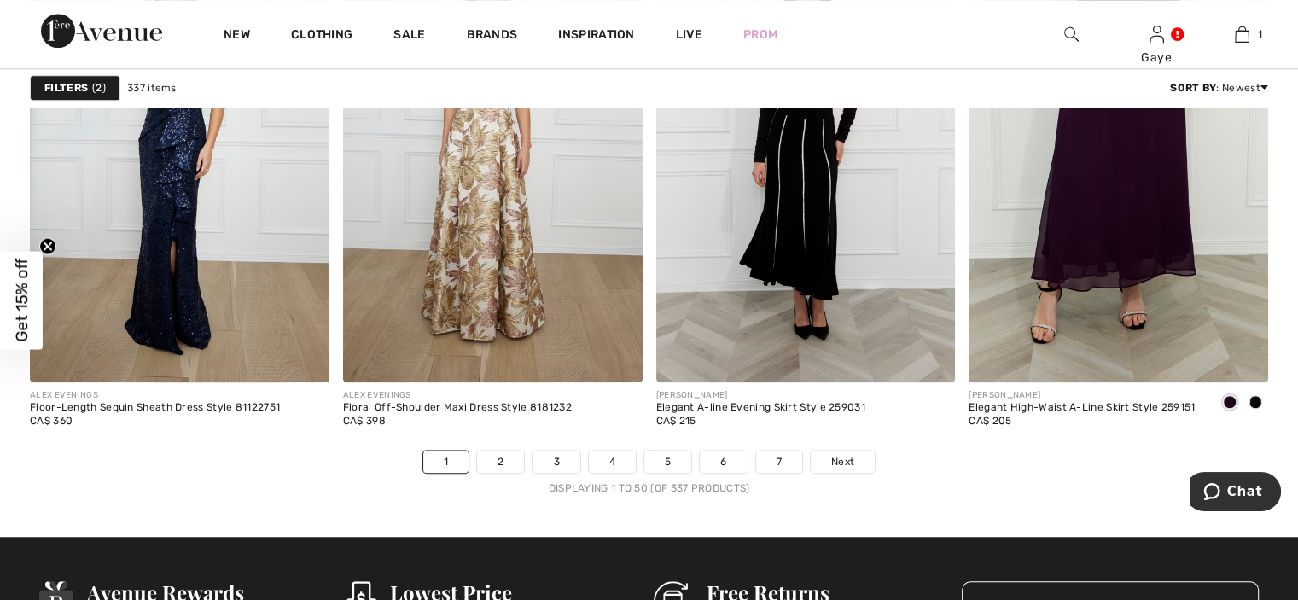
scroll to position [7854, 0]
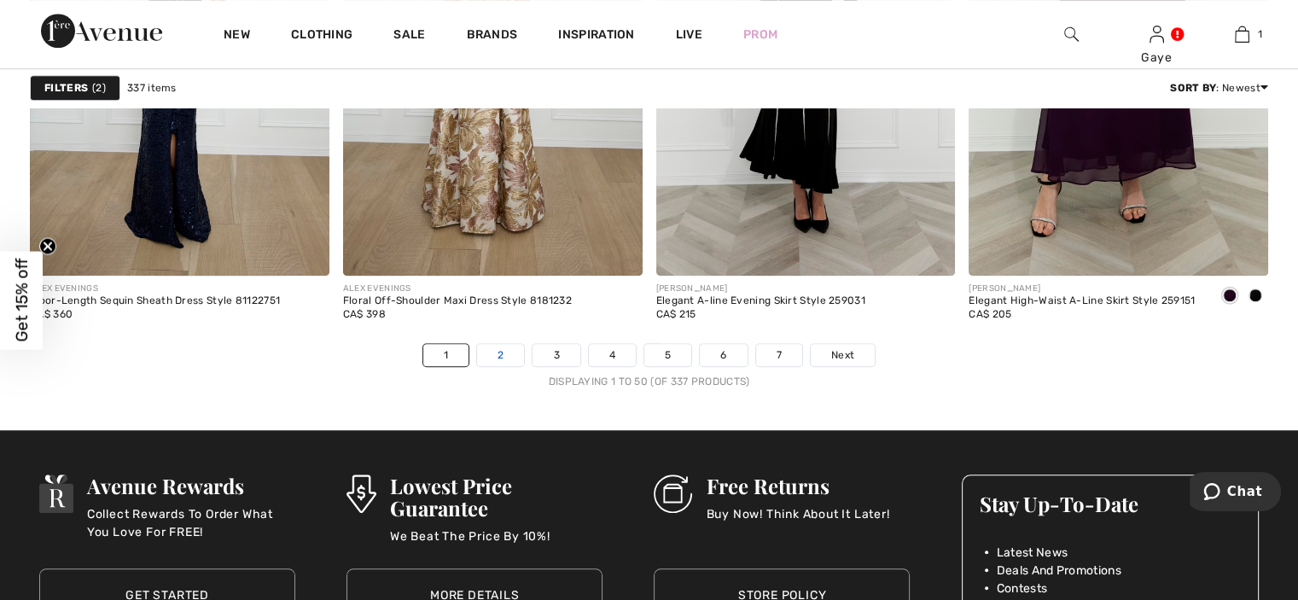
click at [497, 351] on link "2" at bounding box center [500, 355] width 47 height 22
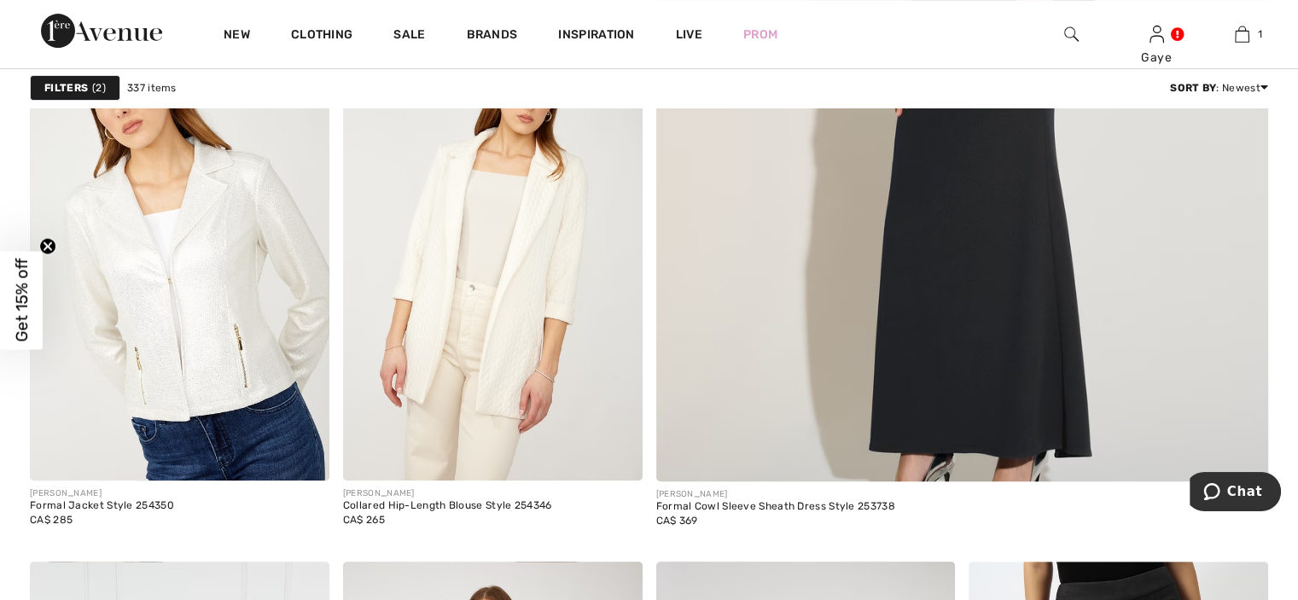
scroll to position [682, 0]
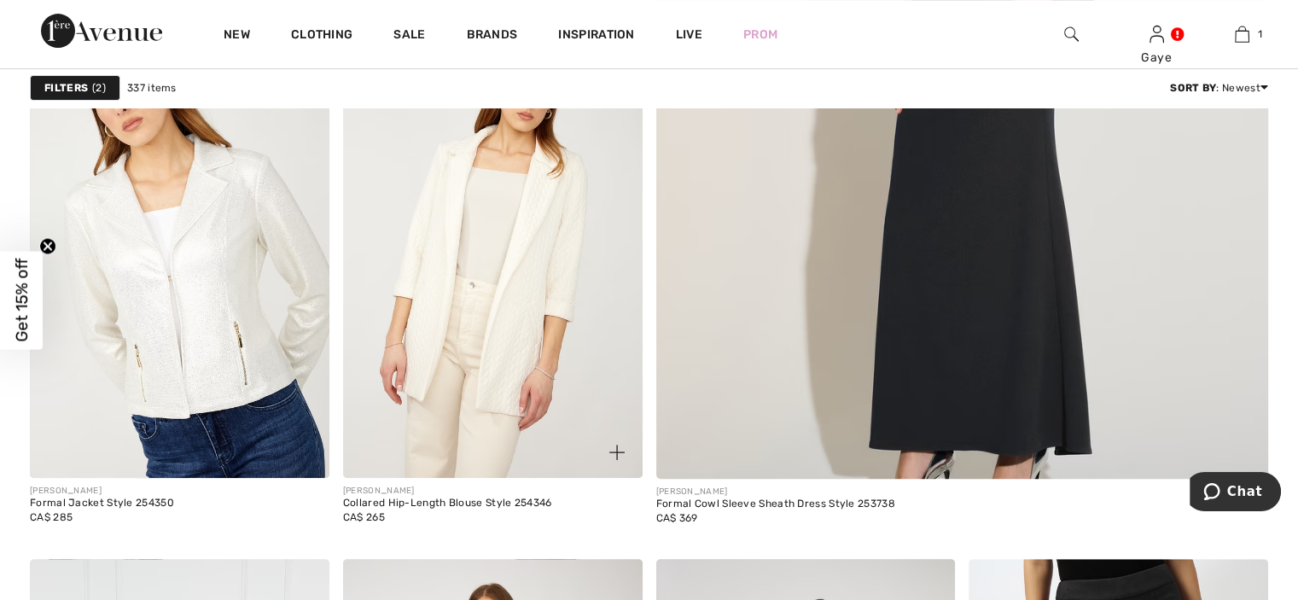
click at [496, 351] on img at bounding box center [492, 253] width 299 height 449
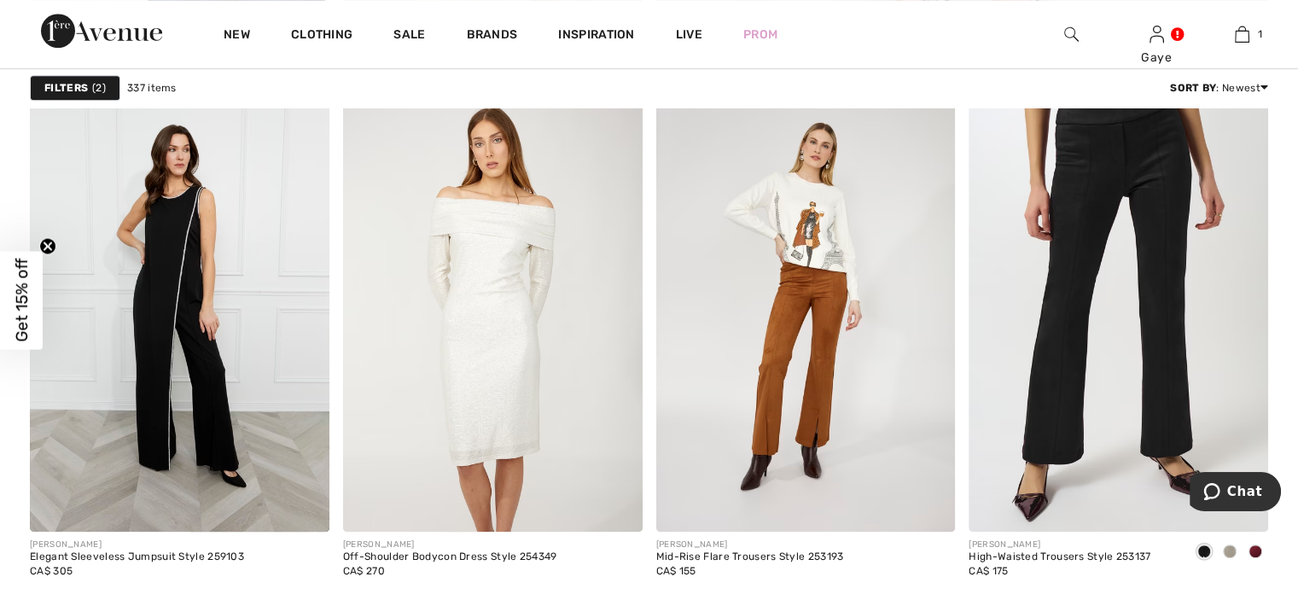
scroll to position [1160, 0]
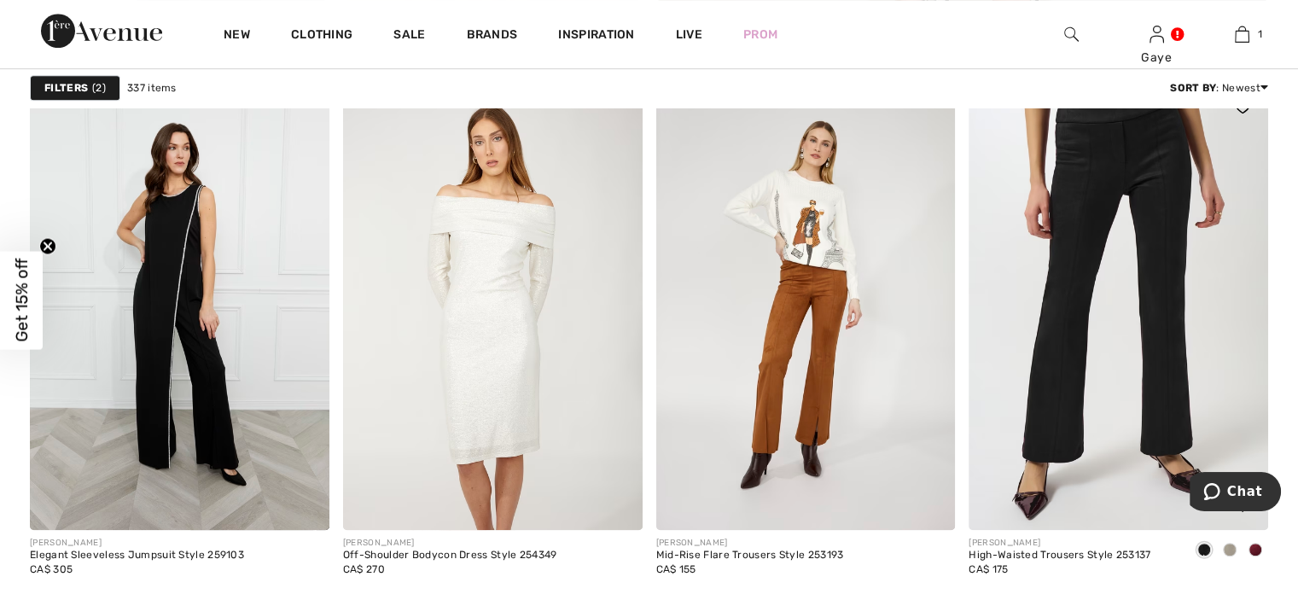
click at [1048, 514] on img at bounding box center [1117, 305] width 299 height 449
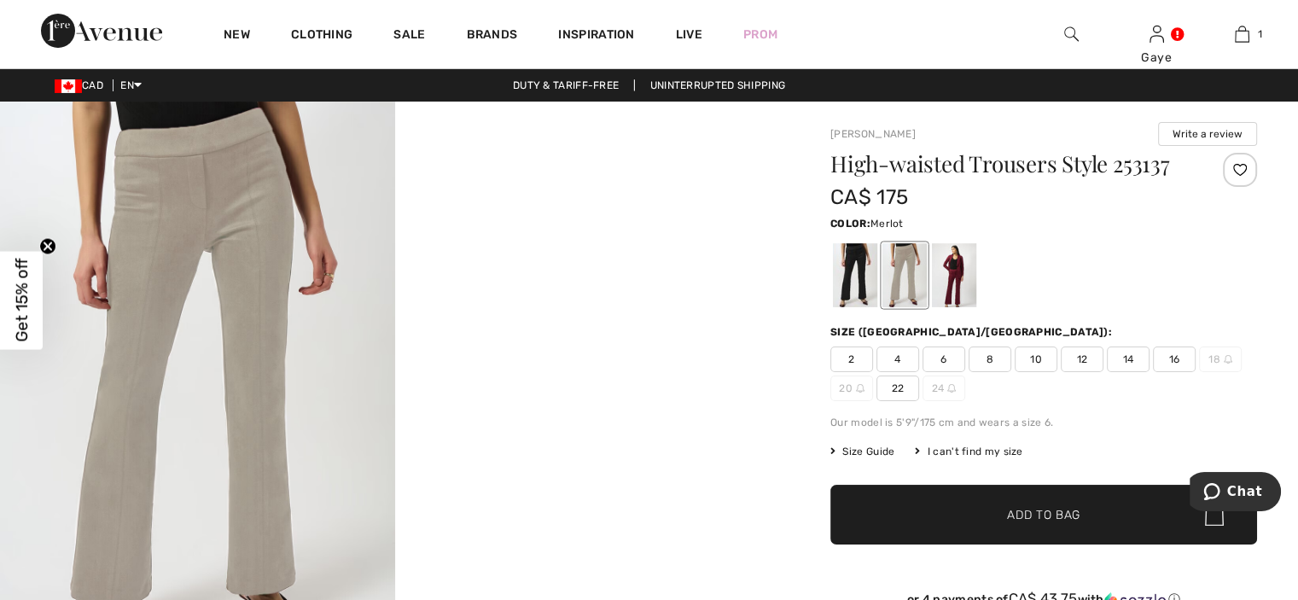
click at [962, 279] on div at bounding box center [954, 275] width 44 height 64
